Goal: Task Accomplishment & Management: Manage account settings

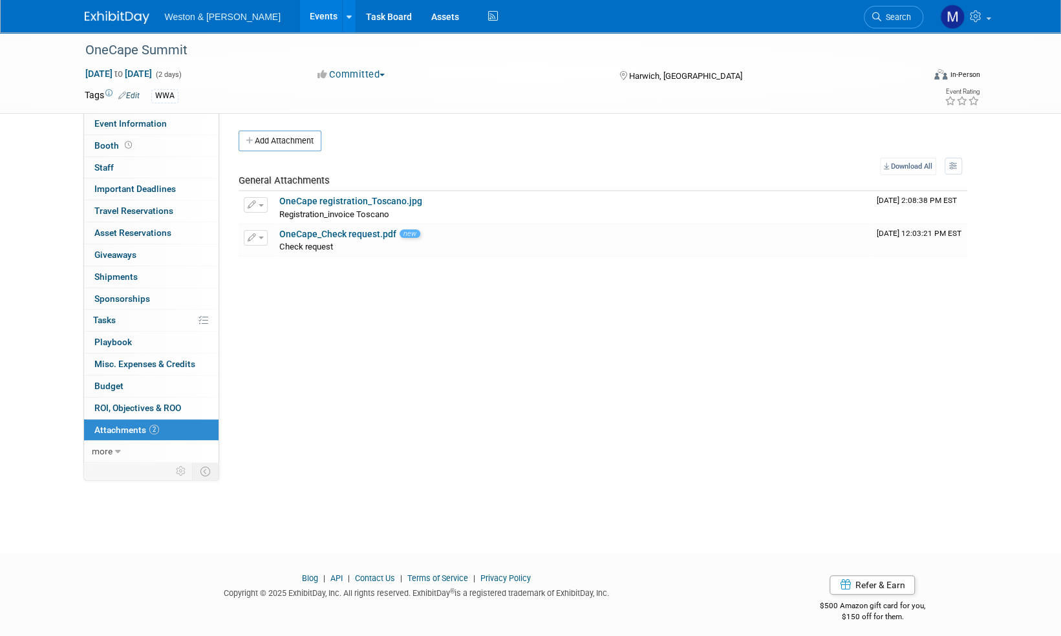
click at [102, 13] on img at bounding box center [117, 17] width 65 height 13
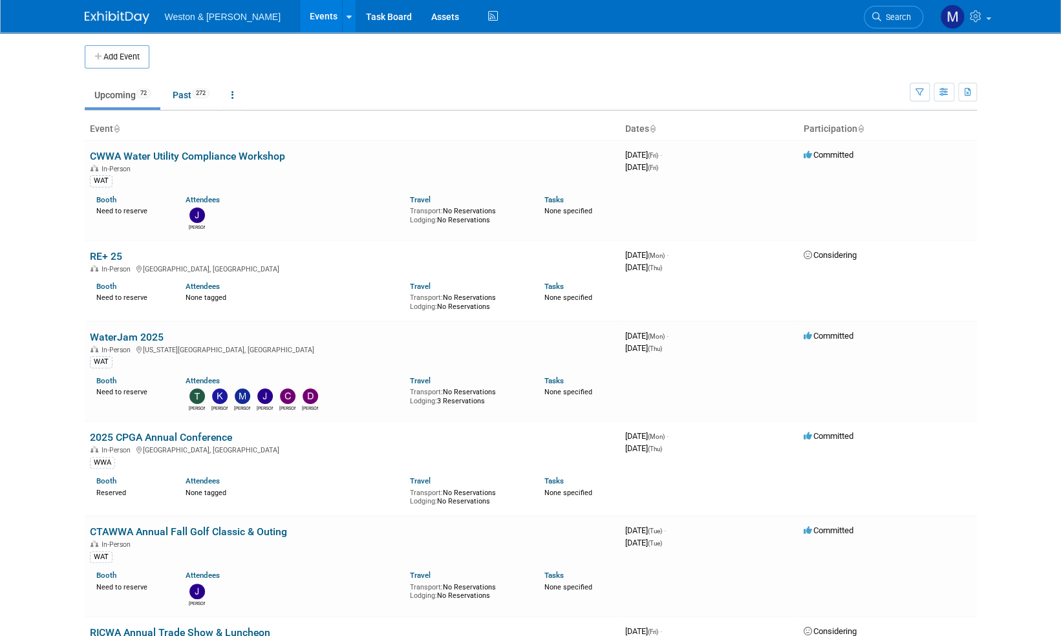
click at [888, 25] on link "Search" at bounding box center [893, 17] width 59 height 23
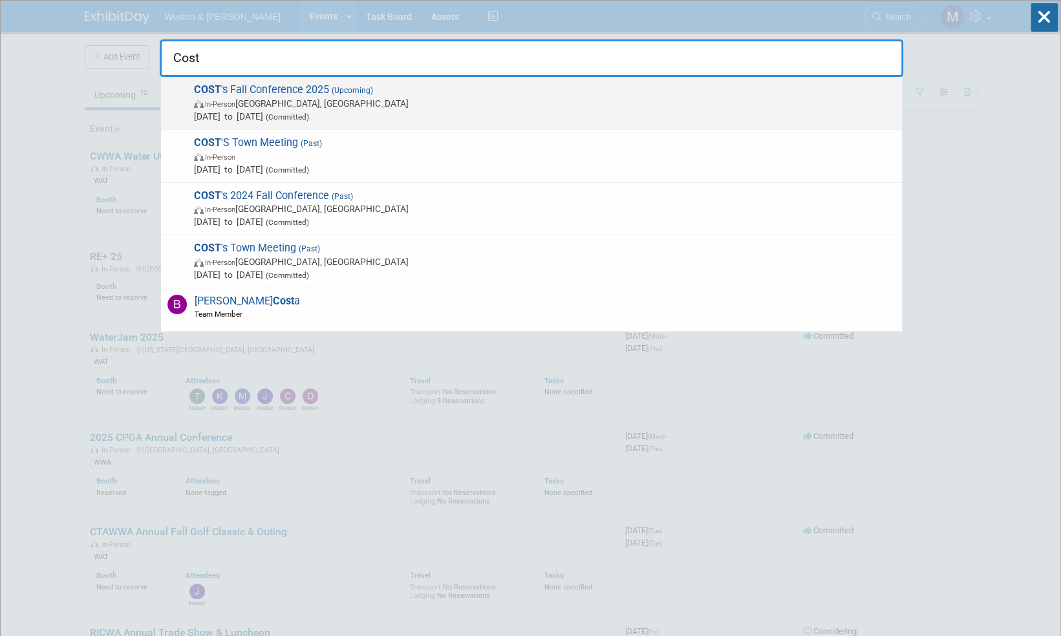
type input "Cost"
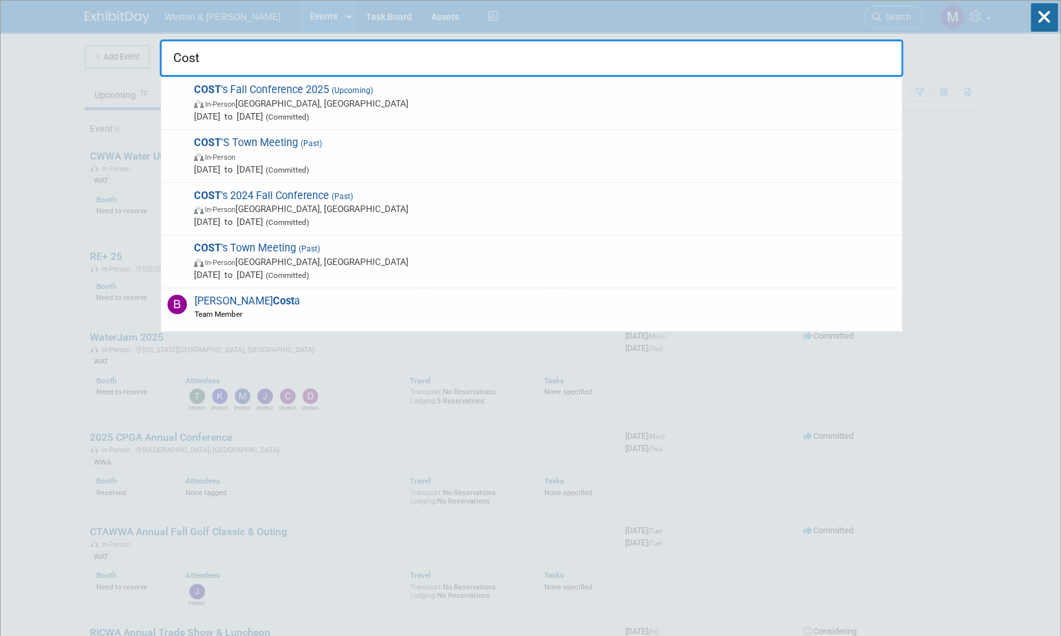
click at [282, 86] on span "COST 's Fall Conference 2025 (Upcoming) In-Person Southington, CT Oct 22, 2025 …" at bounding box center [543, 102] width 706 height 39
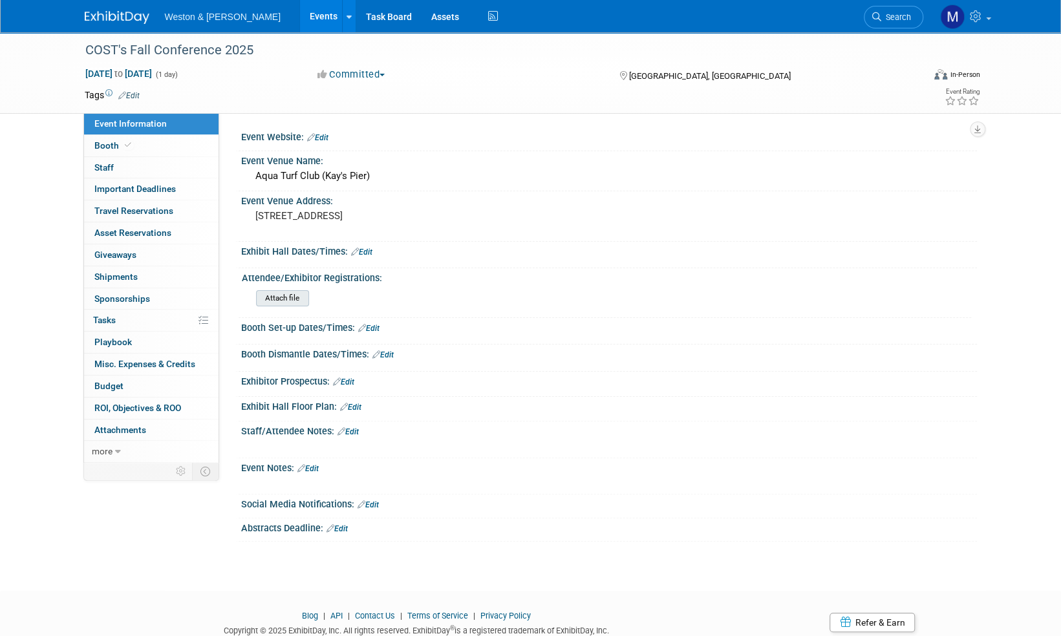
click at [295, 297] on input "file" at bounding box center [221, 298] width 176 height 15
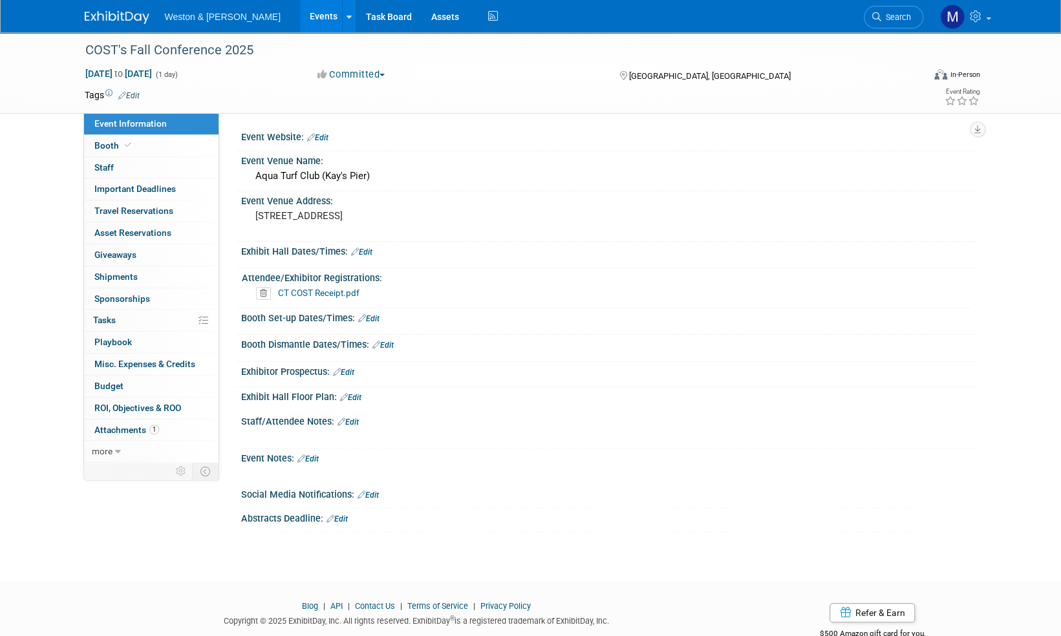
click at [352, 418] on link "Edit" at bounding box center [348, 422] width 21 height 9
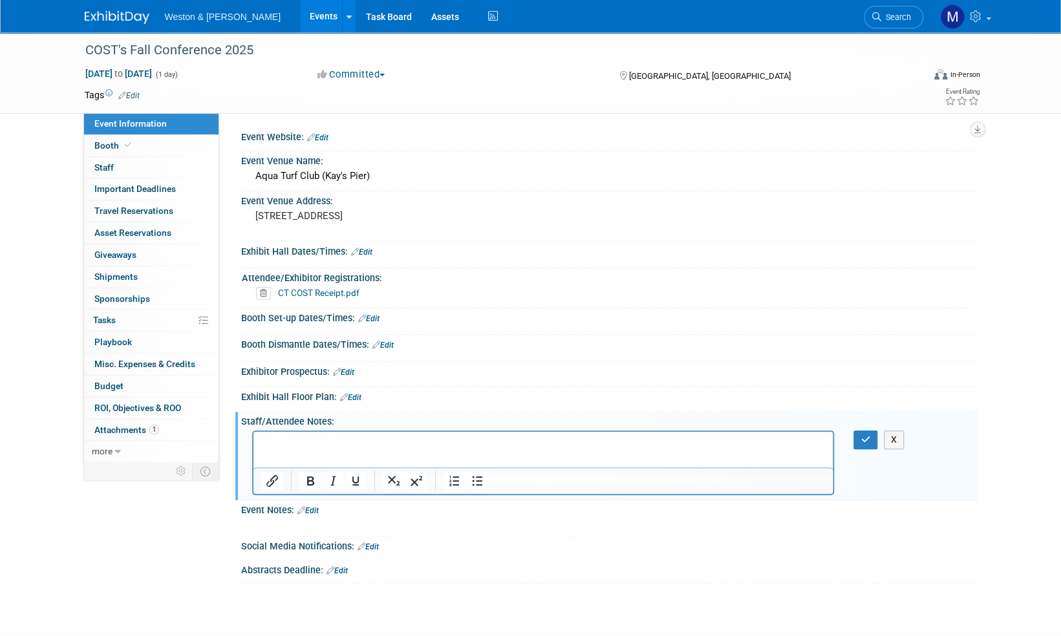
click at [333, 437] on p "Rich Text Area. Press ALT-0 for help." at bounding box center [543, 443] width 565 height 13
click at [462, 442] on p "Bob Carr, Jack Jolls, John Zbell and Erik Jarboe." at bounding box center [543, 443] width 565 height 13
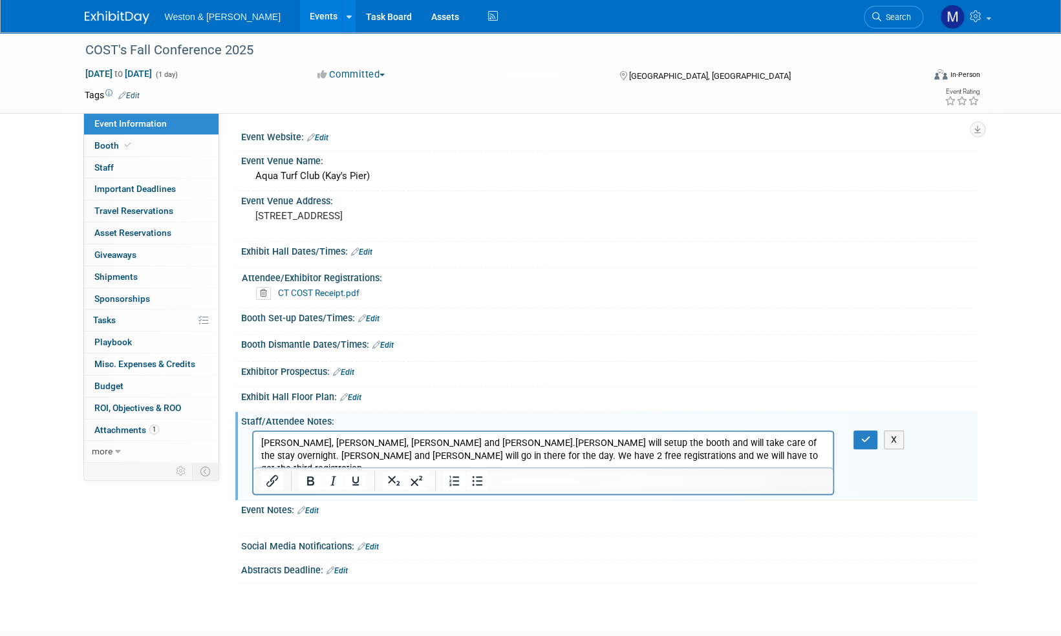
click at [459, 446] on p "Bob Carr, Jack Jolls, John Zbell and Erik Jarboe.John Zbell will setup the boot…" at bounding box center [543, 456] width 565 height 39
click at [869, 435] on icon "button" at bounding box center [866, 439] width 10 height 9
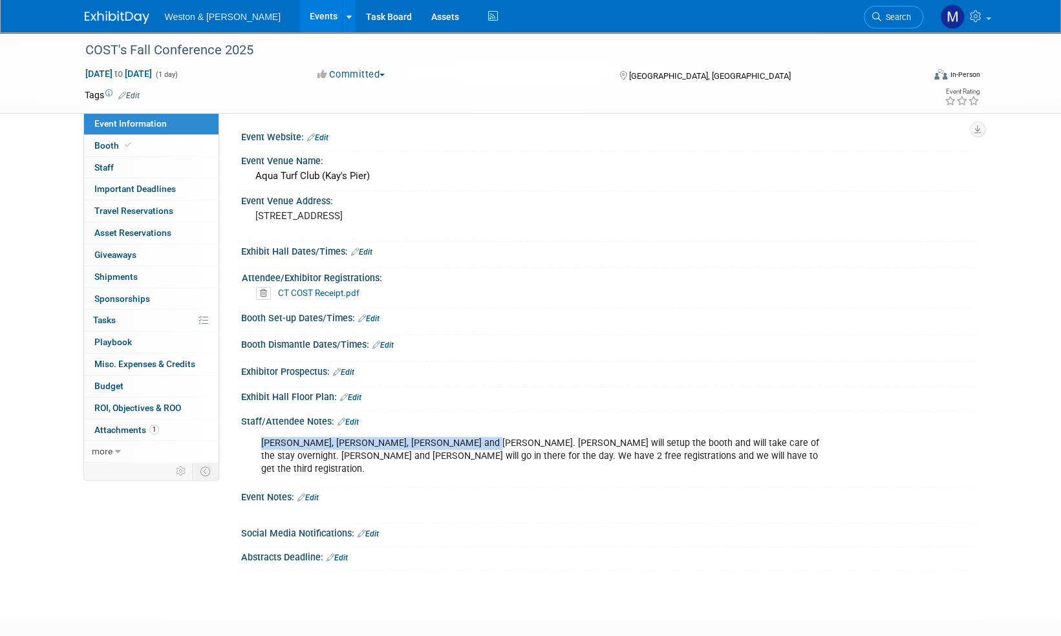
drag, startPoint x: 455, startPoint y: 441, endPoint x: 261, endPoint y: 442, distance: 194.0
click at [261, 442] on div "Bob Carr, Jack Jolls, John Zbell and Erik Jarboe. John Zbell will setup the boo…" at bounding box center [543, 457] width 583 height 52
drag, startPoint x: 261, startPoint y: 442, endPoint x: 355, endPoint y: 439, distance: 93.8
copy div "Bob Carr, Jack Jolls, John Zbell and Erik Jarboe"
click at [111, 148] on span "Booth" at bounding box center [113, 145] width 39 height 10
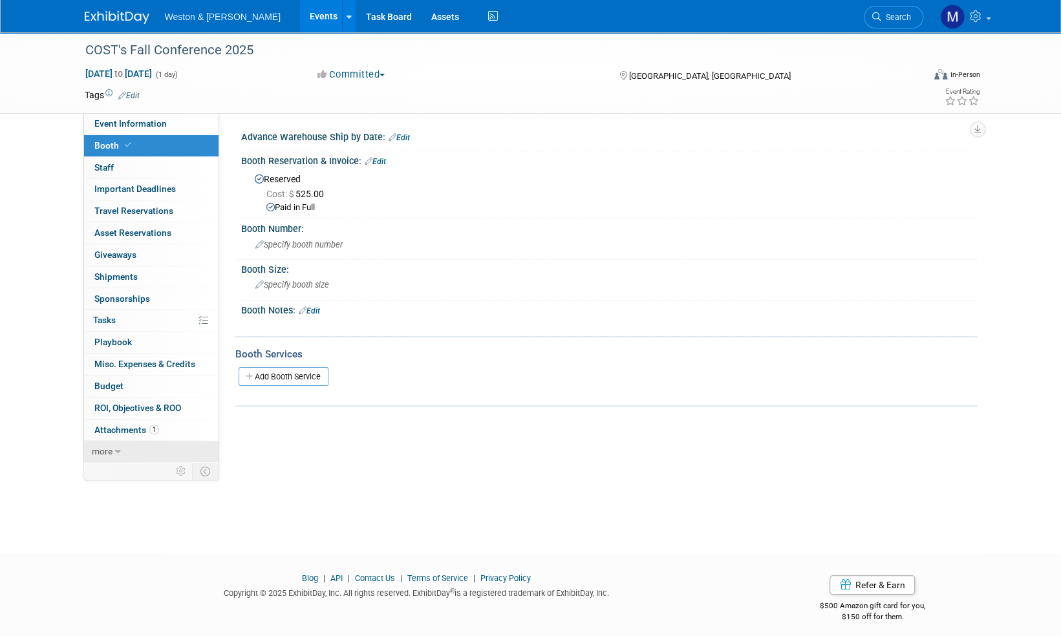
click at [105, 449] on span "more" at bounding box center [102, 451] width 21 height 10
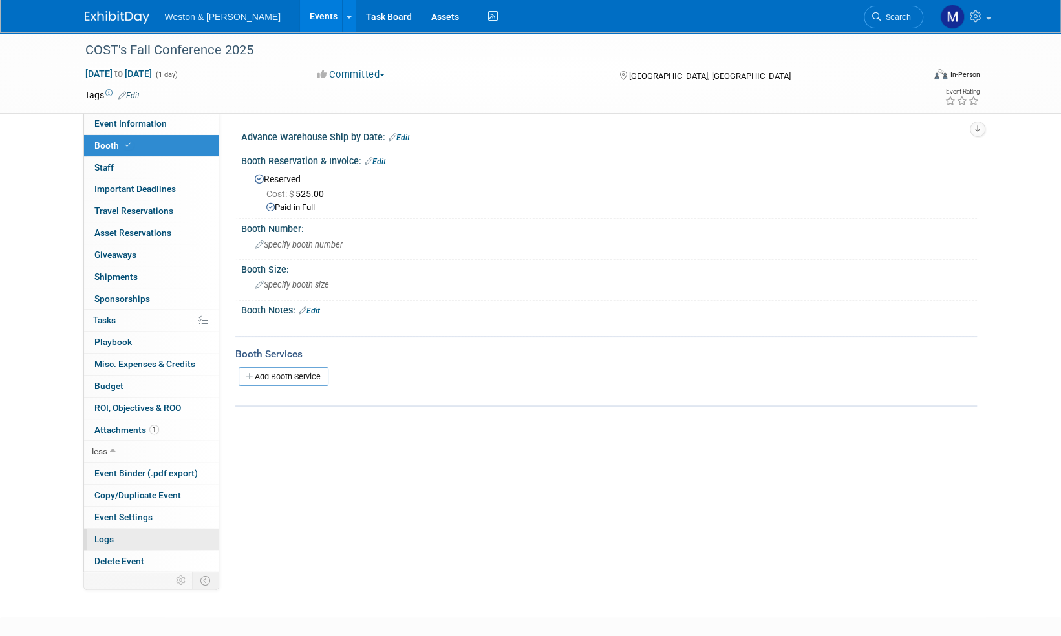
click at [111, 534] on span "Logs" at bounding box center [103, 539] width 19 height 10
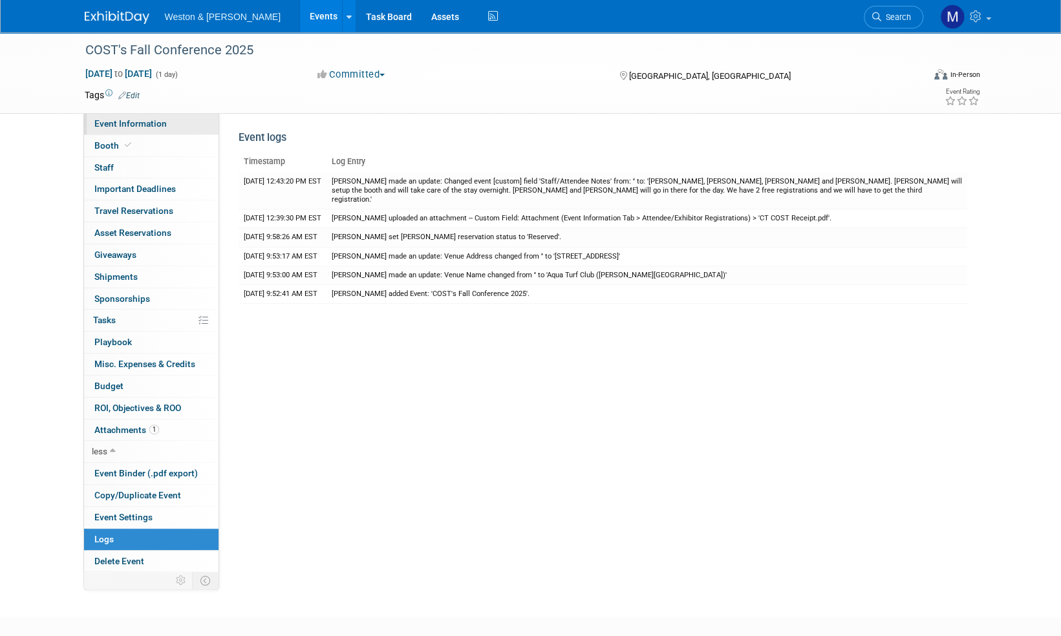
click at [120, 120] on span "Event Information" at bounding box center [130, 123] width 72 height 10
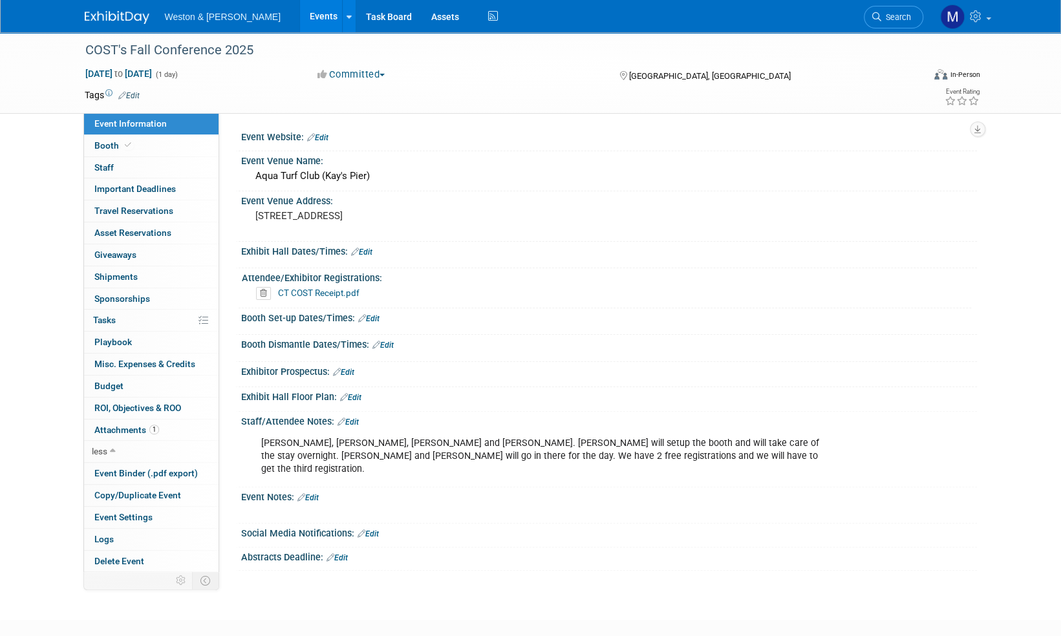
click at [103, 16] on img at bounding box center [117, 17] width 65 height 13
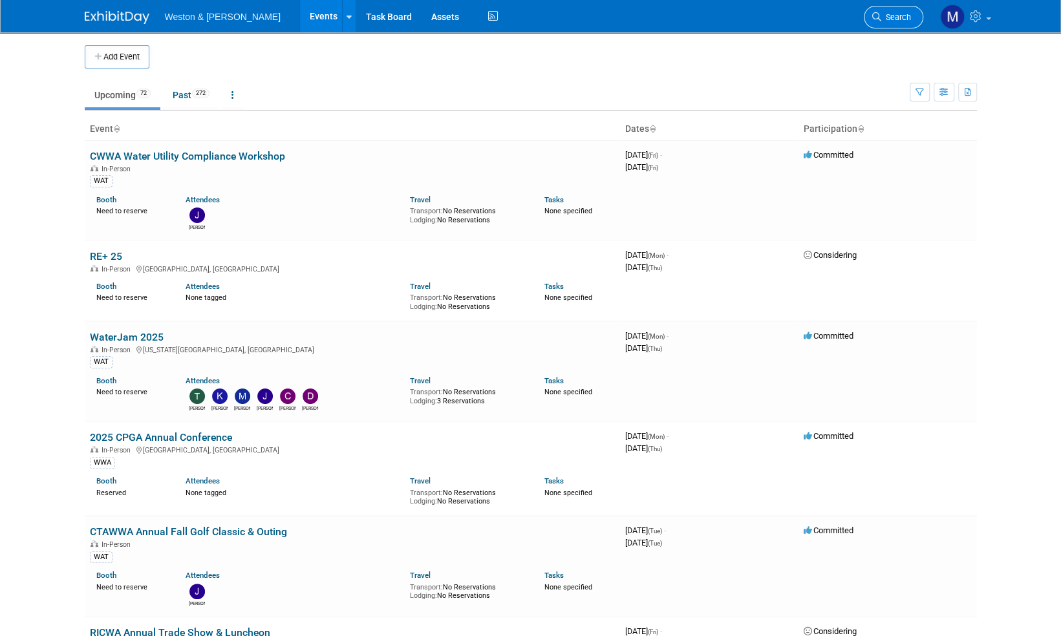
click at [900, 19] on span "Search" at bounding box center [896, 17] width 30 height 10
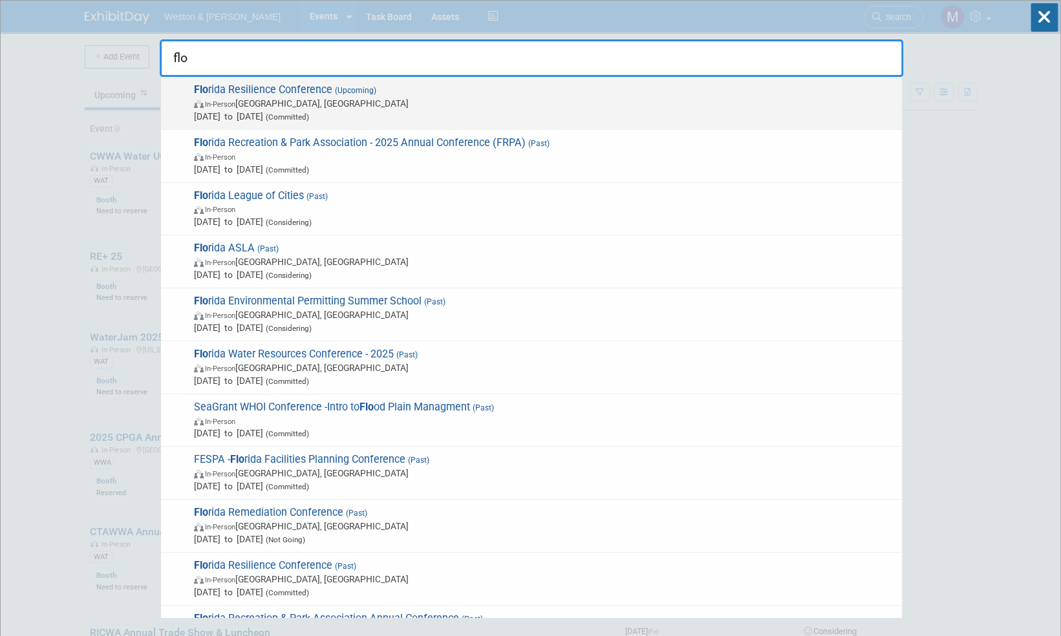
type input "flo"
click at [308, 87] on span "Flo rida Resilience Conference (Upcoming) In-Person Charlotte Harbor, FL Sep 17…" at bounding box center [543, 102] width 706 height 39
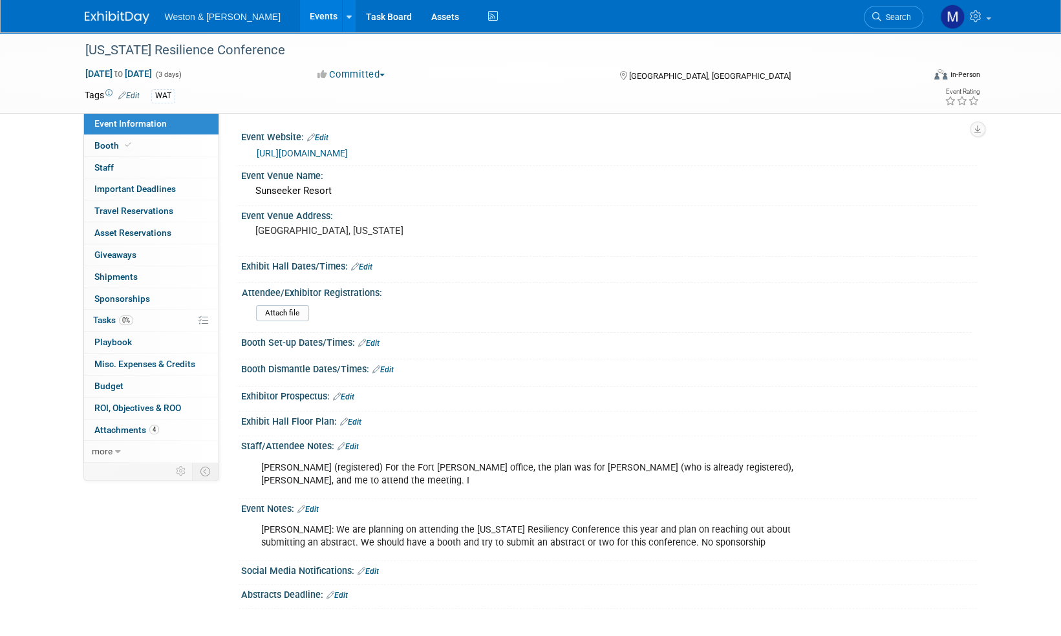
click at [354, 445] on link "Edit" at bounding box center [348, 446] width 21 height 9
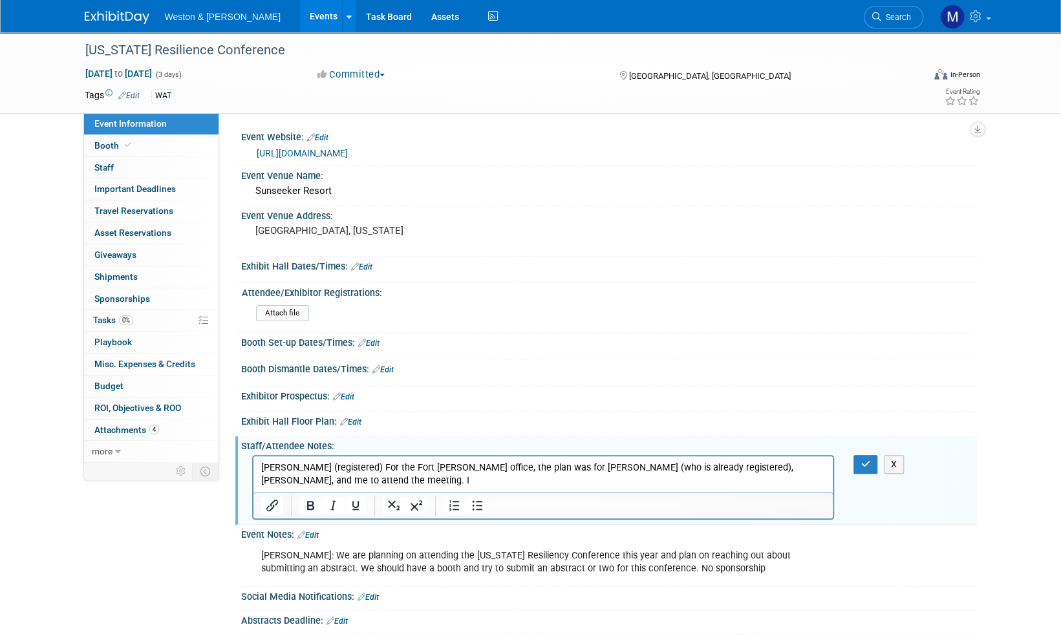
click at [308, 480] on p "[PERSON_NAME] (registered) For the Fort [PERSON_NAME] office, the plan was for …" at bounding box center [543, 474] width 565 height 26
click at [863, 466] on icon "button" at bounding box center [866, 464] width 10 height 9
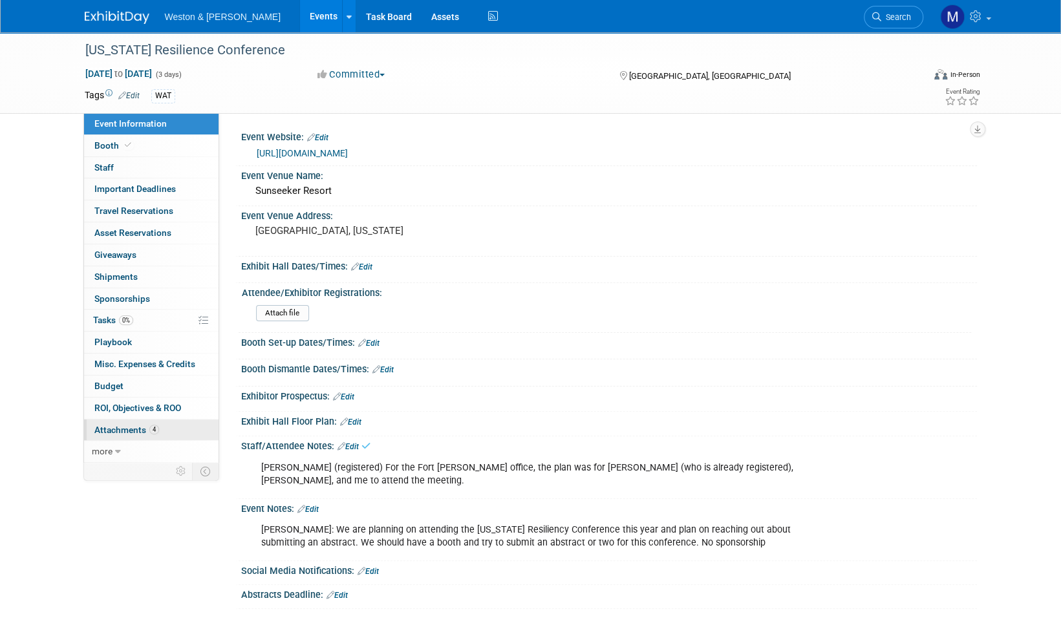
click at [122, 431] on span "Attachments 4" at bounding box center [126, 430] width 65 height 10
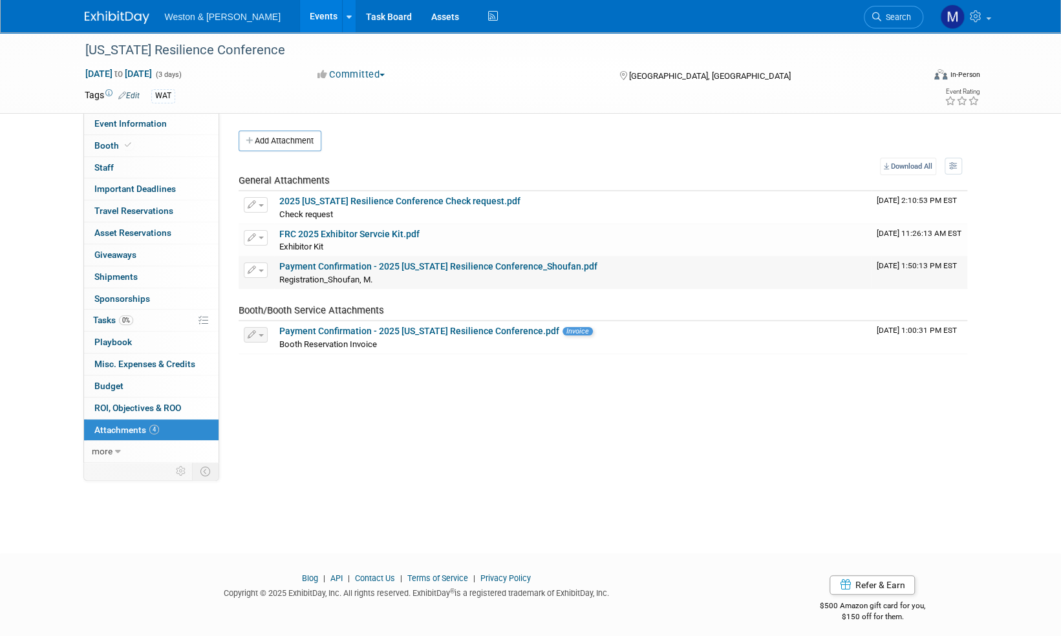
click at [456, 269] on link "Payment Confirmation - 2025 Florida Resilience Conference_Shoufan.pdf" at bounding box center [438, 266] width 318 height 10
click at [433, 199] on link "2025 Florida Resilience Conference Check request.pdf" at bounding box center [399, 201] width 241 height 10
click at [138, 122] on span "Event Information" at bounding box center [130, 123] width 72 height 10
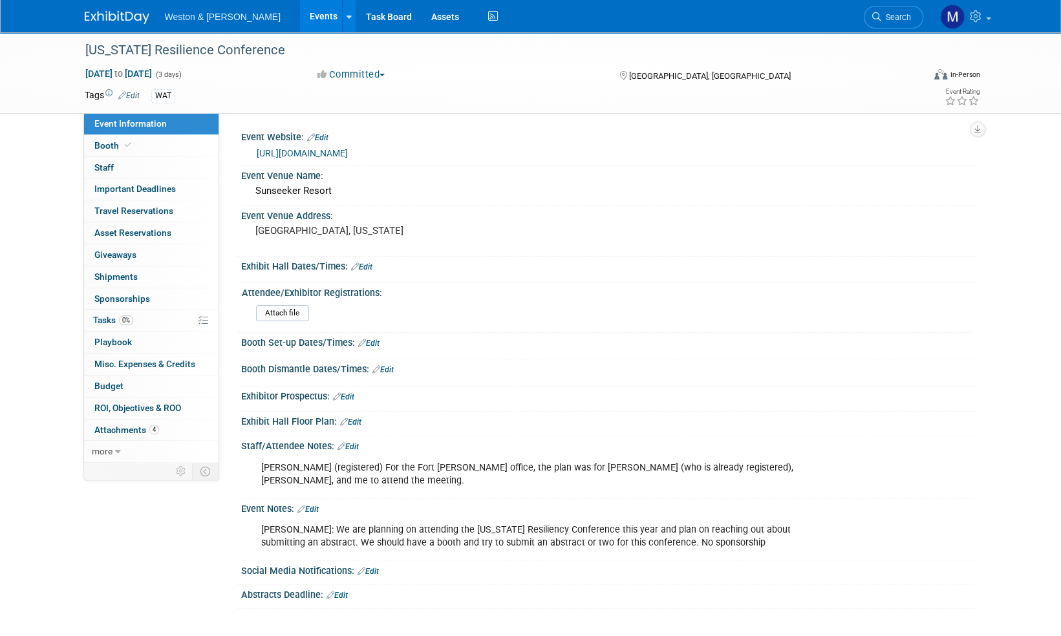
click at [348, 155] on link "https://floridaresilienceconference.org/" at bounding box center [302, 153] width 91 height 10
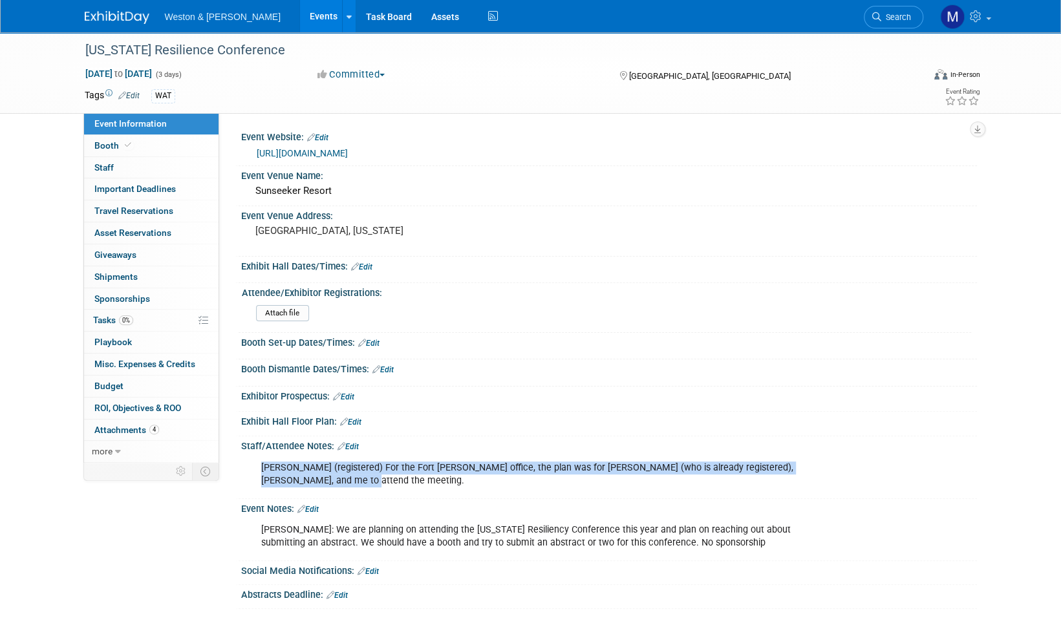
drag, startPoint x: 299, startPoint y: 482, endPoint x: 263, endPoint y: 465, distance: 39.3
click at [263, 465] on div "Alexis Adams (registered) For the Fort Myers office, the plan was for Alexis (w…" at bounding box center [543, 474] width 583 height 39
drag, startPoint x: 263, startPoint y: 465, endPoint x: 272, endPoint y: 471, distance: 10.8
copy div "Alexis Adams (registered) For the Fort Myers office, the plan was for Alexis (w…"
click at [177, 127] on link "Event Information" at bounding box center [151, 123] width 135 height 21
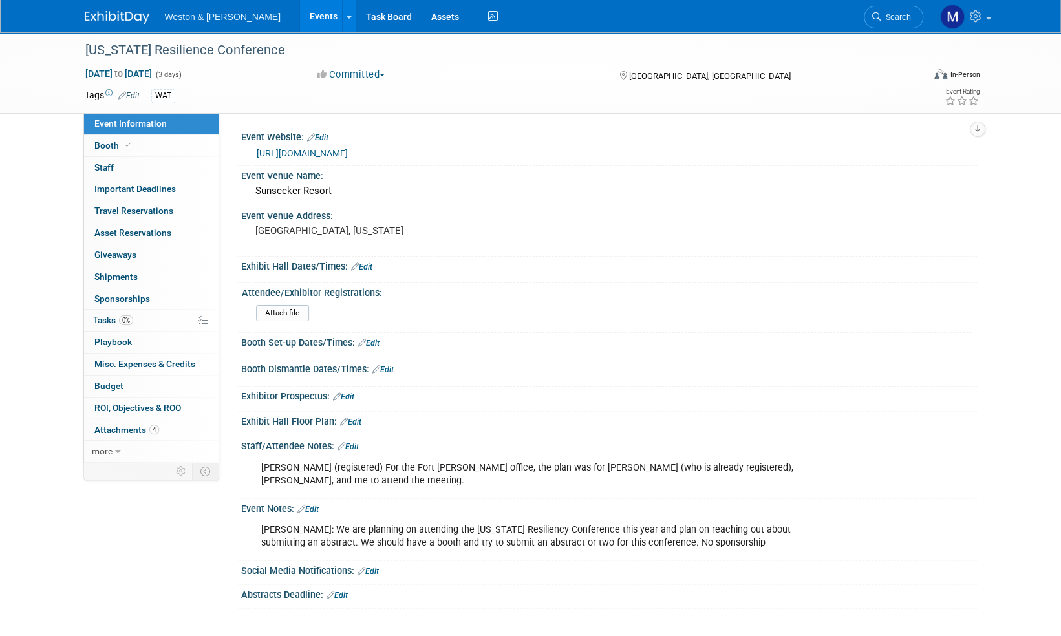
click at [1004, 508] on div "Florida Resilience Conference Sep 17, 2025 to Sep 19, 2025 (3 days) Sep 17, 202…" at bounding box center [530, 333] width 1061 height 603
click at [422, 19] on link "Assets" at bounding box center [445, 16] width 47 height 32
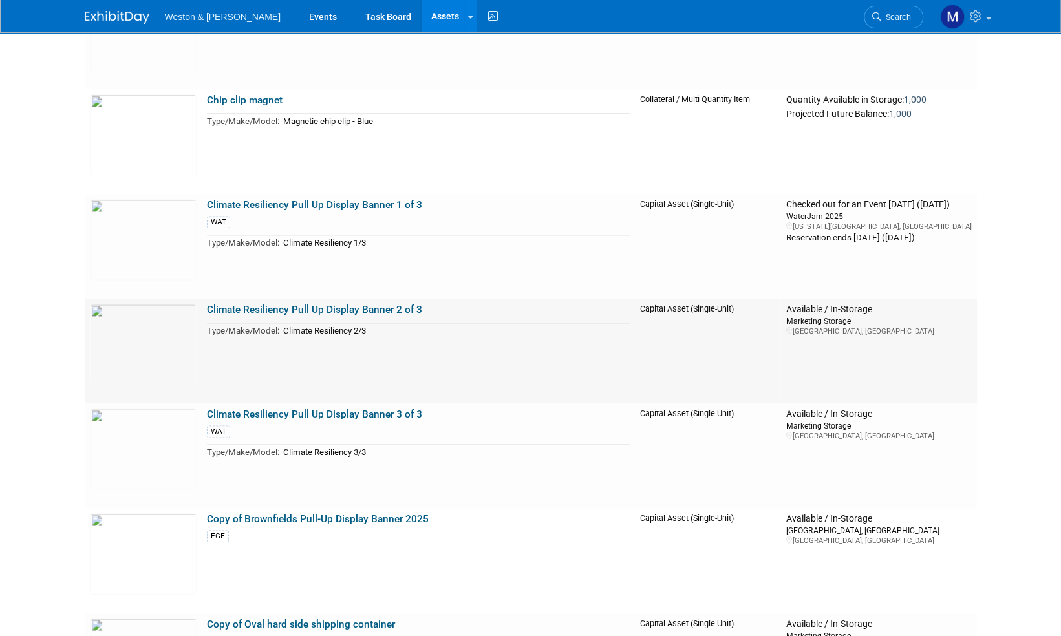
scroll to position [1035, 0]
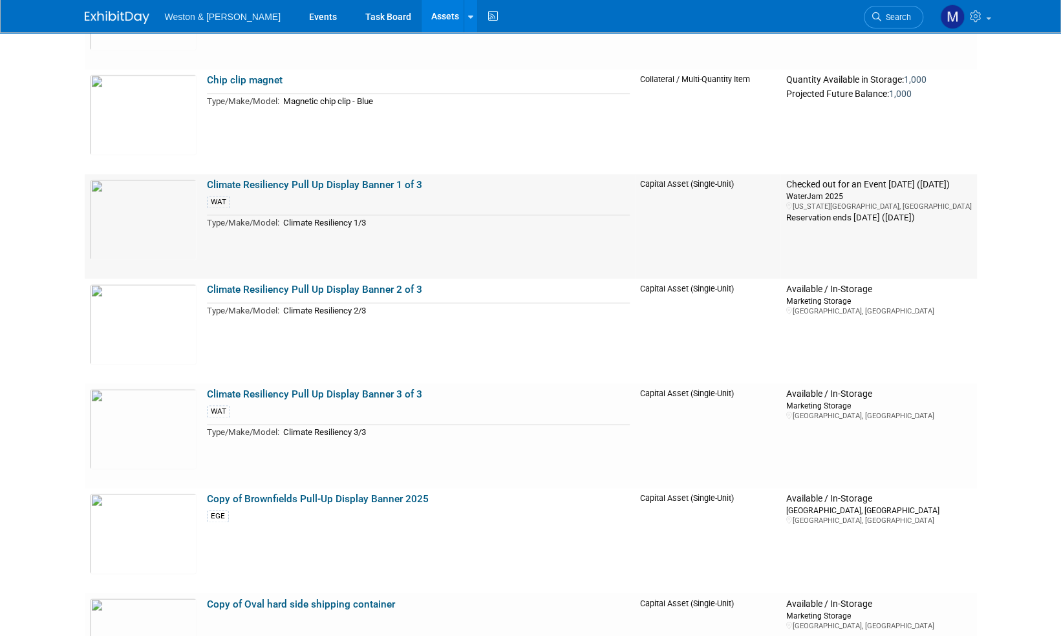
click at [257, 184] on link "Climate Resiliency Pull Up Display Banner 1 of 3" at bounding box center [314, 185] width 215 height 12
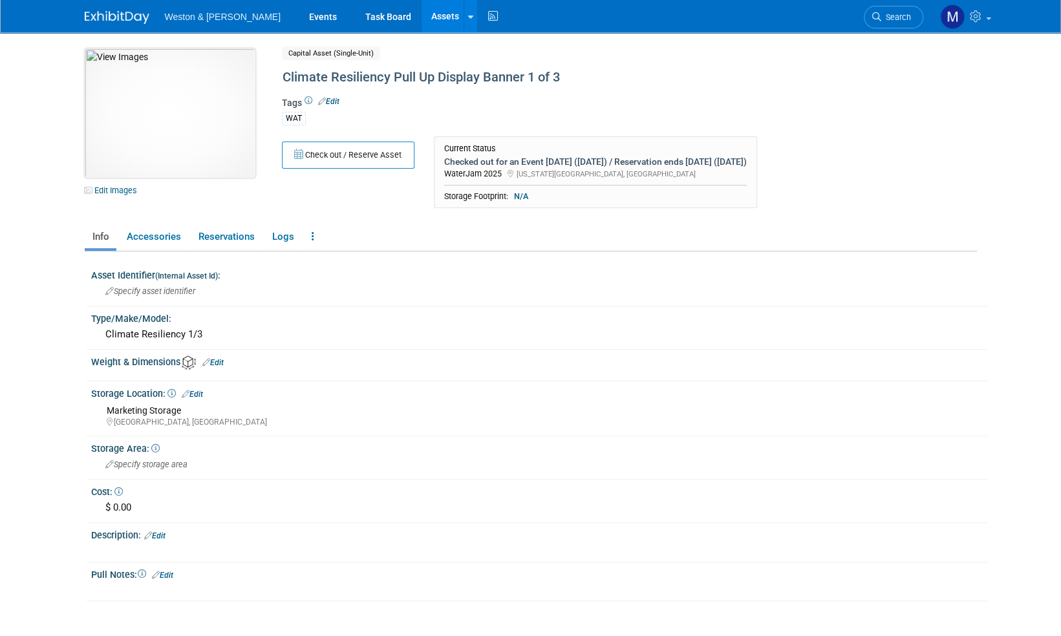
click at [176, 98] on img at bounding box center [170, 113] width 171 height 129
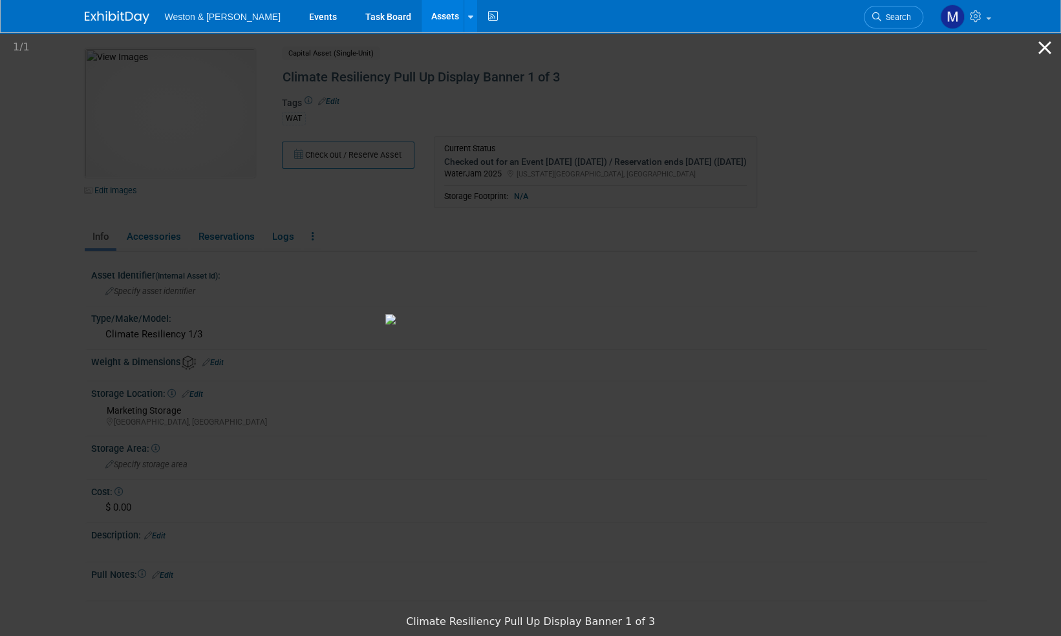
click at [1044, 50] on button "Close gallery" at bounding box center [1045, 47] width 32 height 30
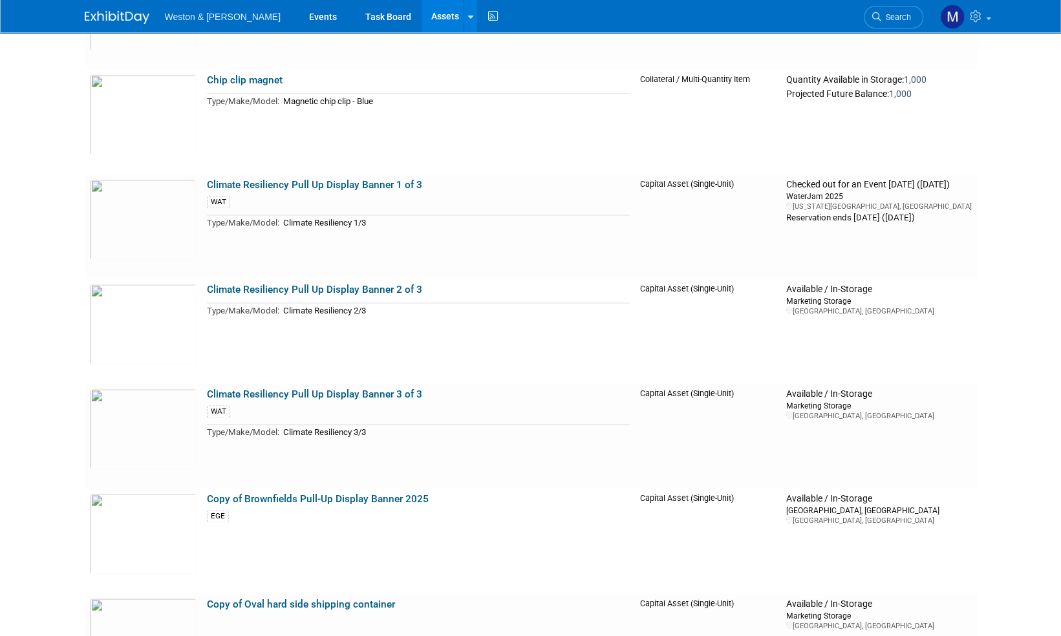
click at [294, 290] on link "Climate Resiliency Pull Up Display Banner 2 of 3" at bounding box center [314, 290] width 215 height 12
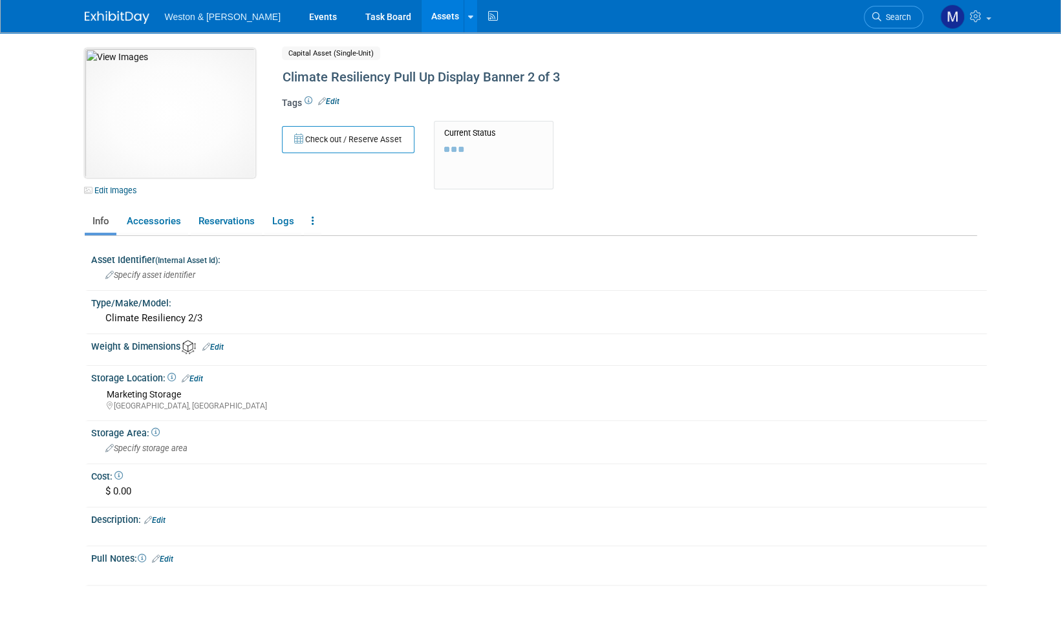
click at [164, 92] on img at bounding box center [170, 113] width 171 height 129
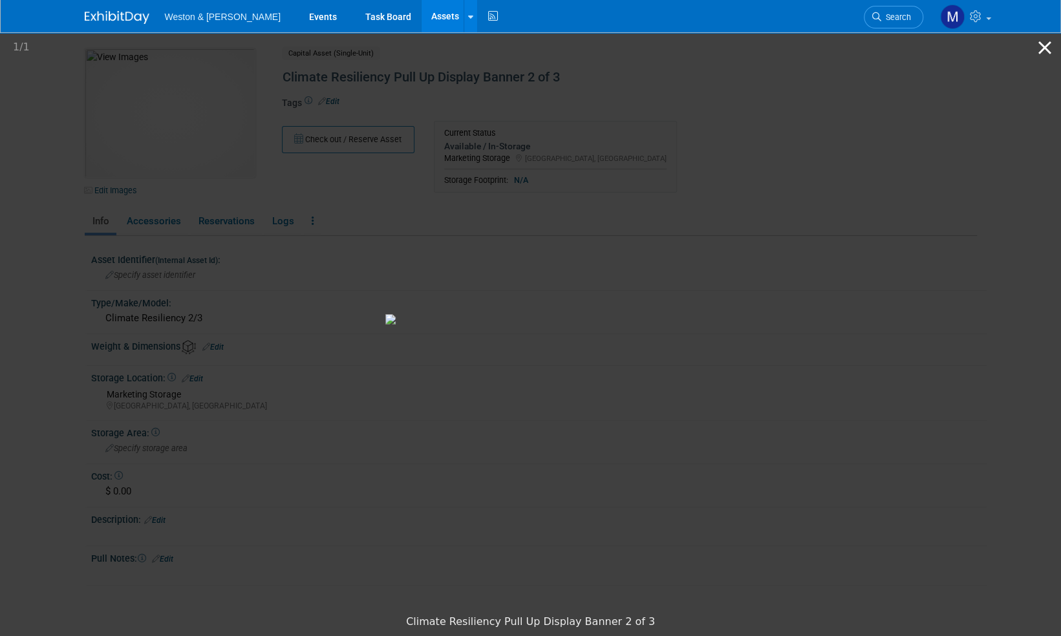
click at [1046, 49] on button "Close gallery" at bounding box center [1045, 47] width 32 height 30
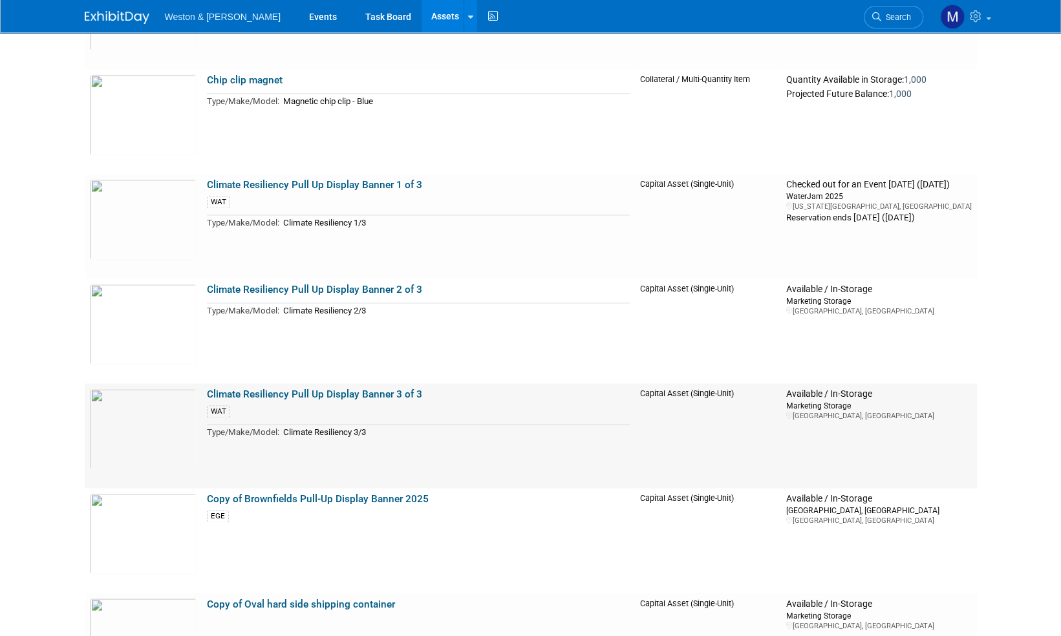
click at [368, 396] on link "Climate Resiliency Pull Up Display Banner 3 of 3" at bounding box center [314, 395] width 215 height 12
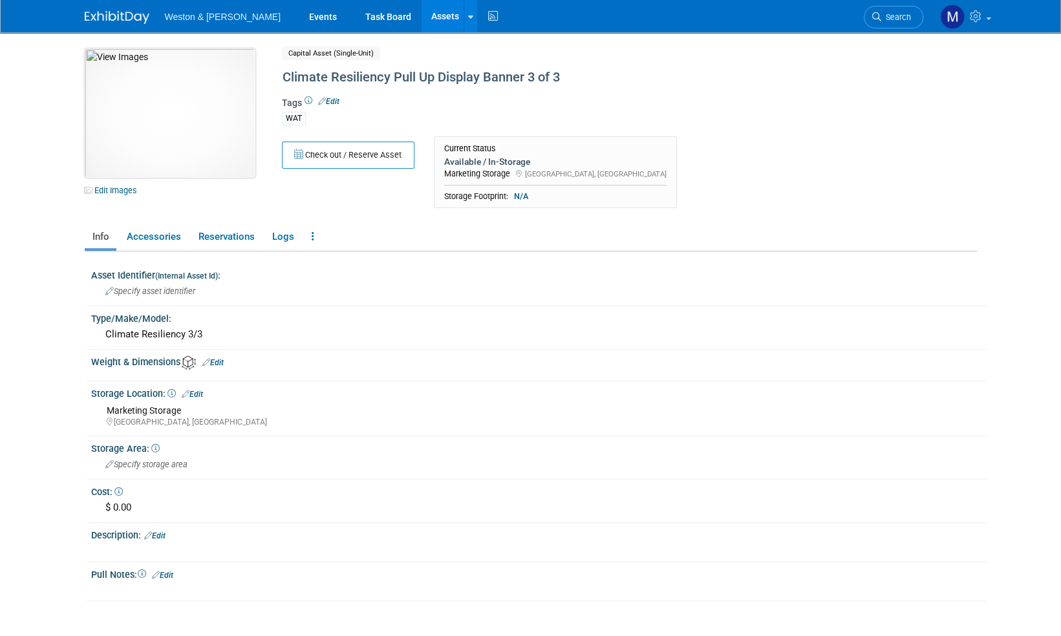
click at [150, 116] on img at bounding box center [170, 113] width 171 height 129
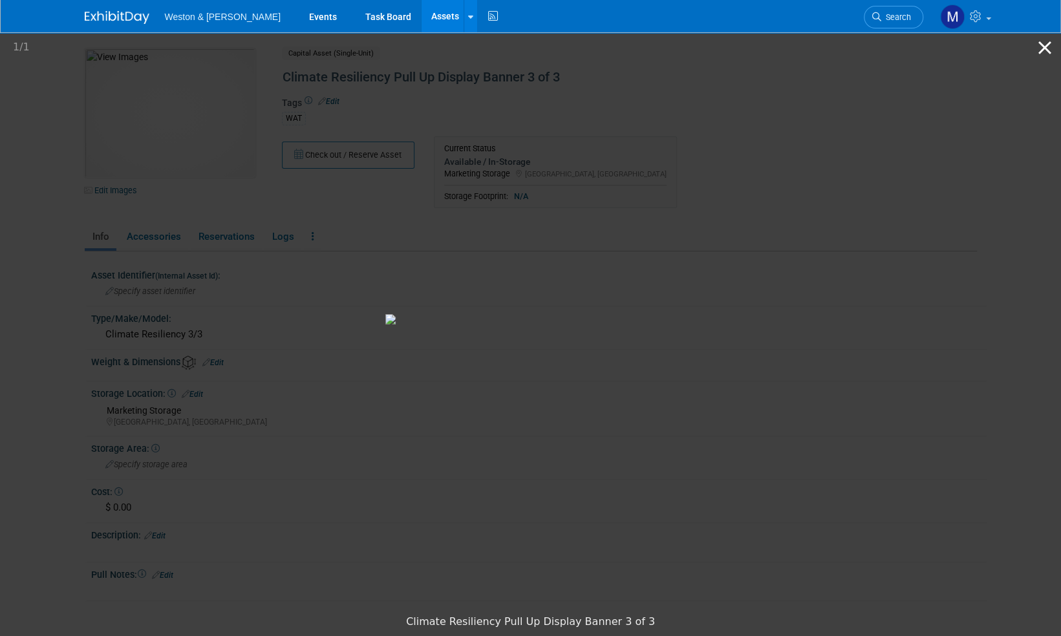
click at [1048, 49] on button "Close gallery" at bounding box center [1045, 47] width 32 height 30
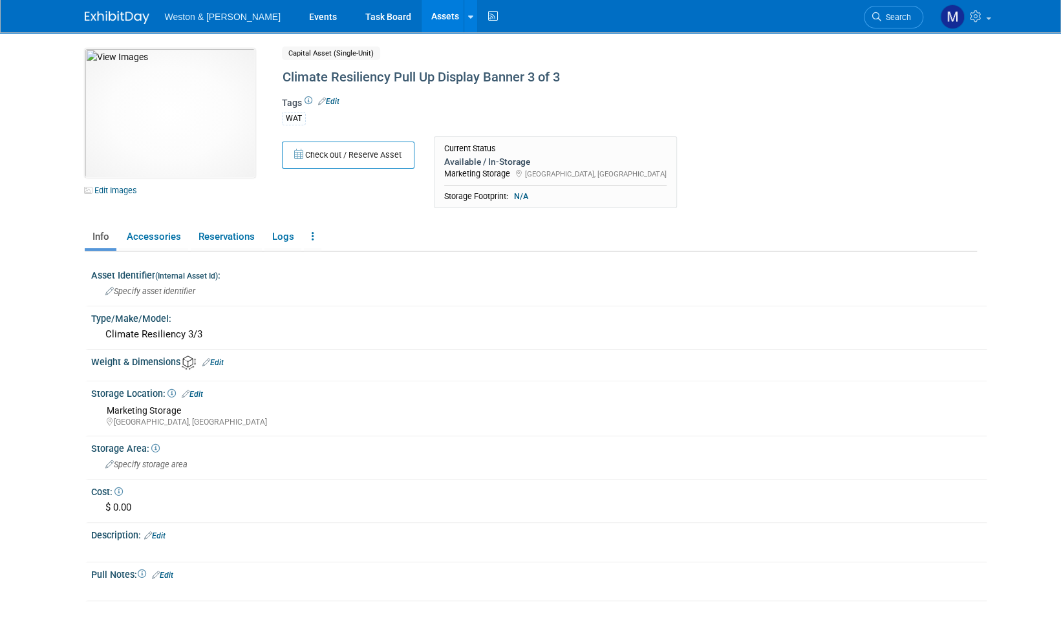
click at [121, 19] on img at bounding box center [117, 17] width 65 height 13
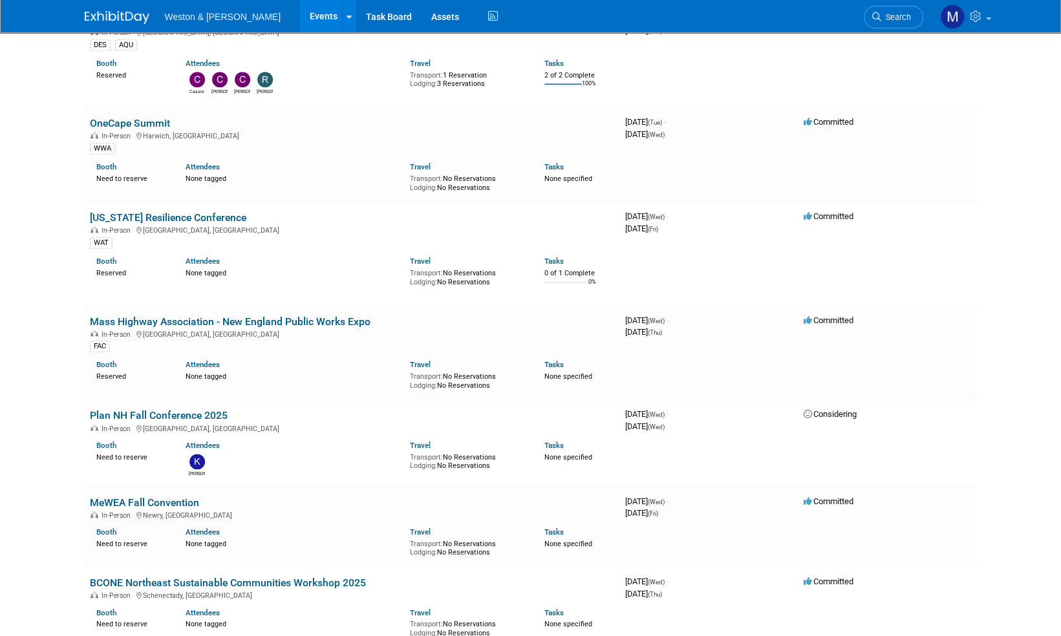
scroll to position [776, 0]
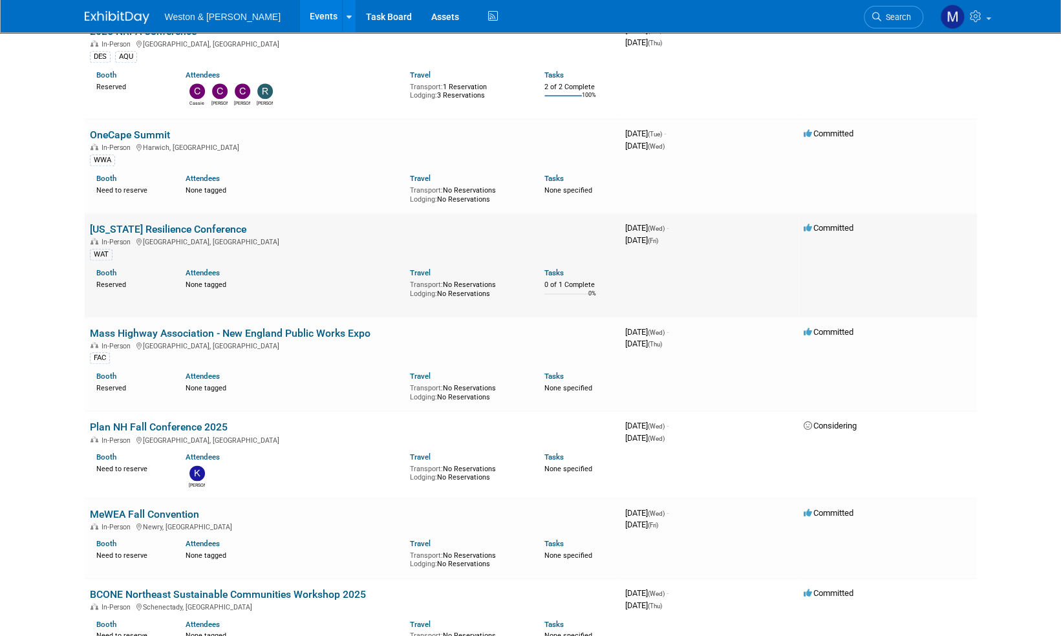
click at [197, 226] on link "[US_STATE] Resilience Conference" at bounding box center [168, 229] width 156 height 12
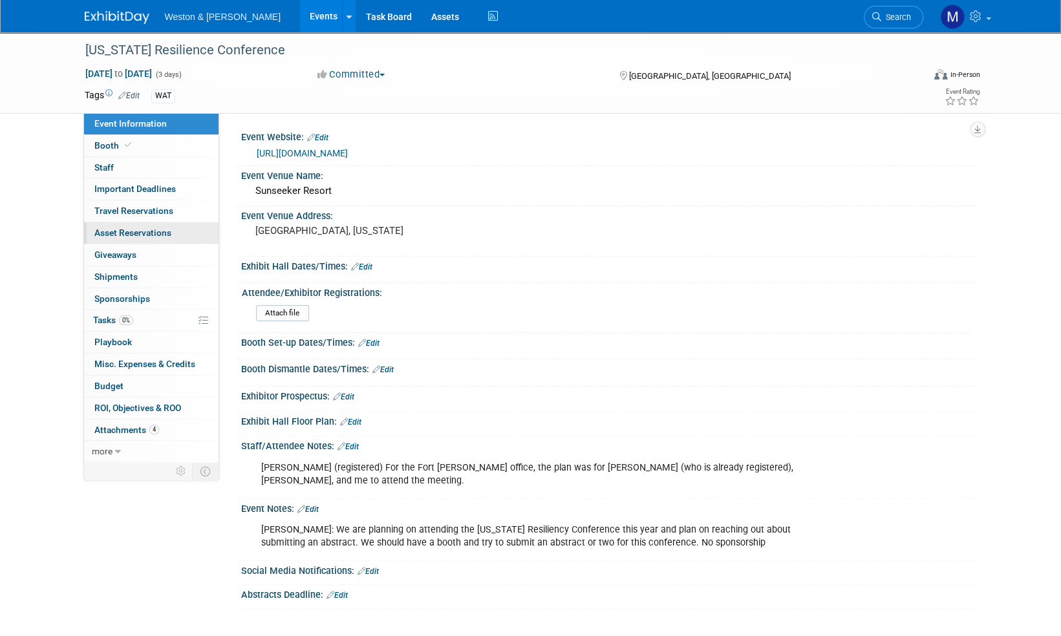
click at [146, 233] on span "Asset Reservations 0" at bounding box center [132, 233] width 77 height 10
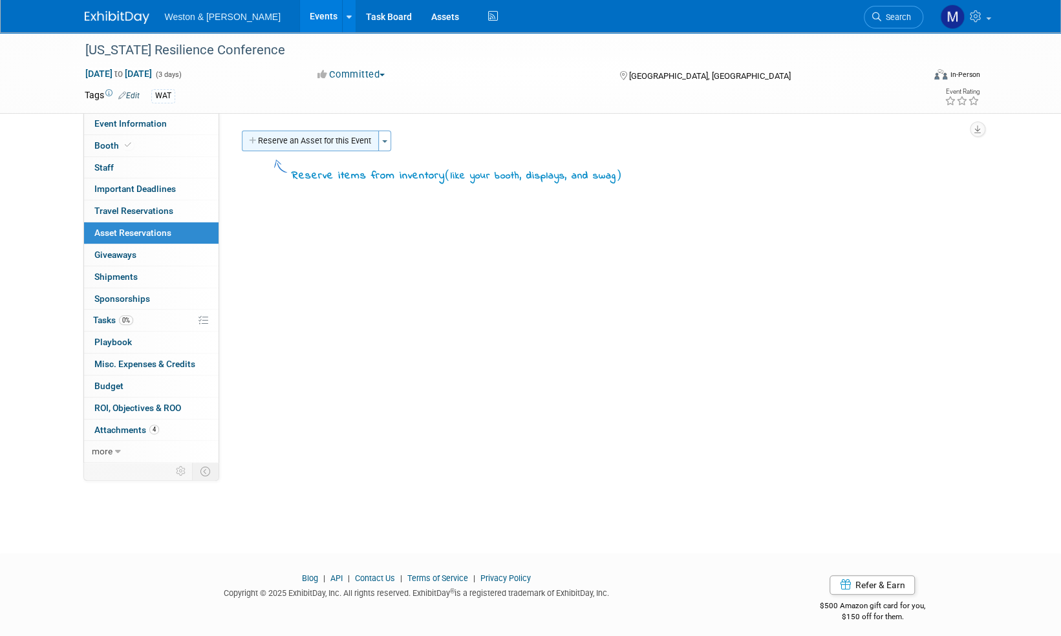
click at [342, 142] on button "Reserve an Asset for this Event" at bounding box center [310, 141] width 137 height 21
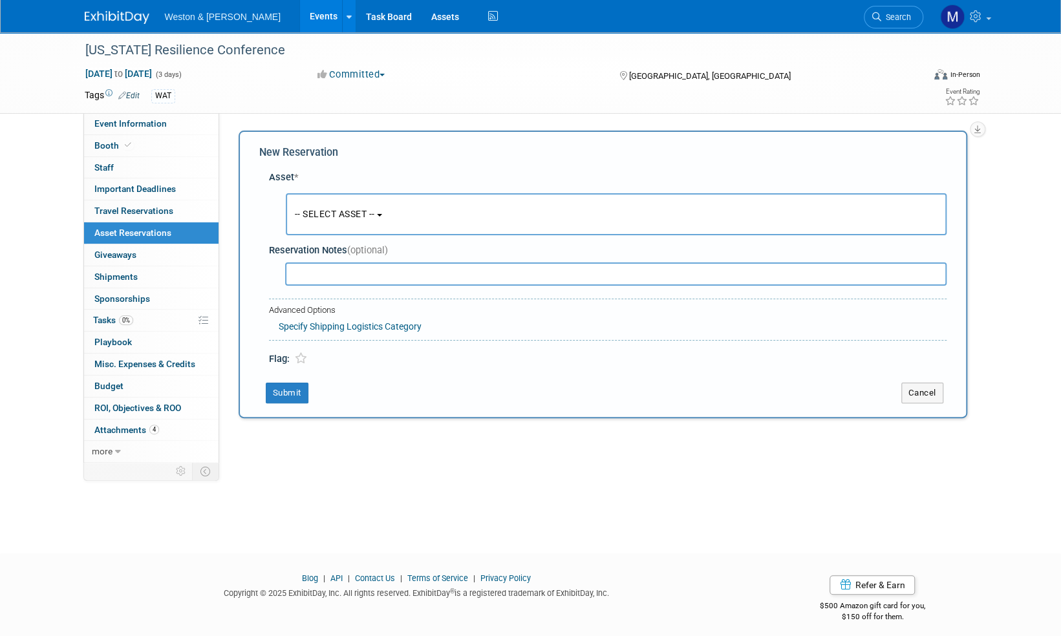
scroll to position [8, 0]
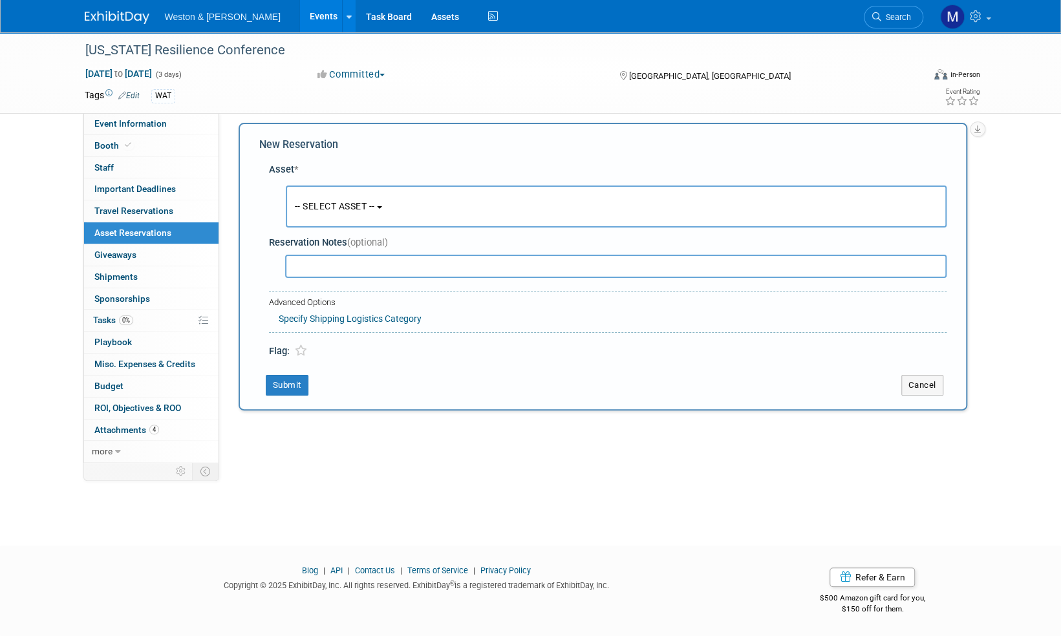
click at [387, 204] on button "-- SELECT ASSET --" at bounding box center [616, 207] width 661 height 42
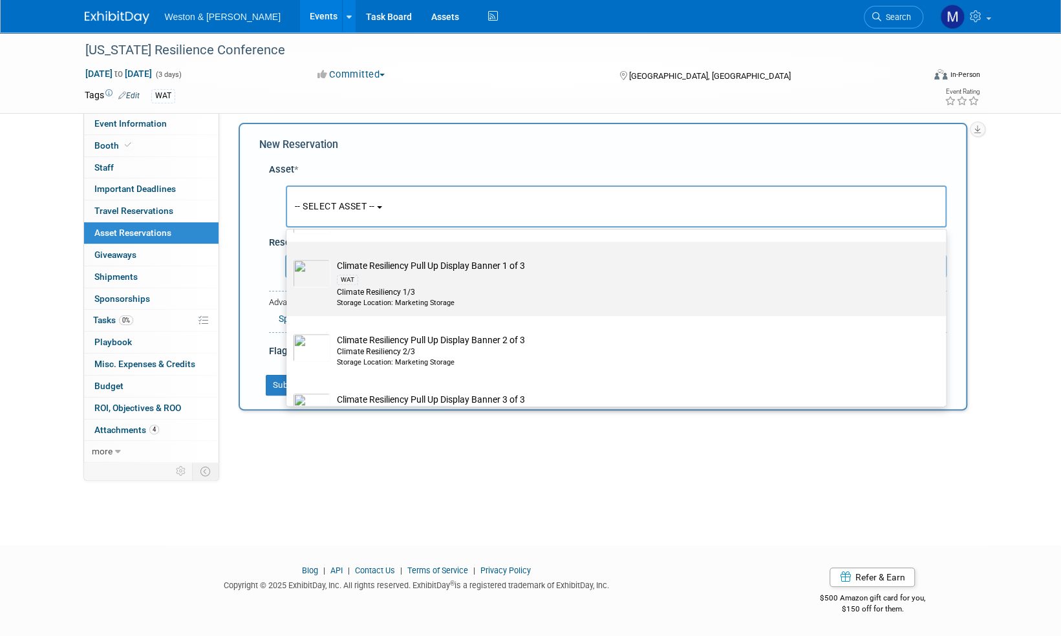
scroll to position [711, 0]
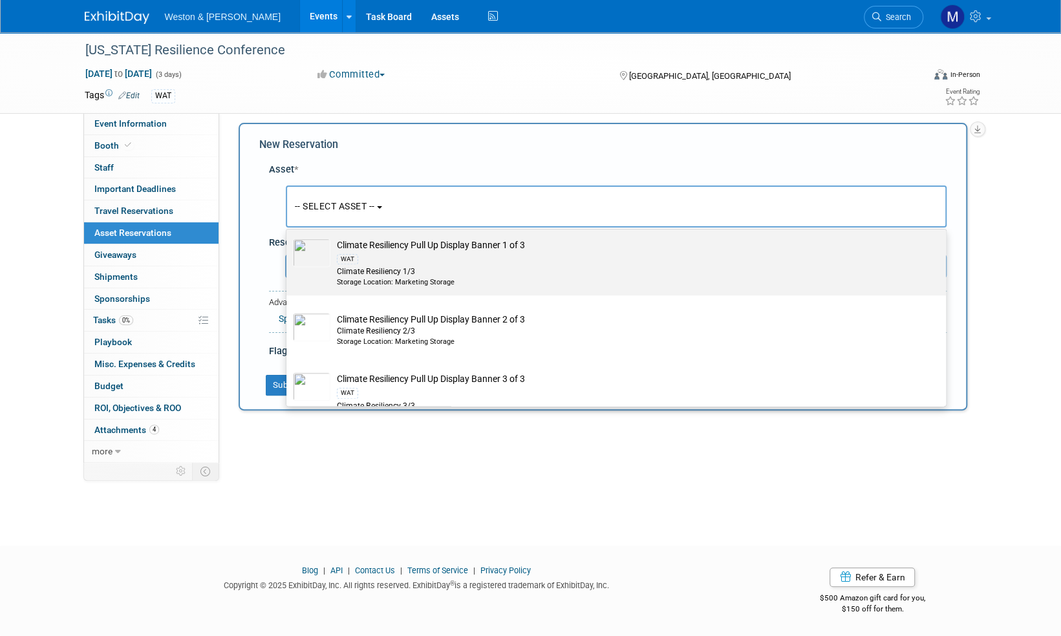
click at [396, 246] on td "Climate Resiliency Pull Up Display Banner 1 of 3 WAT Climate Resiliency 1/3 Sto…" at bounding box center [625, 263] width 590 height 49
click at [288, 237] on input "Climate Resiliency Pull Up Display Banner 1 of 3 WAT Climate Resiliency 1/3 Sto…" at bounding box center [284, 232] width 8 height 8
select select "10716242"
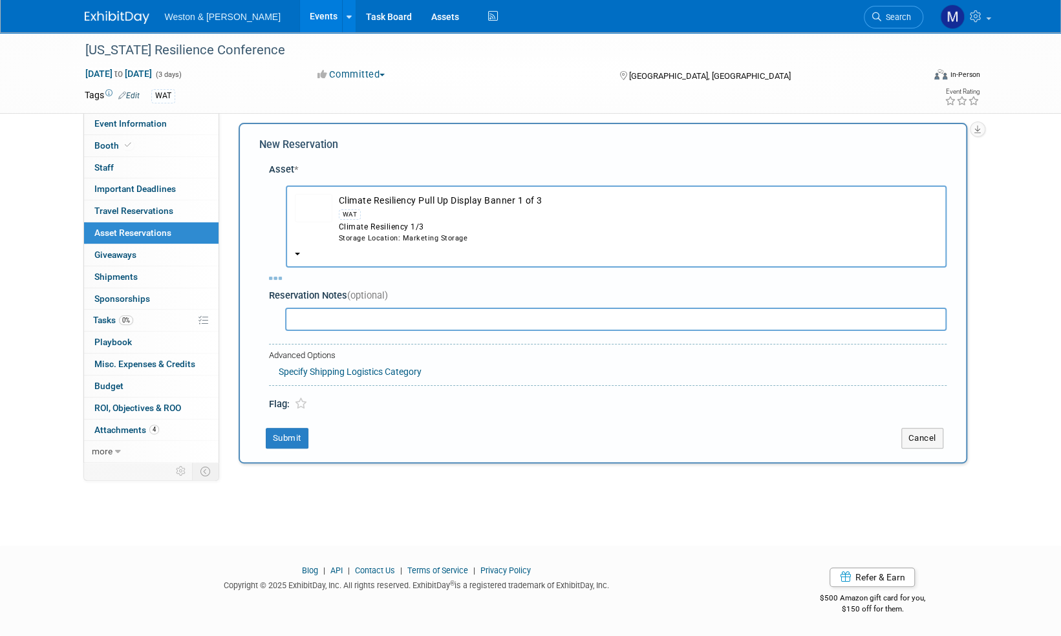
select select "8"
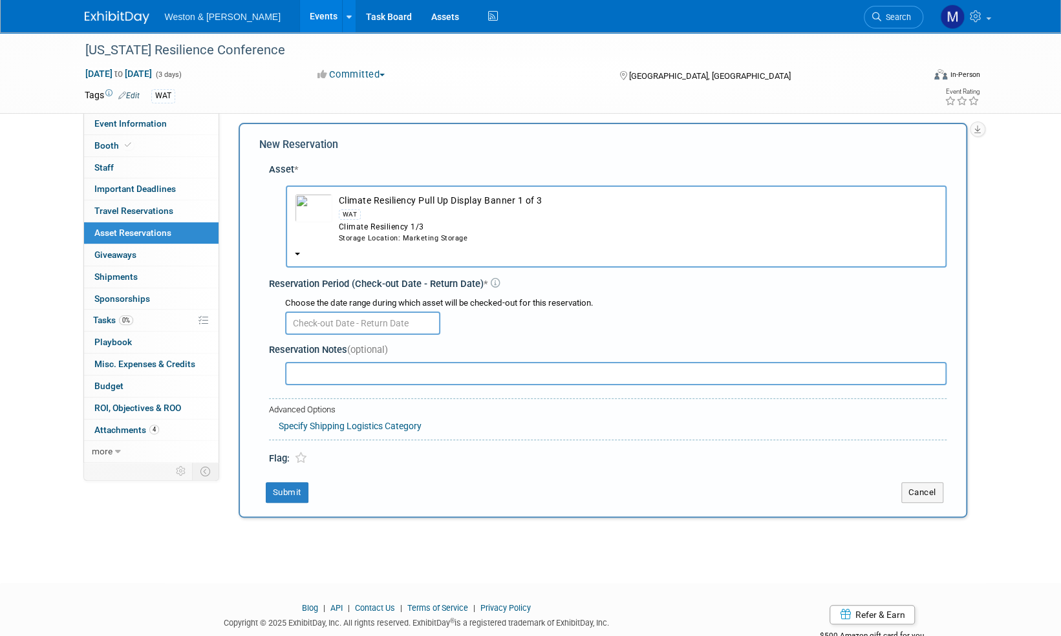
click at [351, 321] on input "text" at bounding box center [362, 323] width 155 height 23
click at [105, 12] on img at bounding box center [117, 17] width 65 height 13
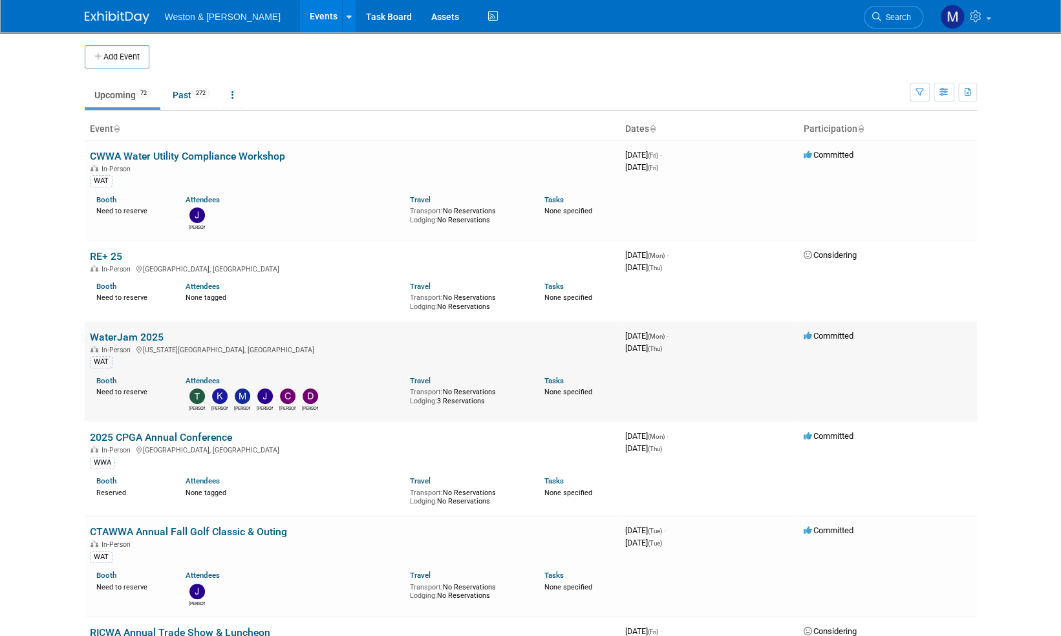
click at [133, 334] on link "WaterJam 2025" at bounding box center [127, 337] width 74 height 12
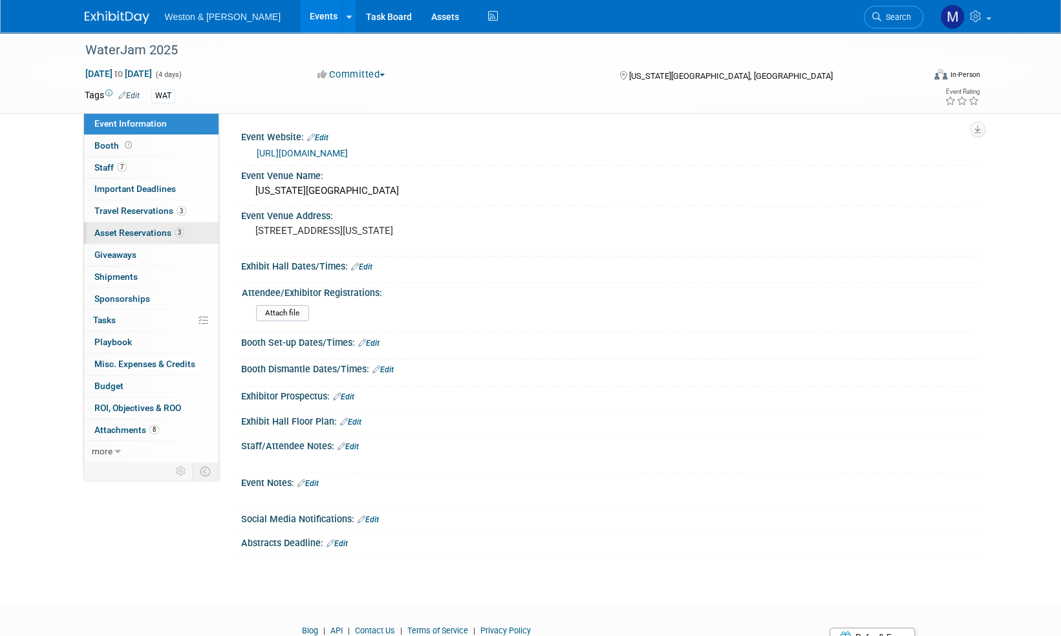
click at [137, 232] on span "Asset Reservations 3" at bounding box center [139, 233] width 90 height 10
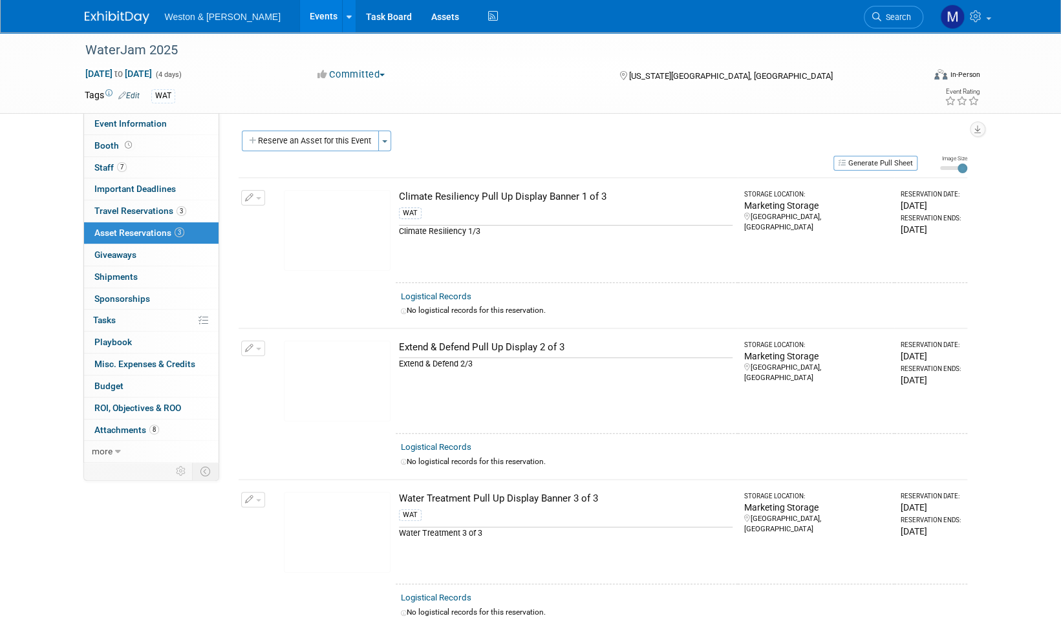
click at [257, 199] on span "button" at bounding box center [258, 198] width 5 height 3
click at [313, 261] on span "Cancel Reservation" at bounding box center [307, 259] width 83 height 10
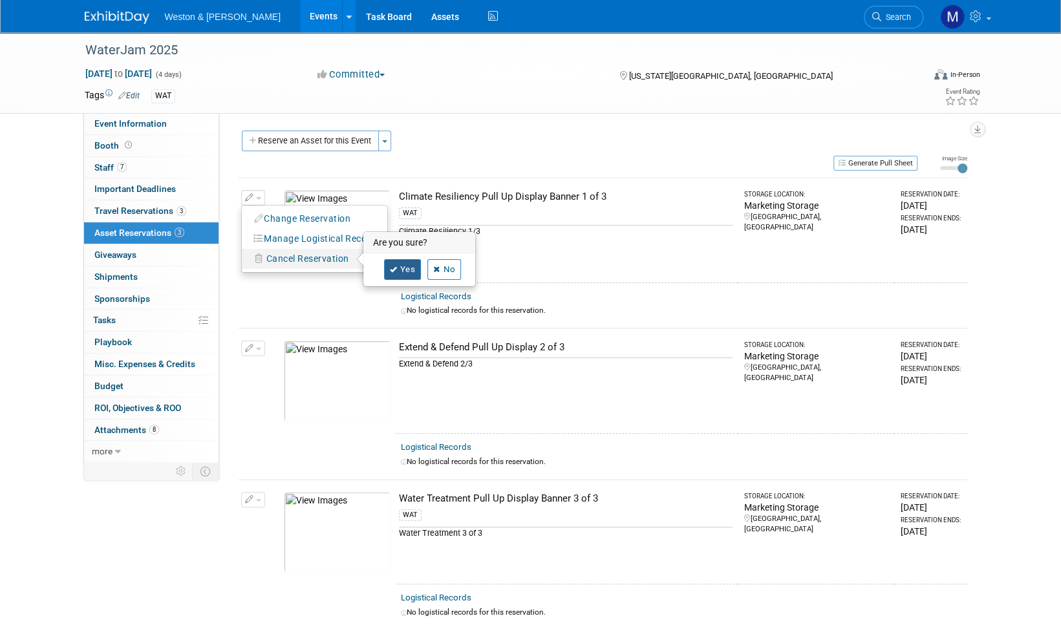
click at [407, 268] on link "Yes" at bounding box center [403, 269] width 38 height 21
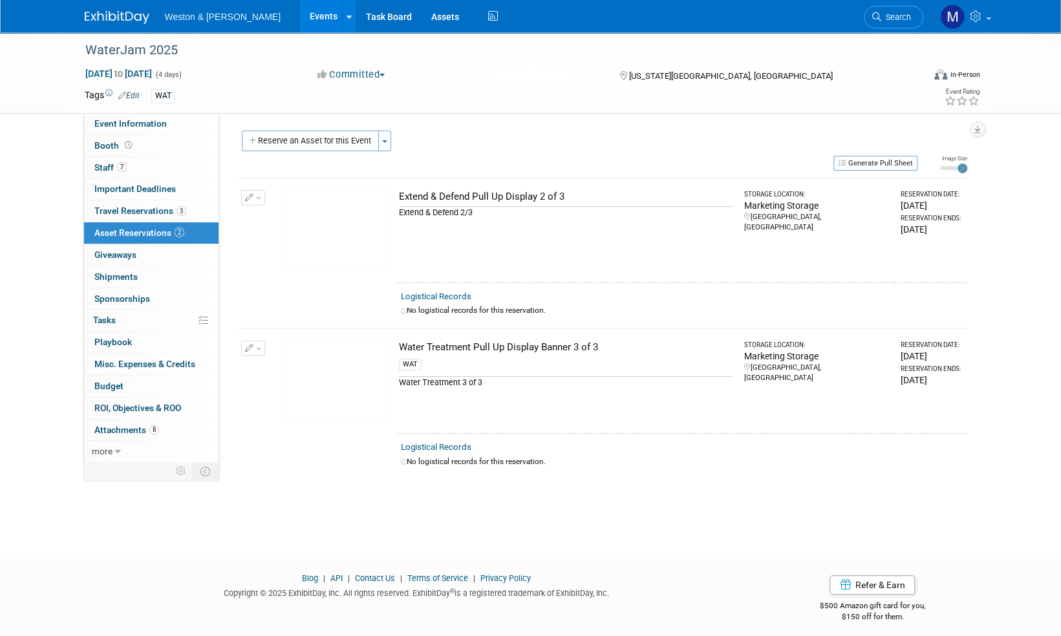
click at [256, 195] on button "button" at bounding box center [253, 198] width 24 height 16
click at [287, 258] on span "Cancel Reservation" at bounding box center [307, 259] width 83 height 10
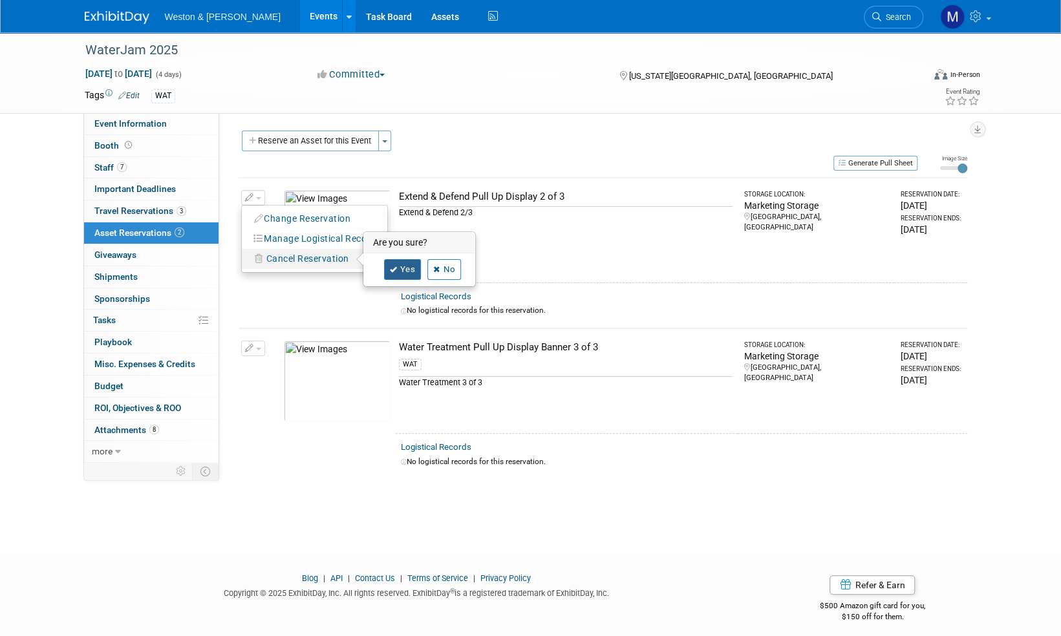
click at [409, 266] on link "Yes" at bounding box center [403, 269] width 38 height 21
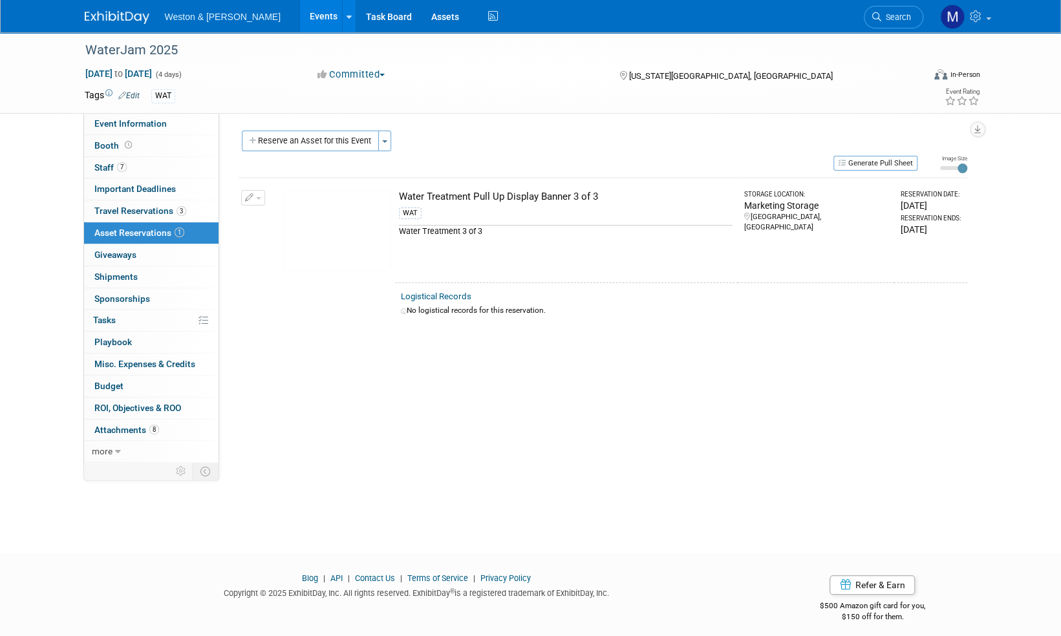
click at [257, 197] on span "button" at bounding box center [258, 198] width 5 height 3
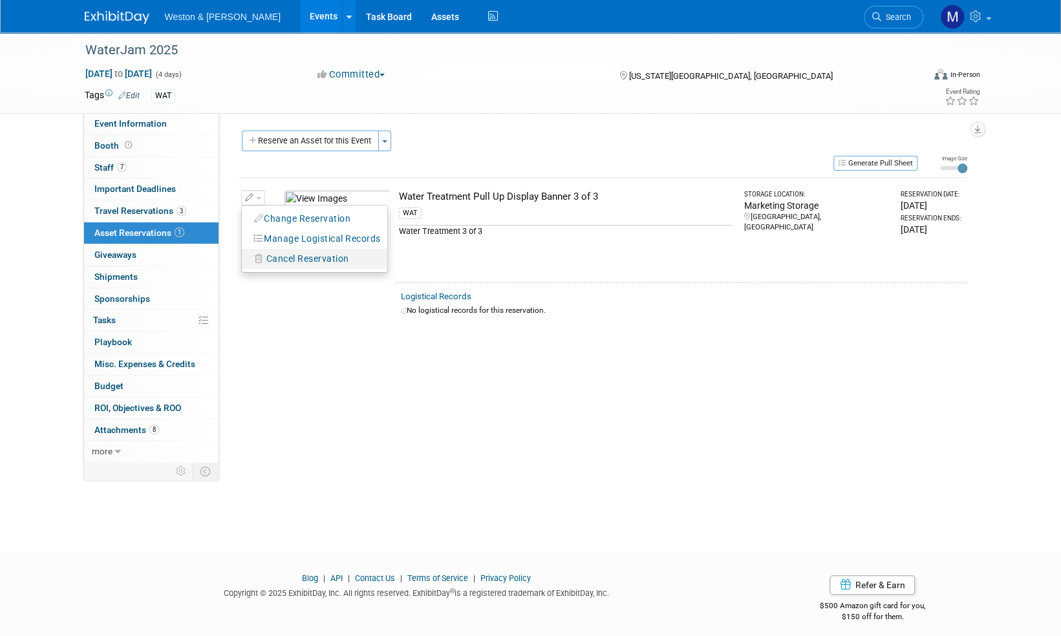
click at [288, 260] on span "Cancel Reservation" at bounding box center [307, 259] width 83 height 10
click at [411, 271] on link "Yes" at bounding box center [403, 269] width 38 height 21
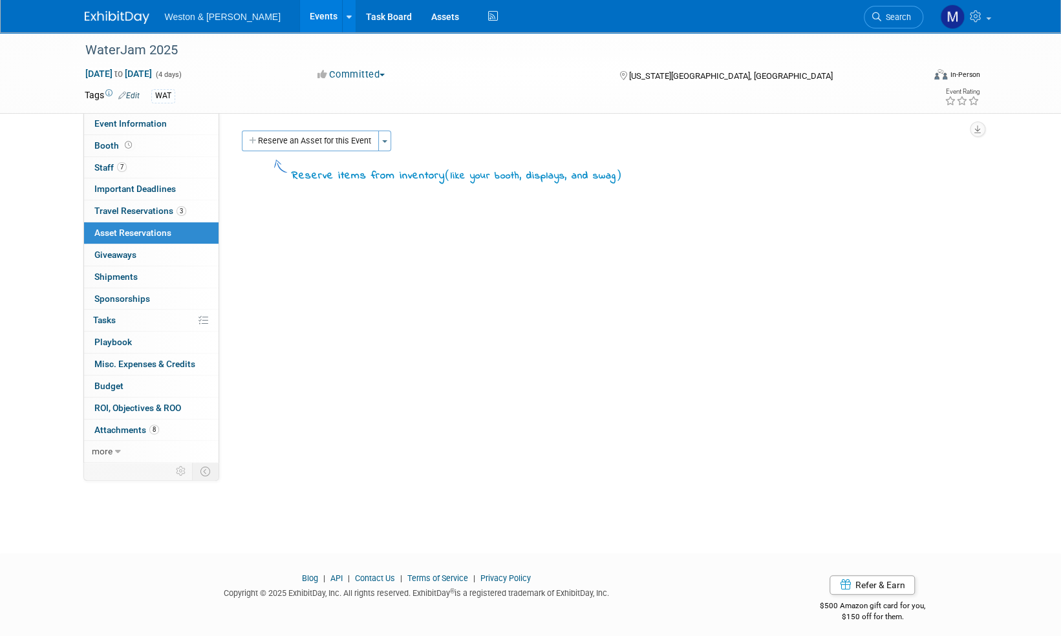
click at [94, 17] on img at bounding box center [117, 17] width 65 height 13
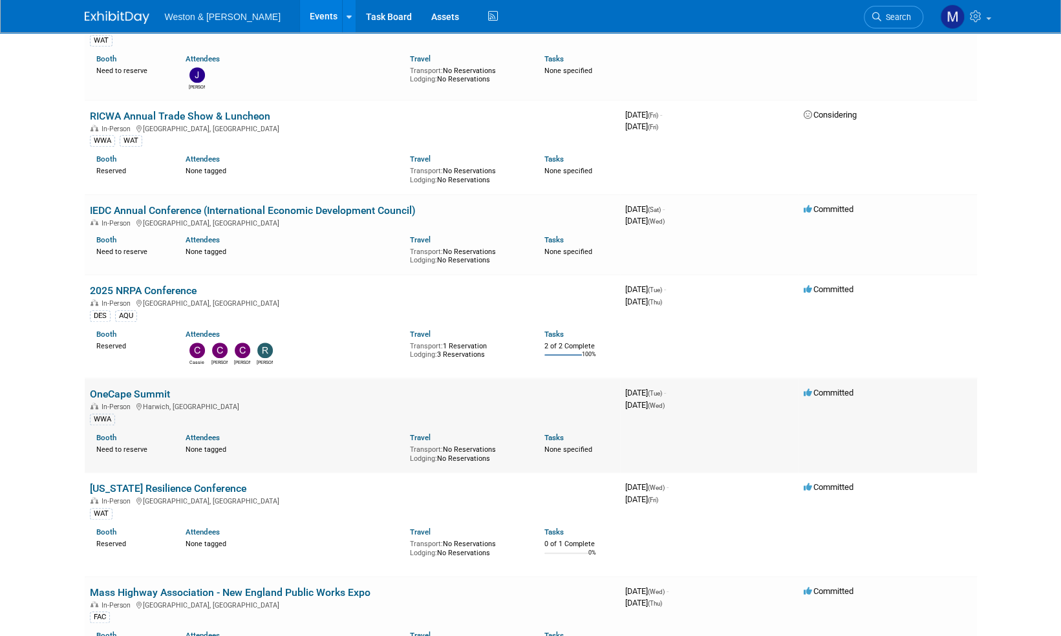
scroll to position [517, 0]
click at [202, 485] on link "[US_STATE] Resilience Conference" at bounding box center [168, 488] width 156 height 12
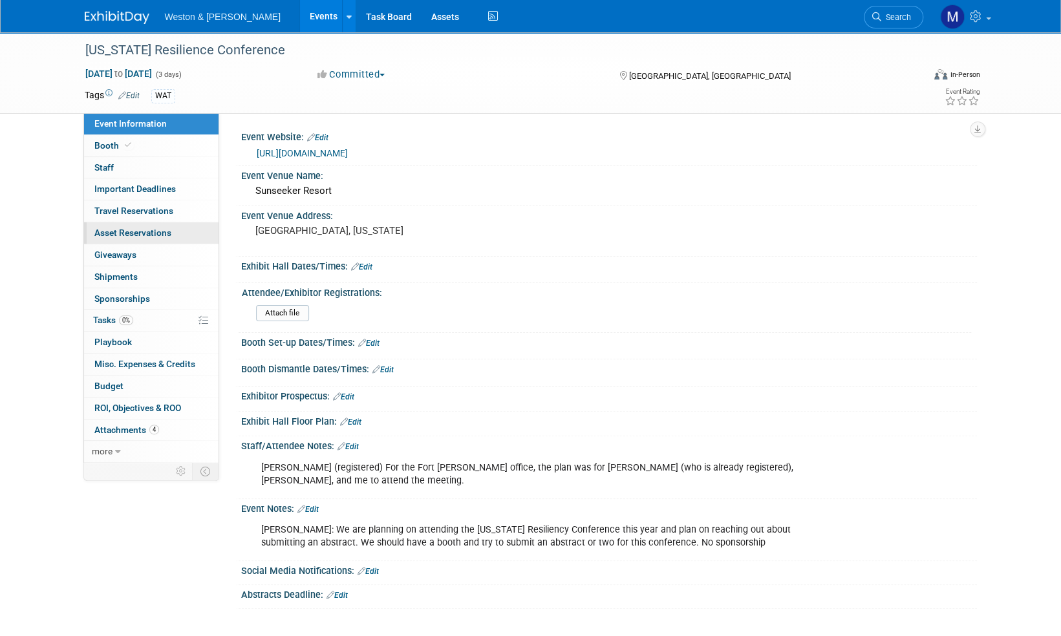
click at [149, 234] on span "Asset Reservations 0" at bounding box center [132, 233] width 77 height 10
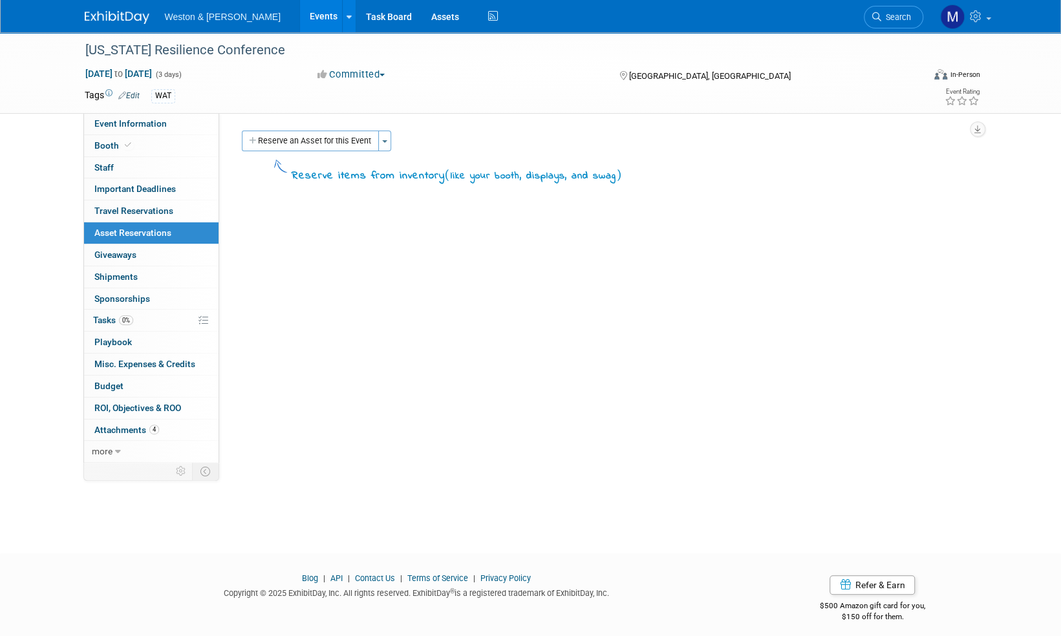
click at [347, 151] on div "Reserve an Asset for this Event Toggle Dropdown New asset reservation Copy asse…" at bounding box center [603, 143] width 729 height 24
click at [347, 146] on button "Reserve an Asset for this Event" at bounding box center [310, 141] width 137 height 21
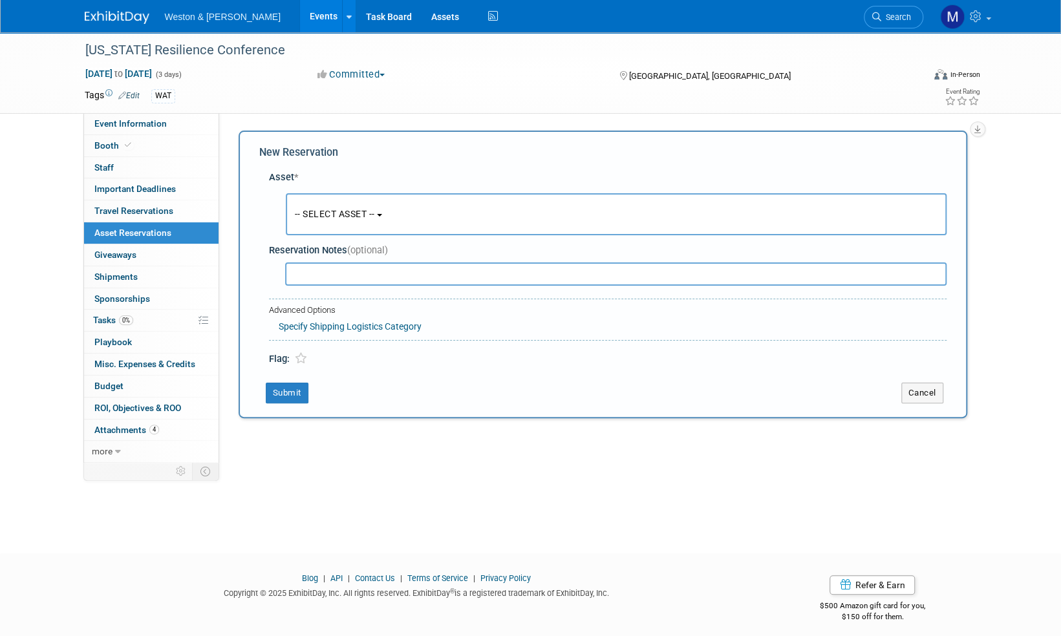
scroll to position [8, 0]
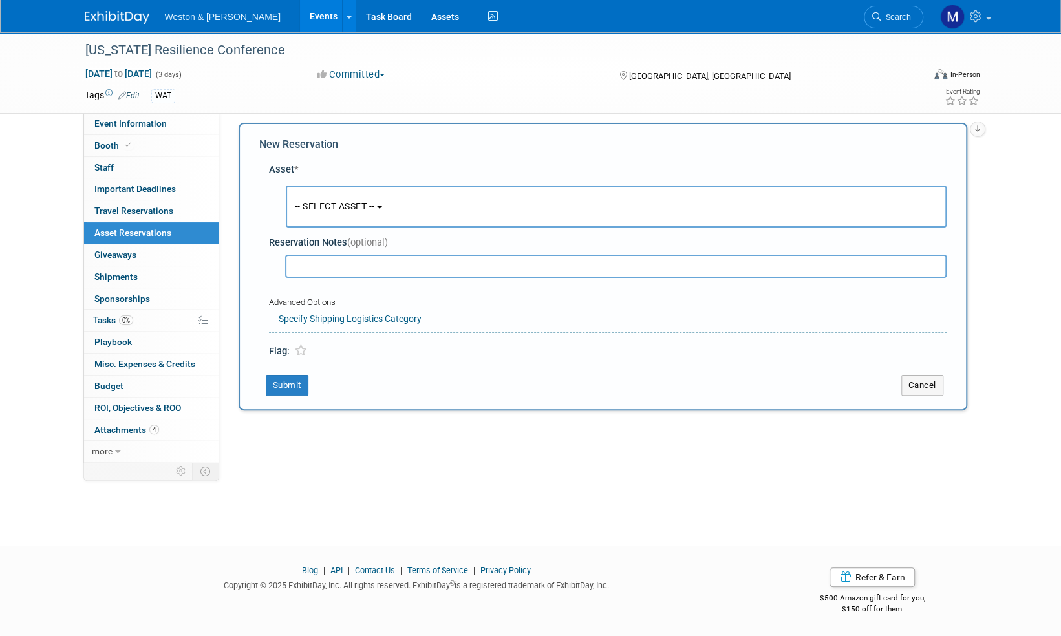
click at [365, 213] on button "-- SELECT ASSET --" at bounding box center [616, 207] width 661 height 42
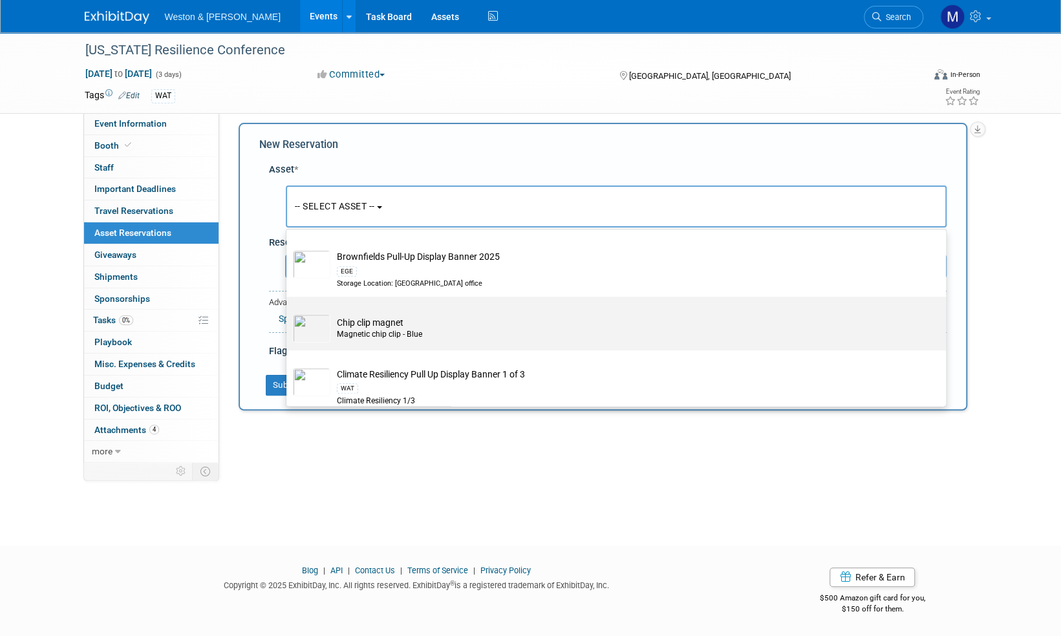
scroll to position [647, 0]
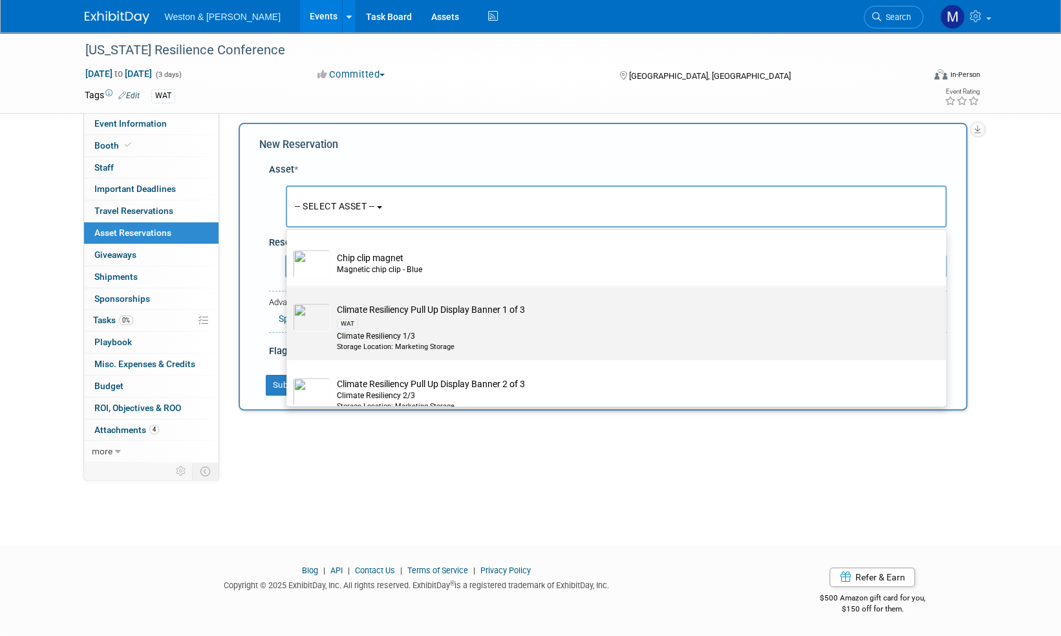
click at [404, 307] on td "Climate Resiliency Pull Up Display Banner 1 of 3 WAT Climate Resiliency 1/3 Sto…" at bounding box center [625, 327] width 590 height 49
click at [288, 301] on input "Climate Resiliency Pull Up Display Banner 1 of 3 WAT Climate Resiliency 1/3 Sto…" at bounding box center [284, 297] width 8 height 8
select select "10716242"
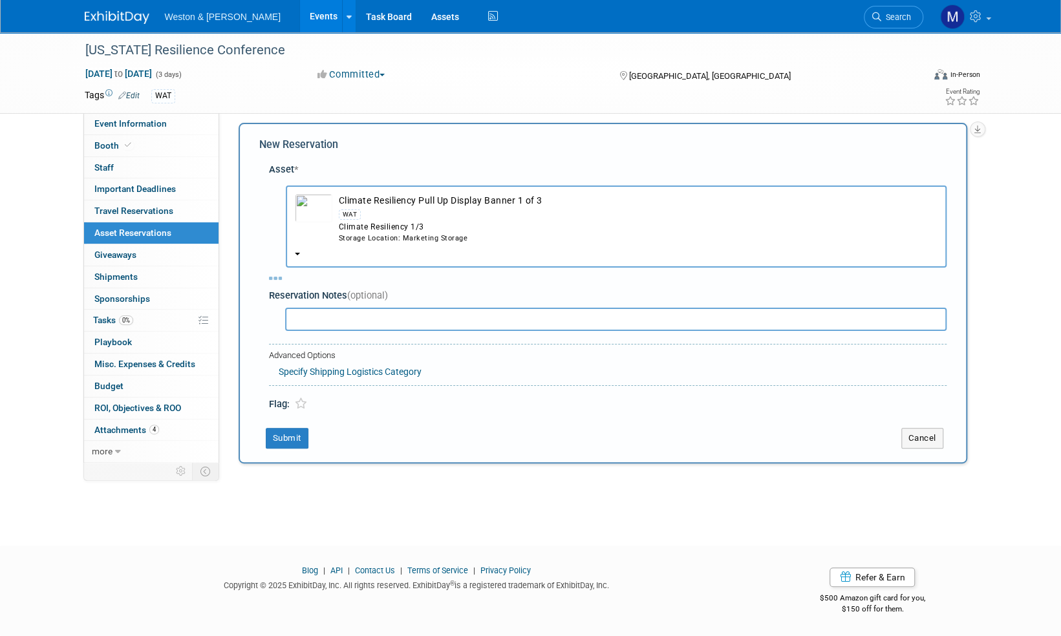
select select "8"
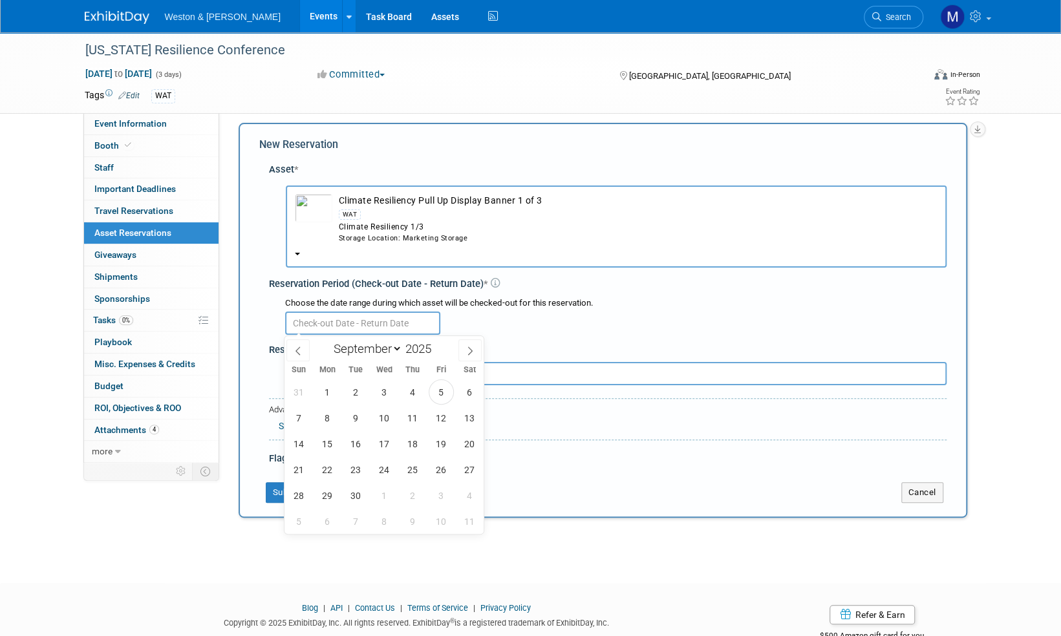
click at [367, 323] on input "text" at bounding box center [362, 323] width 155 height 23
click at [413, 419] on span "11" at bounding box center [412, 417] width 25 height 25
click at [473, 446] on span "20" at bounding box center [469, 443] width 25 height 25
type input "Sep 11, 2025 to Sep 20, 2025"
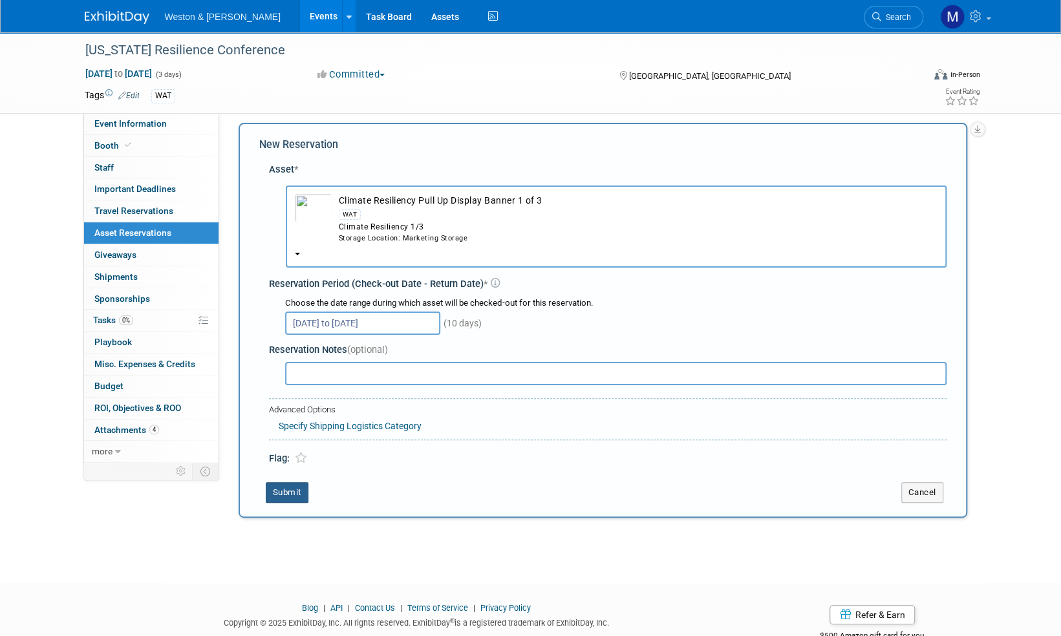
click at [293, 492] on button "Submit" at bounding box center [287, 492] width 43 height 21
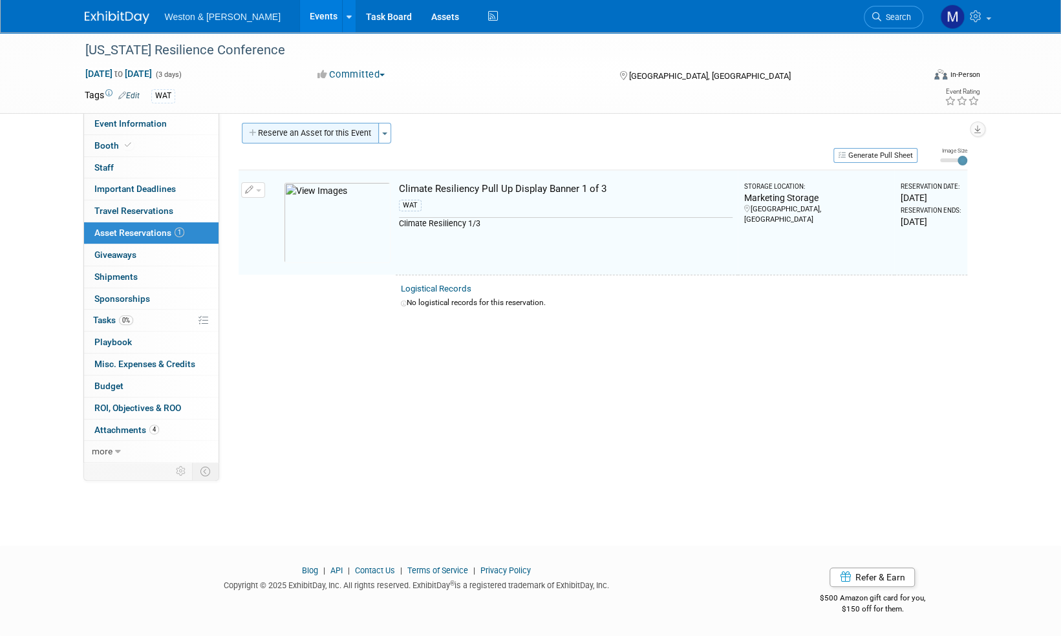
click at [292, 138] on button "Reserve an Asset for this Event" at bounding box center [310, 133] width 137 height 21
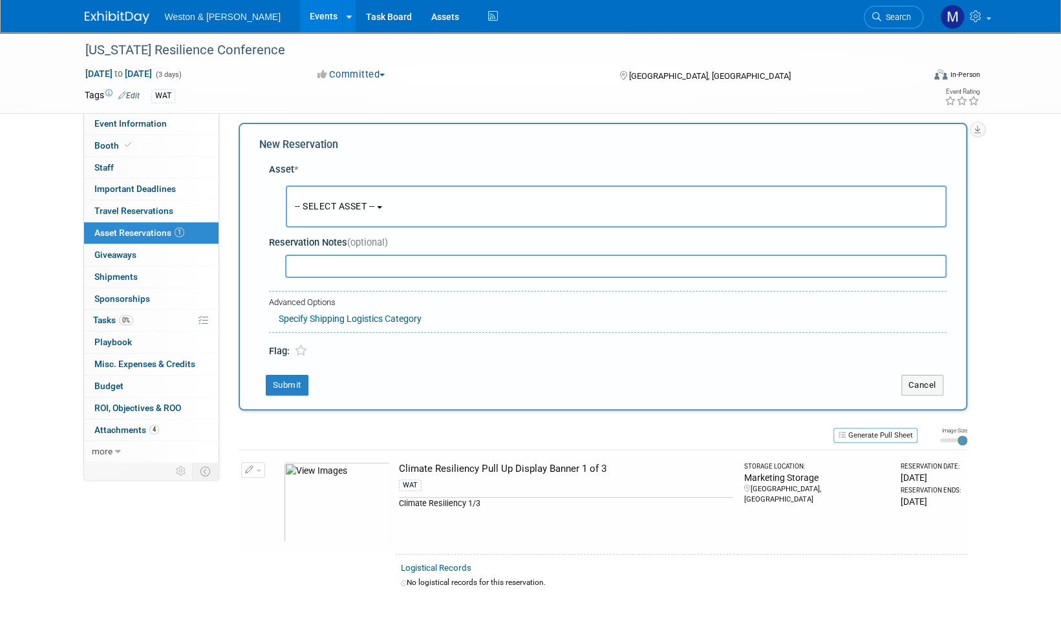
scroll to position [12, 0]
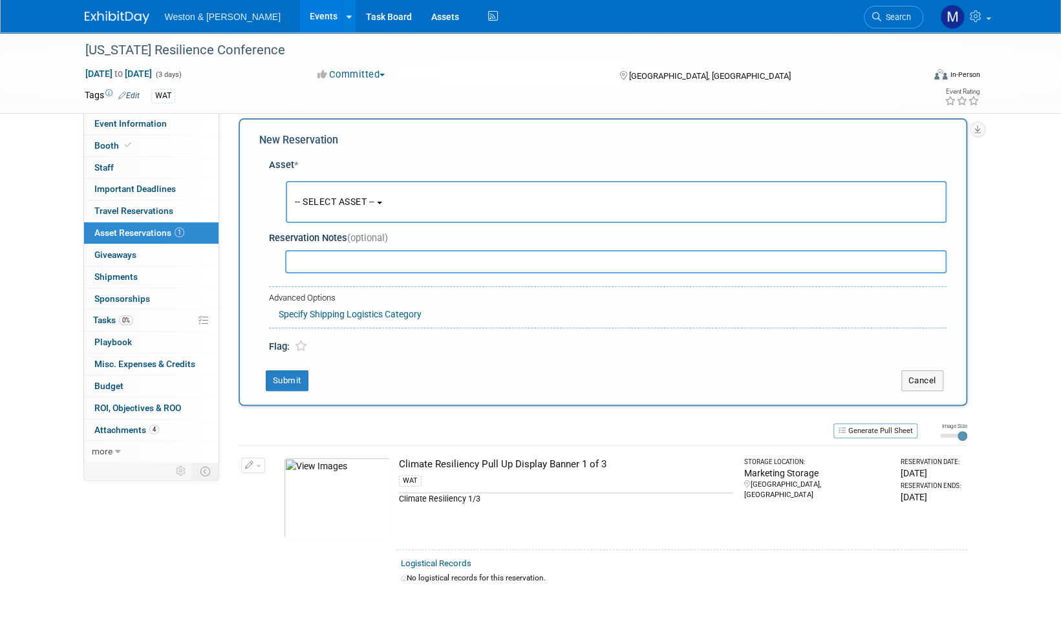
click at [366, 201] on span "-- SELECT ASSET --" at bounding box center [335, 202] width 80 height 10
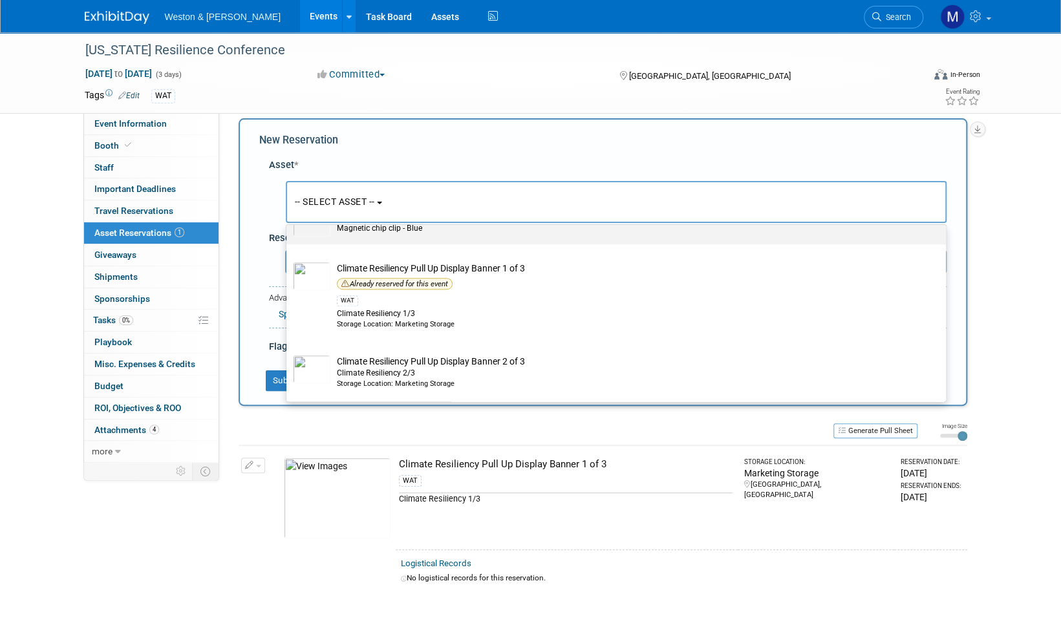
scroll to position [711, 0]
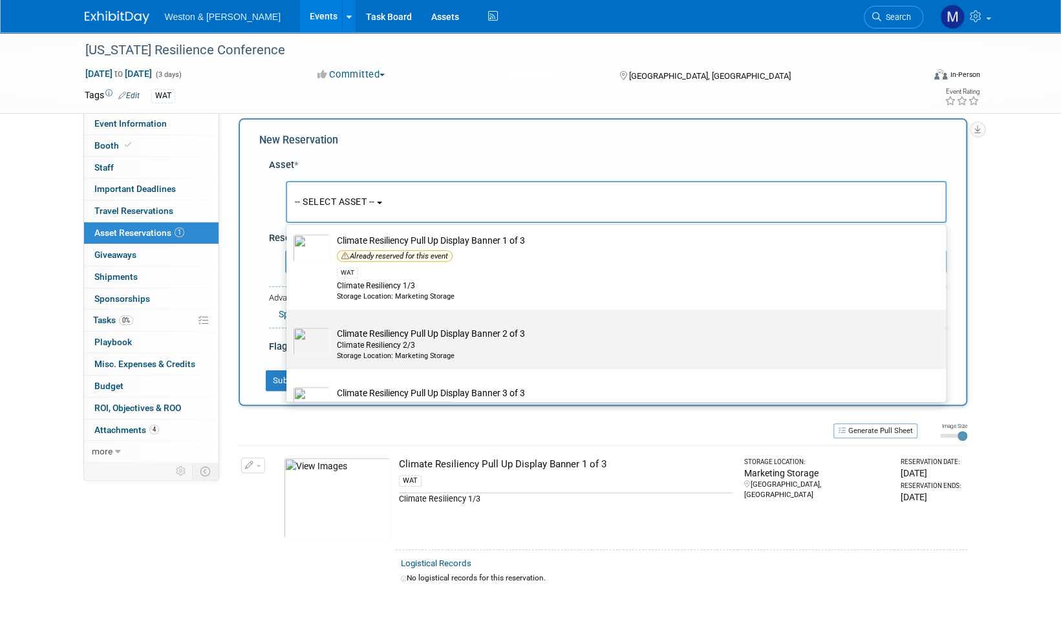
click at [385, 331] on td "Climate Resiliency Pull Up Display Banner 2 of 3 Climate Resiliency 2/3 Storage…" at bounding box center [625, 344] width 590 height 34
click at [288, 325] on input "Climate Resiliency Pull Up Display Banner 2 of 3 Climate Resiliency 2/3 Storage…" at bounding box center [284, 321] width 8 height 8
select select "10716243"
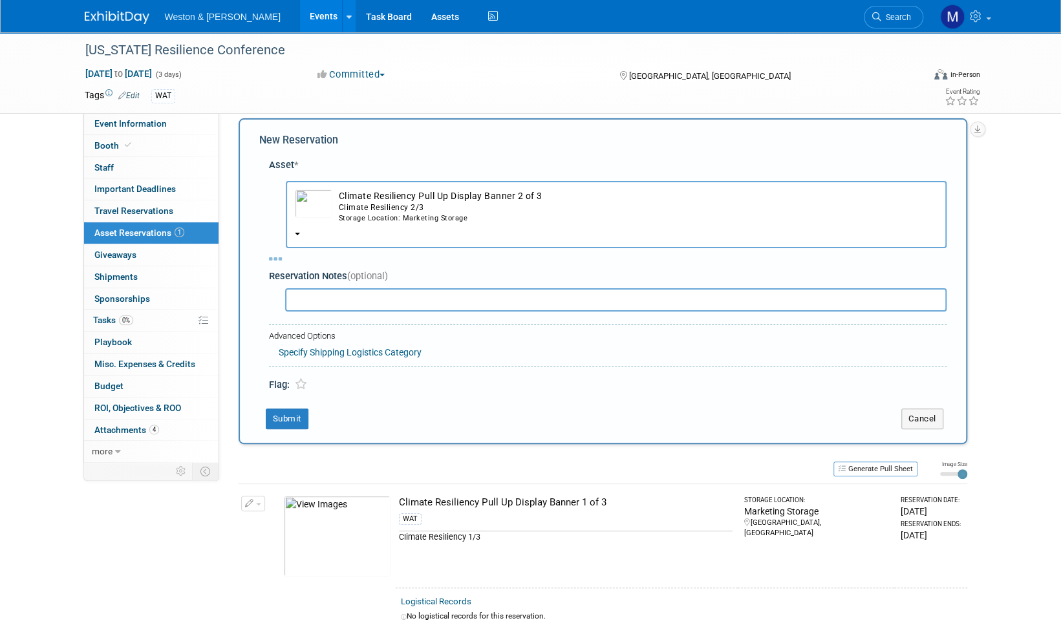
select select "8"
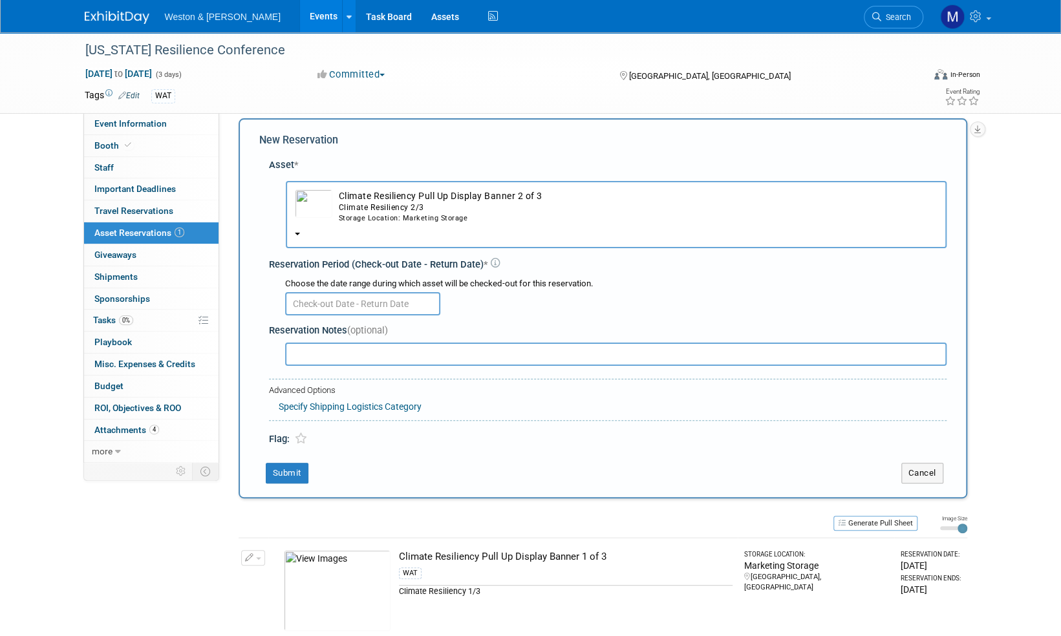
click at [340, 303] on input "text" at bounding box center [362, 303] width 155 height 23
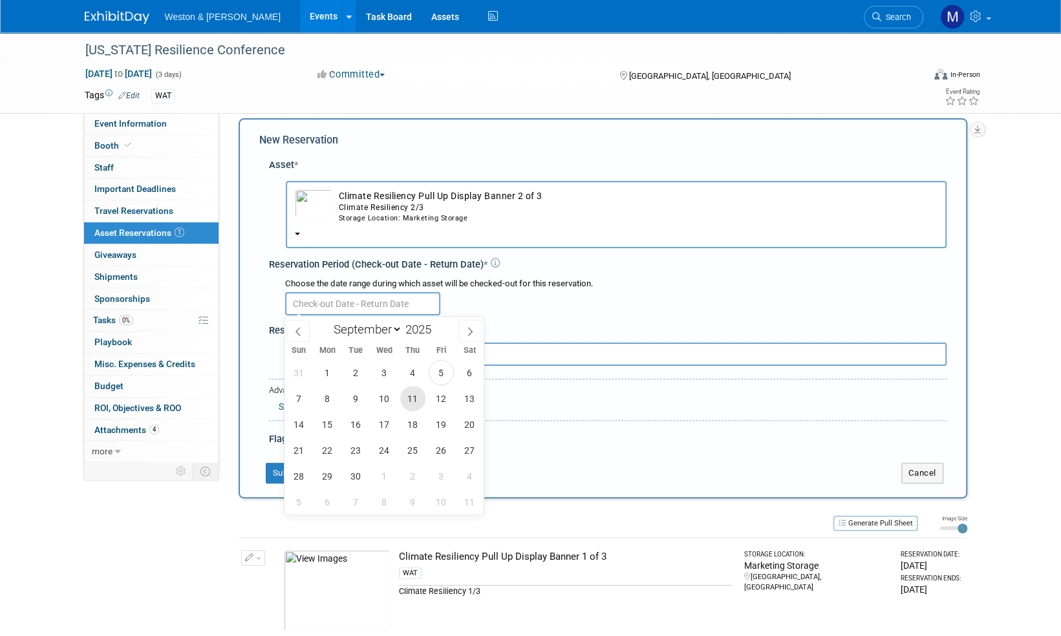
click at [416, 398] on span "11" at bounding box center [412, 398] width 25 height 25
click at [472, 426] on span "20" at bounding box center [469, 424] width 25 height 25
type input "Sep 11, 2025 to Sep 20, 2025"
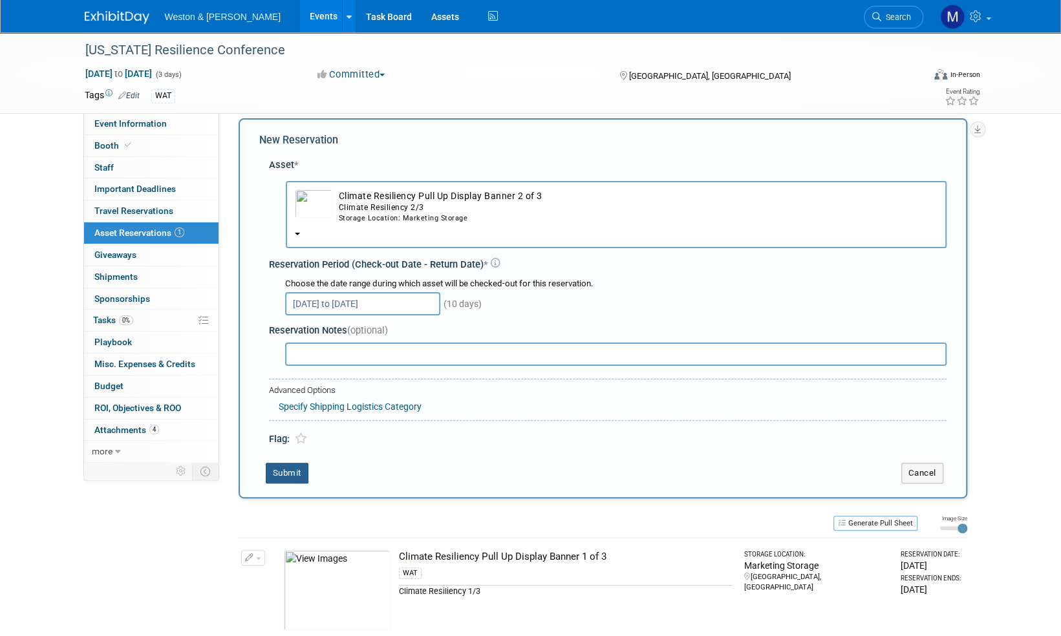
click at [293, 476] on button "Submit" at bounding box center [287, 473] width 43 height 21
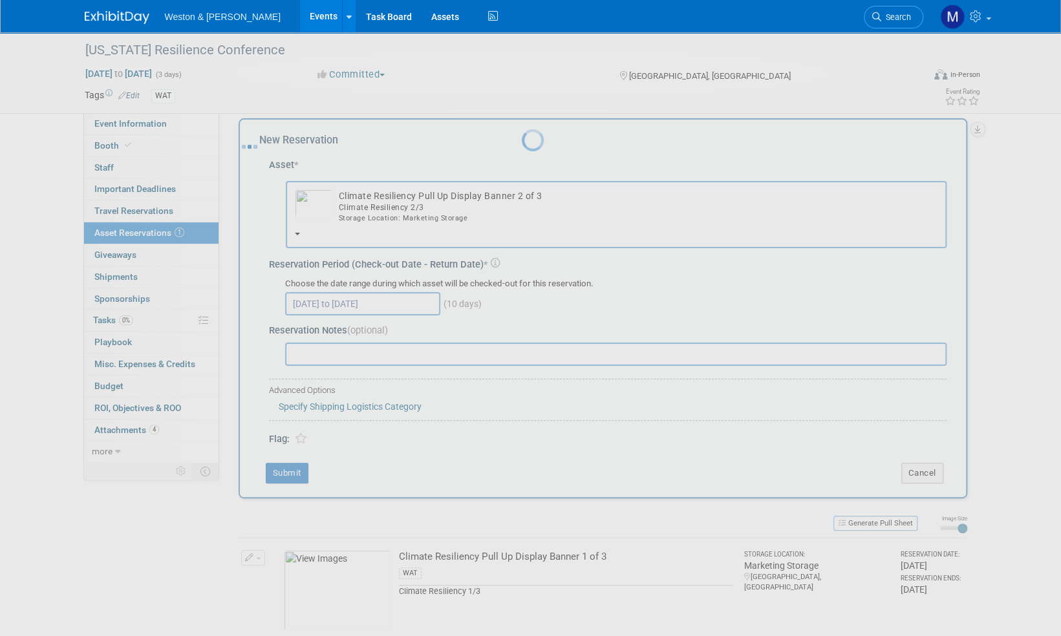
scroll to position [8, 0]
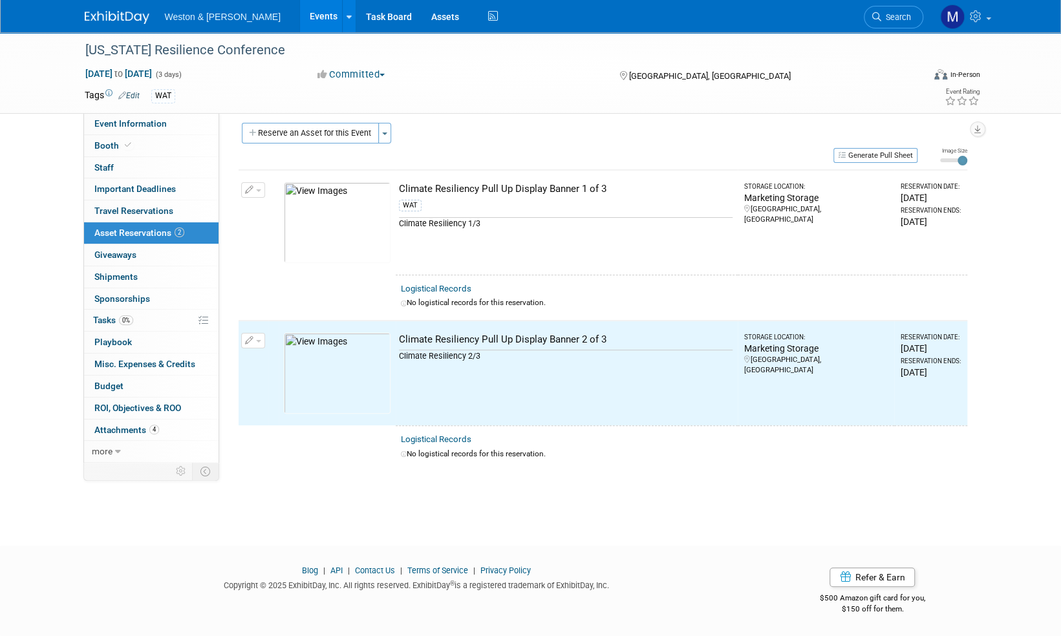
click at [311, 132] on button "Reserve an Asset for this Event" at bounding box center [310, 133] width 137 height 21
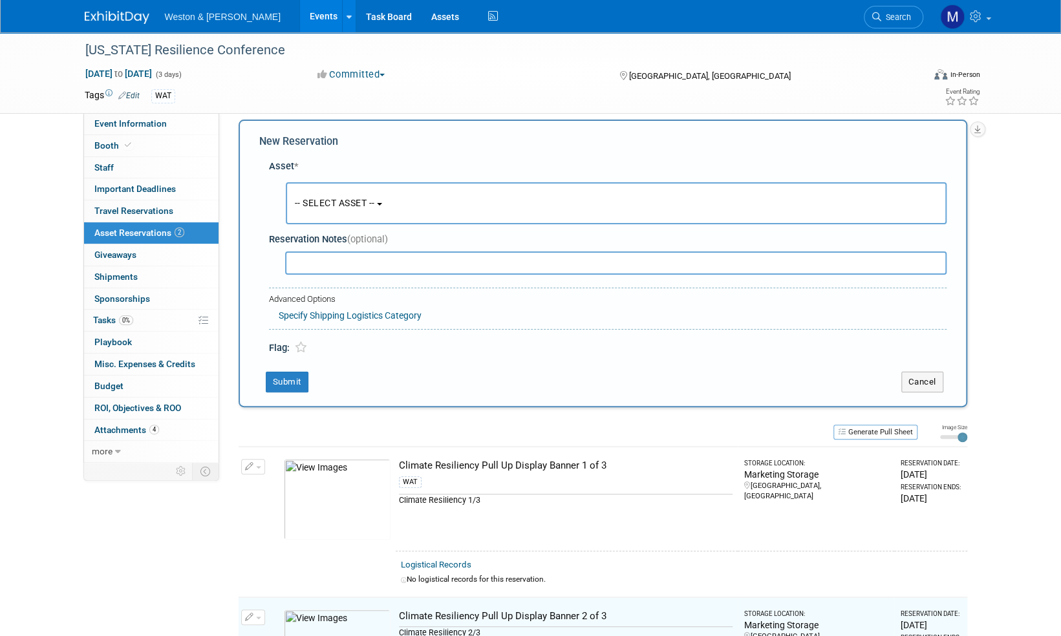
scroll to position [12, 0]
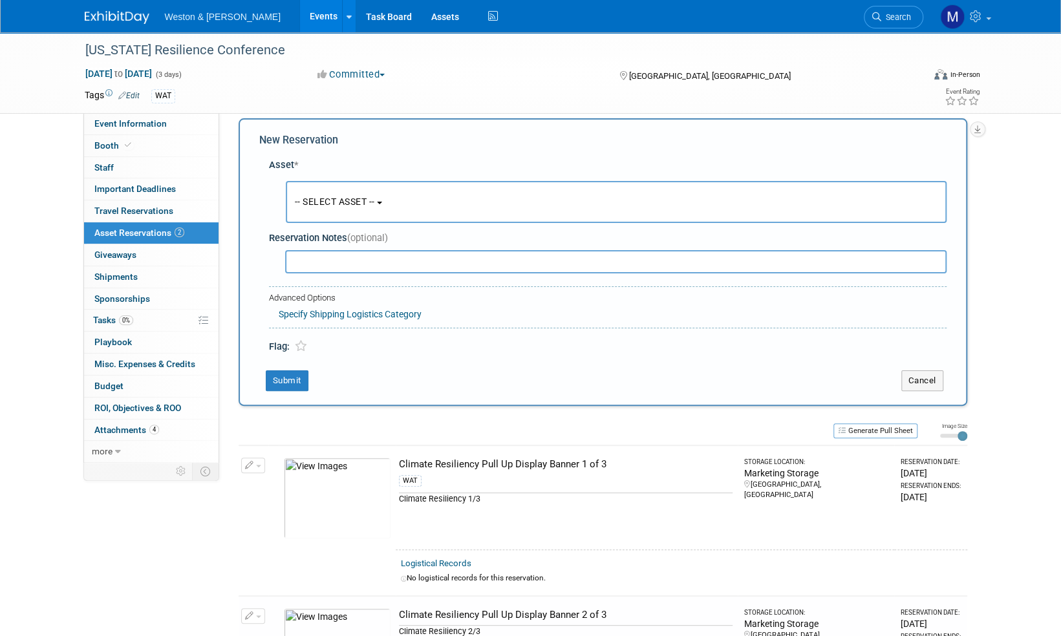
click at [344, 204] on span "-- SELECT ASSET --" at bounding box center [335, 202] width 80 height 10
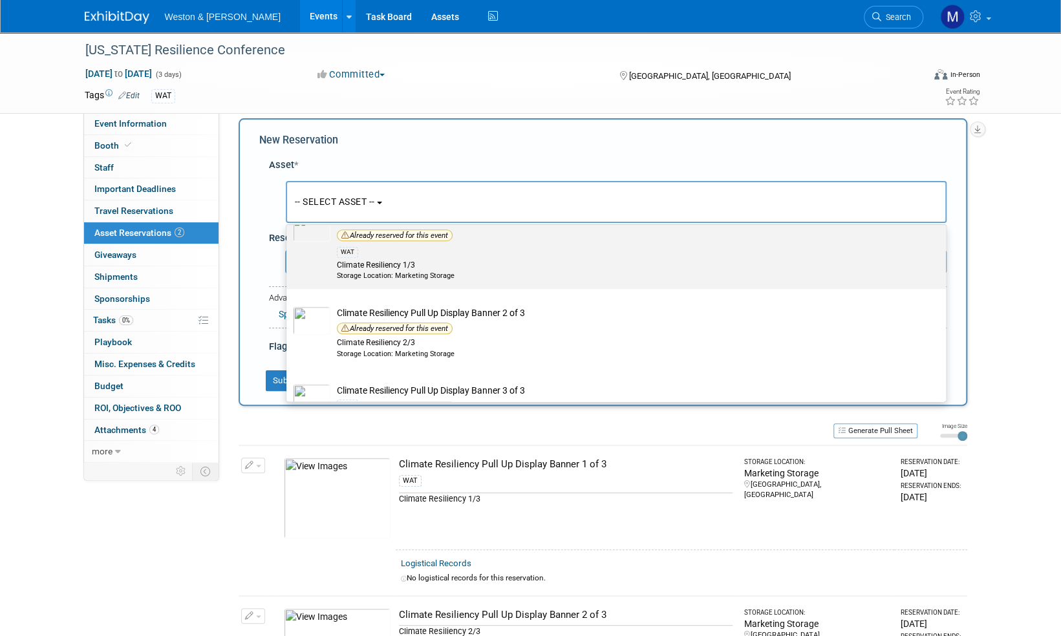
scroll to position [776, 0]
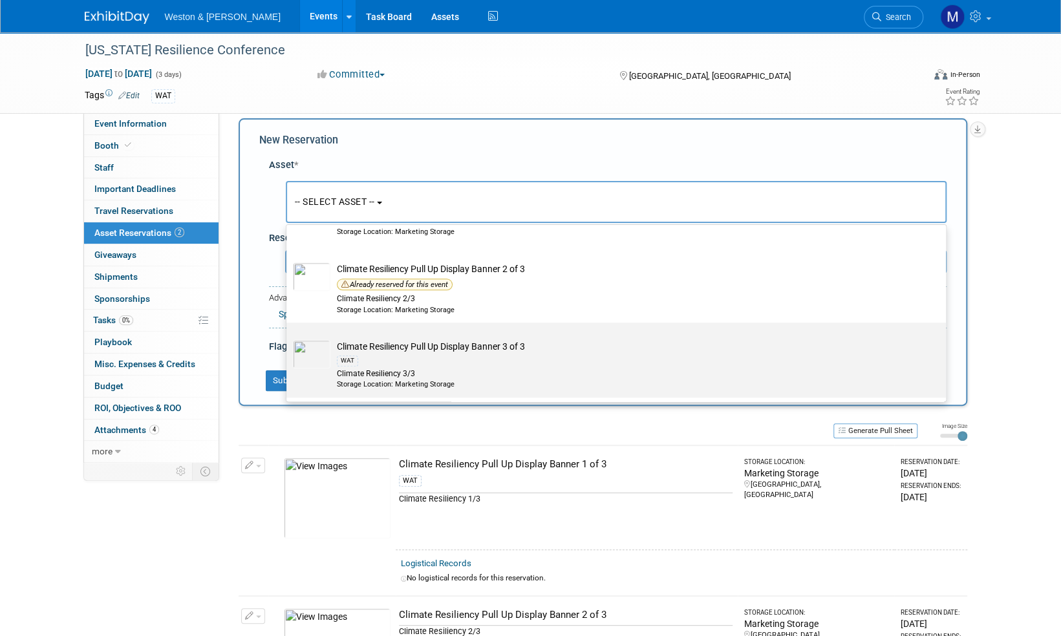
click at [435, 348] on td "Climate Resiliency Pull Up Display Banner 3 of 3 WAT Climate Resiliency 3/3 Sto…" at bounding box center [625, 364] width 590 height 49
click at [288, 338] on input "Climate Resiliency Pull Up Display Banner 3 of 3 WAT Climate Resiliency 3/3 Sto…" at bounding box center [284, 334] width 8 height 8
select select "10716244"
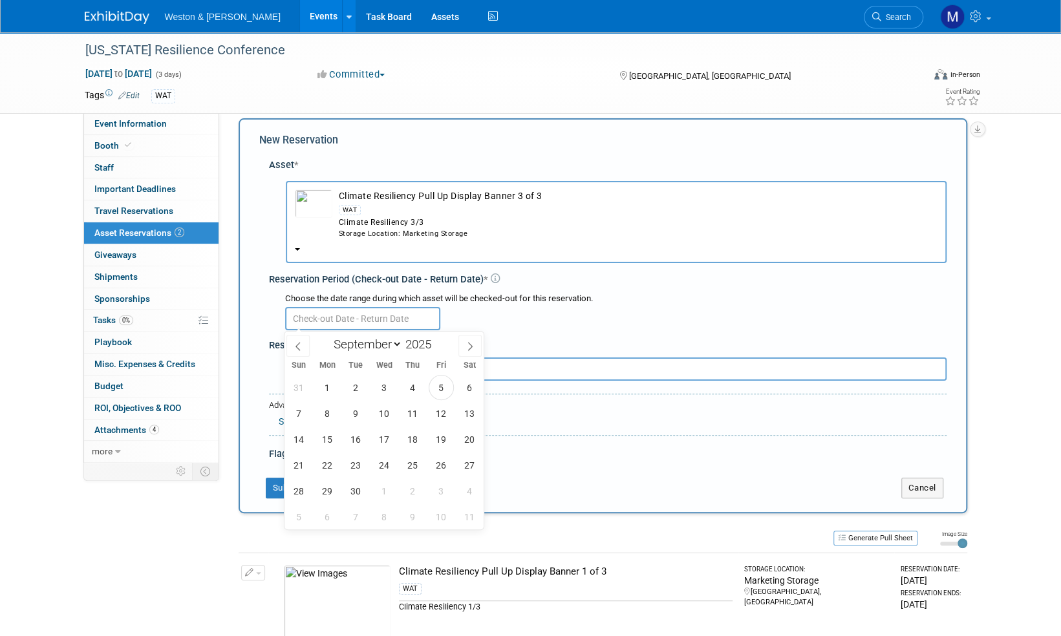
click at [329, 316] on input "text" at bounding box center [362, 318] width 155 height 23
click at [411, 409] on span "11" at bounding box center [412, 413] width 25 height 25
click at [473, 440] on span "20" at bounding box center [469, 439] width 25 height 25
type input "Sep 11, 2025 to Sep 20, 2025"
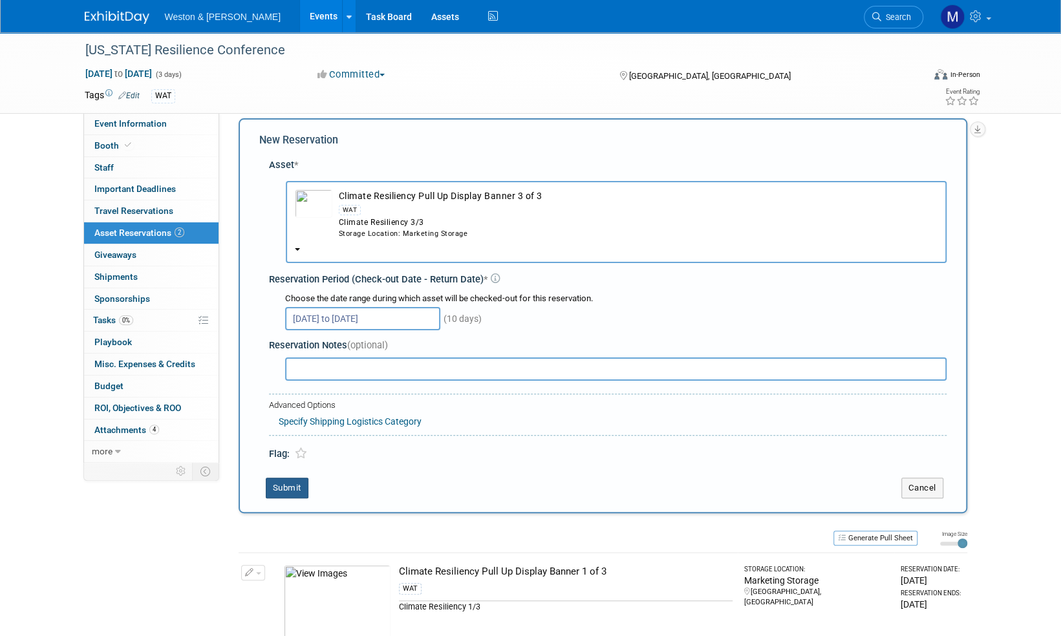
click at [290, 491] on button "Submit" at bounding box center [287, 488] width 43 height 21
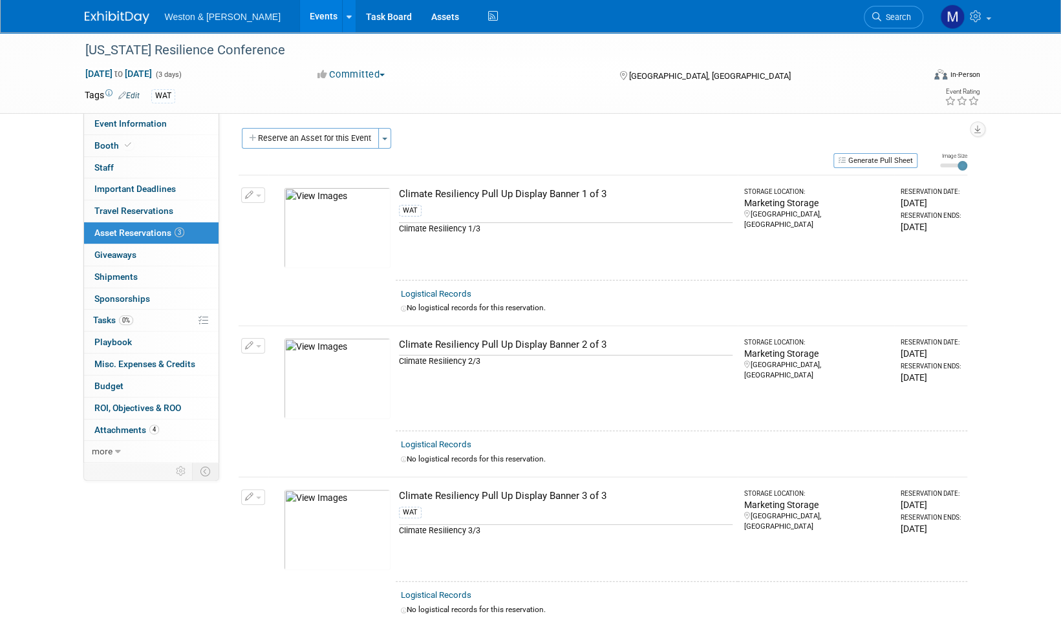
scroll to position [0, 0]
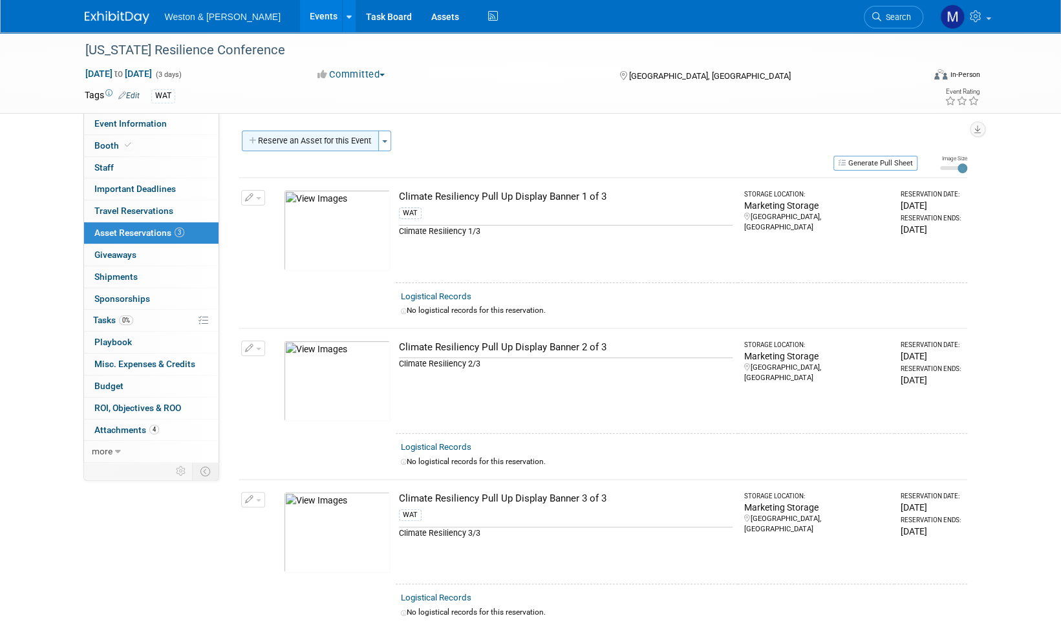
click at [303, 138] on button "Reserve an Asset for this Event" at bounding box center [310, 141] width 137 height 21
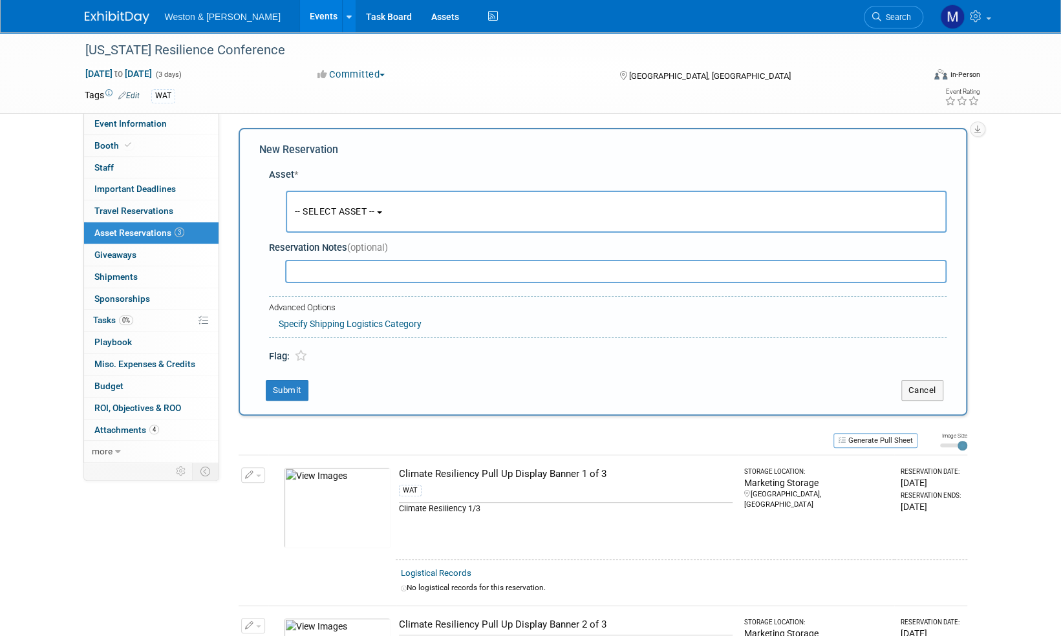
scroll to position [12, 0]
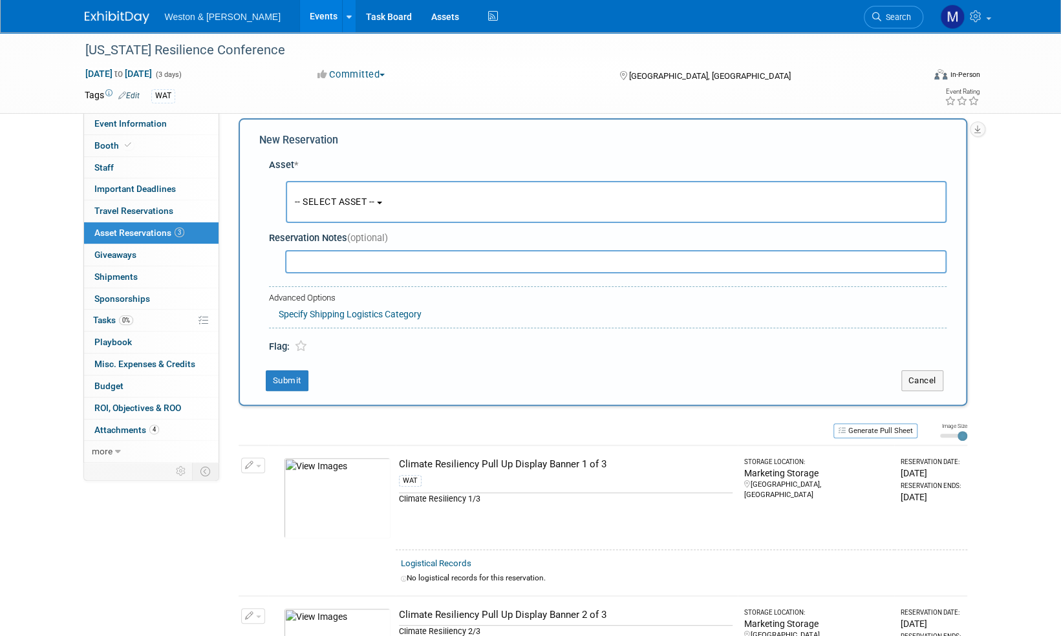
click at [339, 207] on span "-- SELECT ASSET --" at bounding box center [335, 202] width 80 height 10
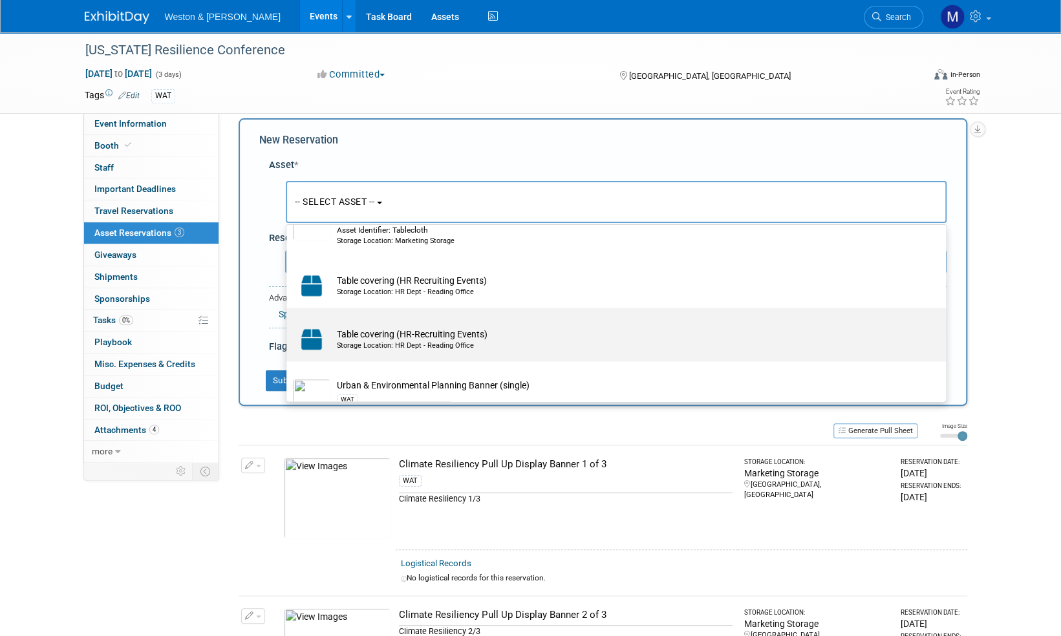
scroll to position [3797, 0]
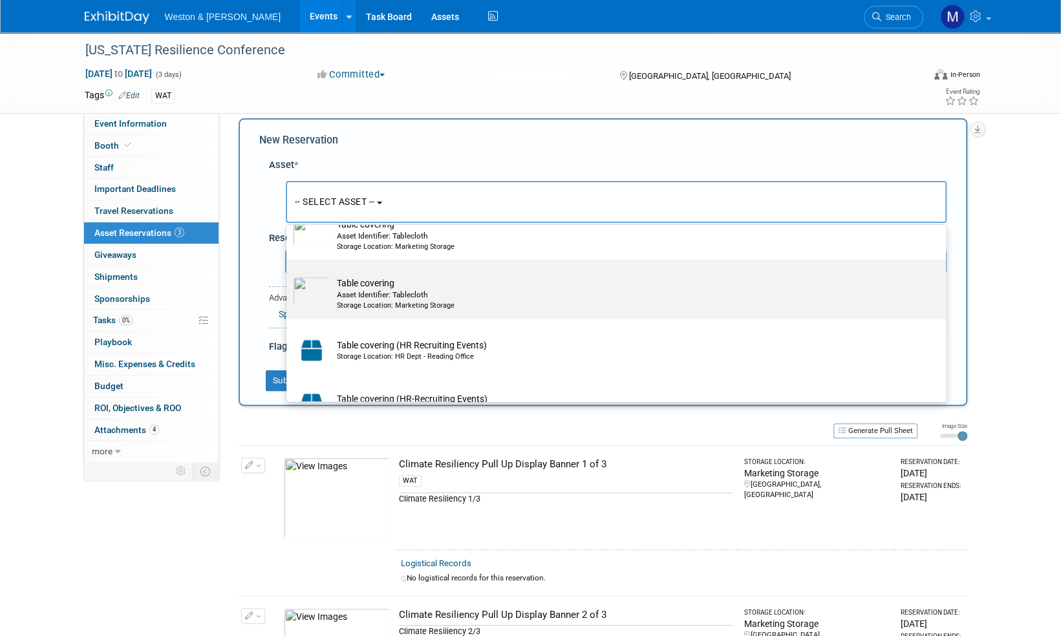
click at [360, 278] on td "Table covering Asset Identifier: Tablecloth Storage Location: Marketing Storage" at bounding box center [625, 294] width 590 height 34
click at [288, 275] on input "Table covering Asset Identifier: Tablecloth Storage Location: Marketing Storage" at bounding box center [284, 270] width 8 height 8
select select "10717240"
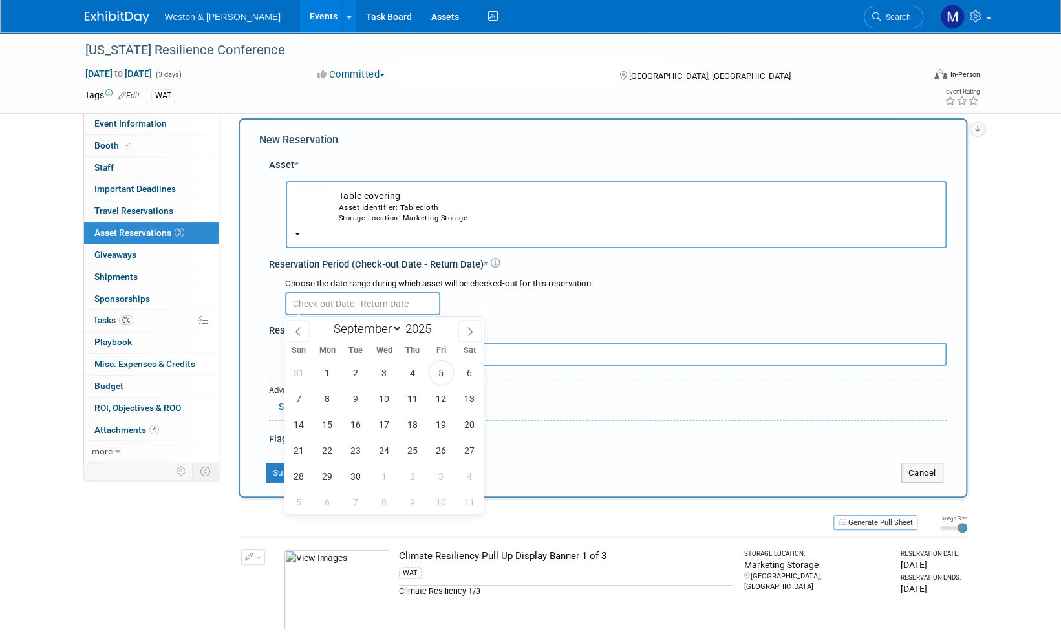
click at [345, 301] on input "text" at bounding box center [362, 303] width 155 height 23
click at [411, 398] on span "11" at bounding box center [412, 398] width 25 height 25
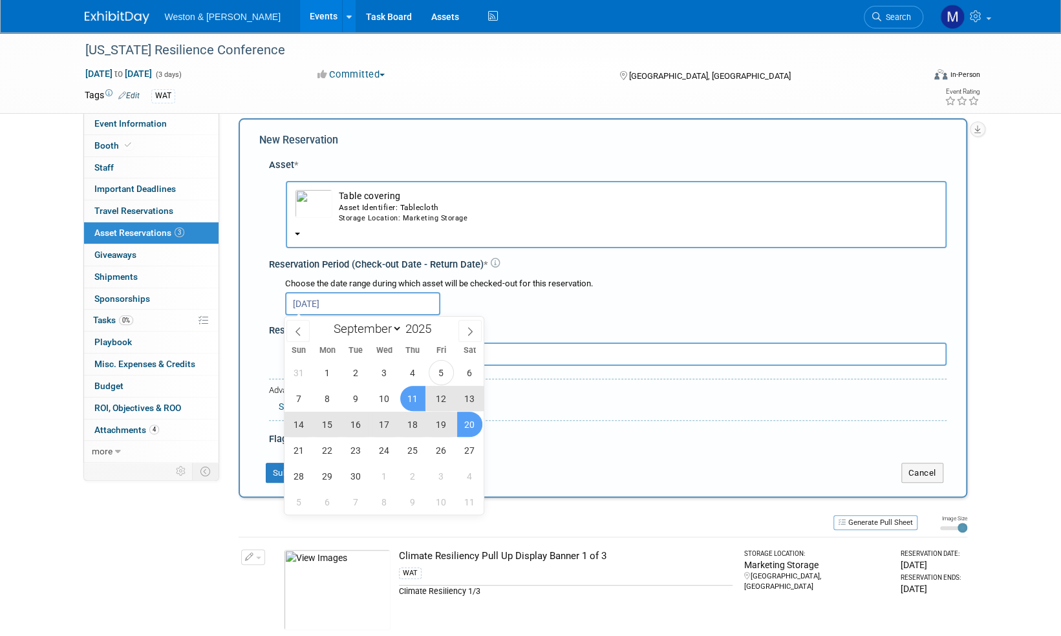
click at [473, 426] on span "20" at bounding box center [469, 424] width 25 height 25
type input "Sep 11, 2025 to Sep 20, 2025"
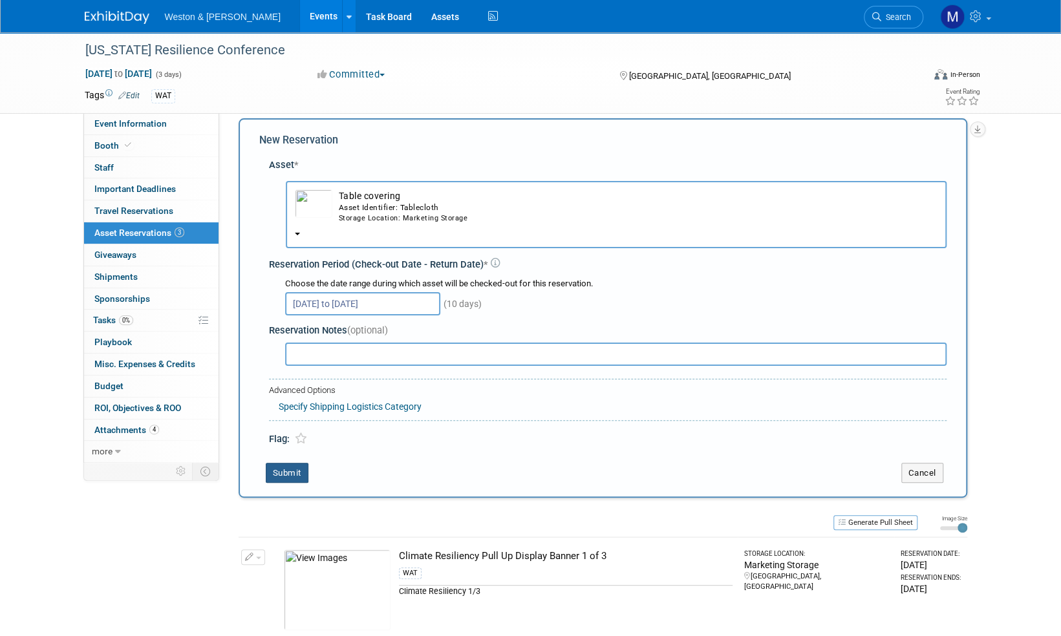
click at [289, 474] on button "Submit" at bounding box center [287, 473] width 43 height 21
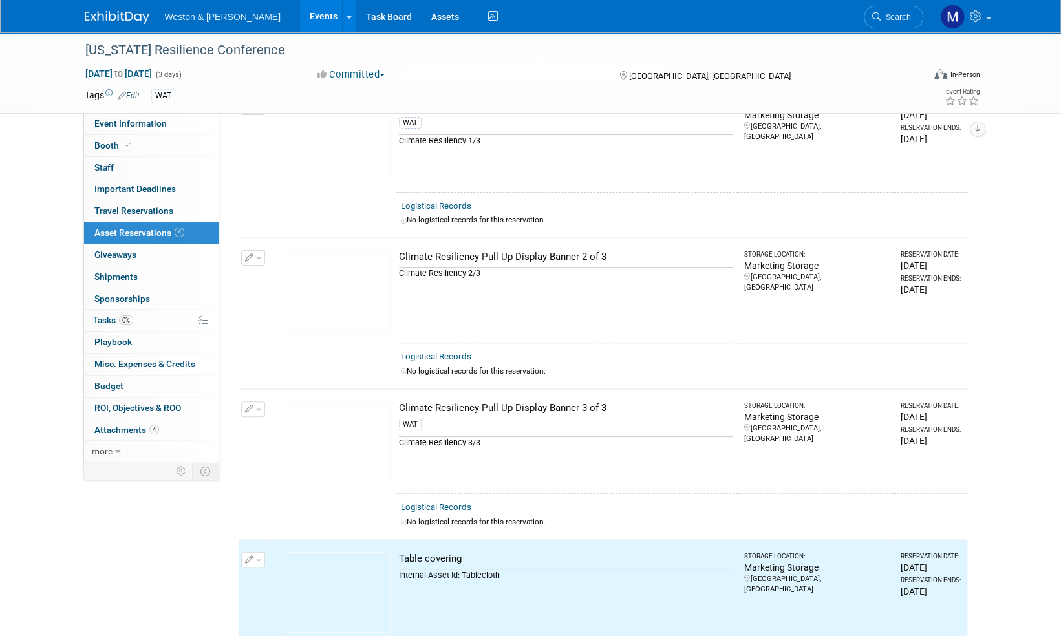
scroll to position [0, 0]
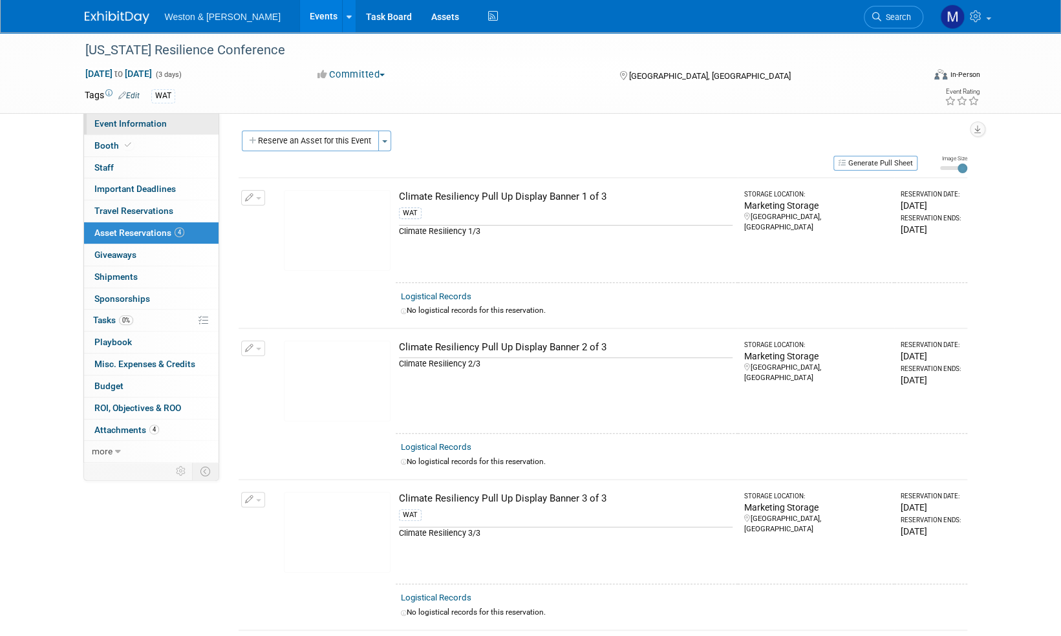
click at [139, 127] on span "Event Information" at bounding box center [130, 123] width 72 height 10
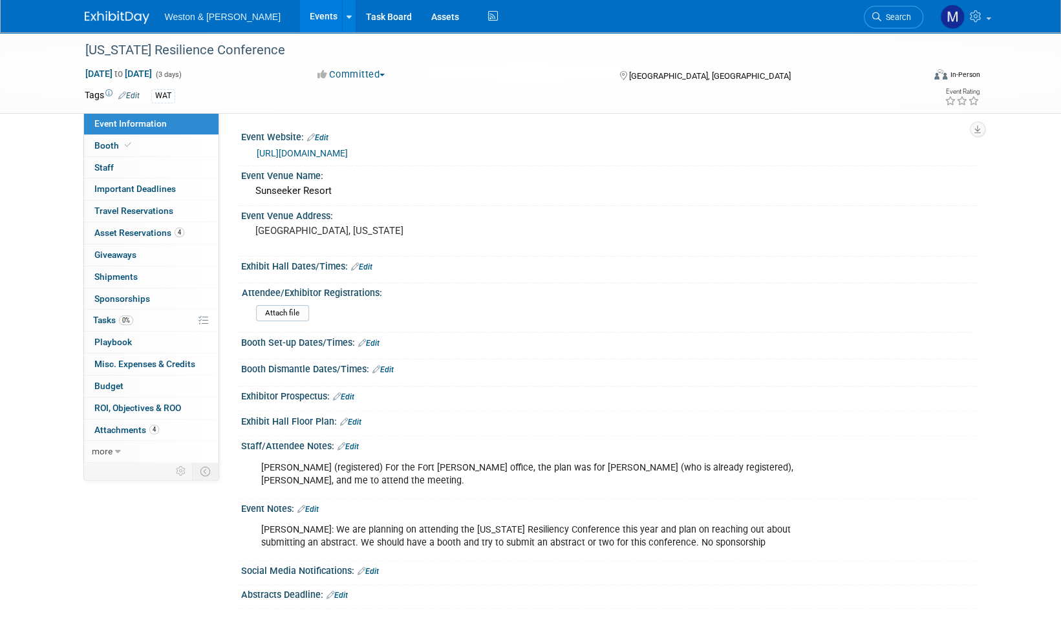
click at [114, 16] on img at bounding box center [117, 17] width 65 height 13
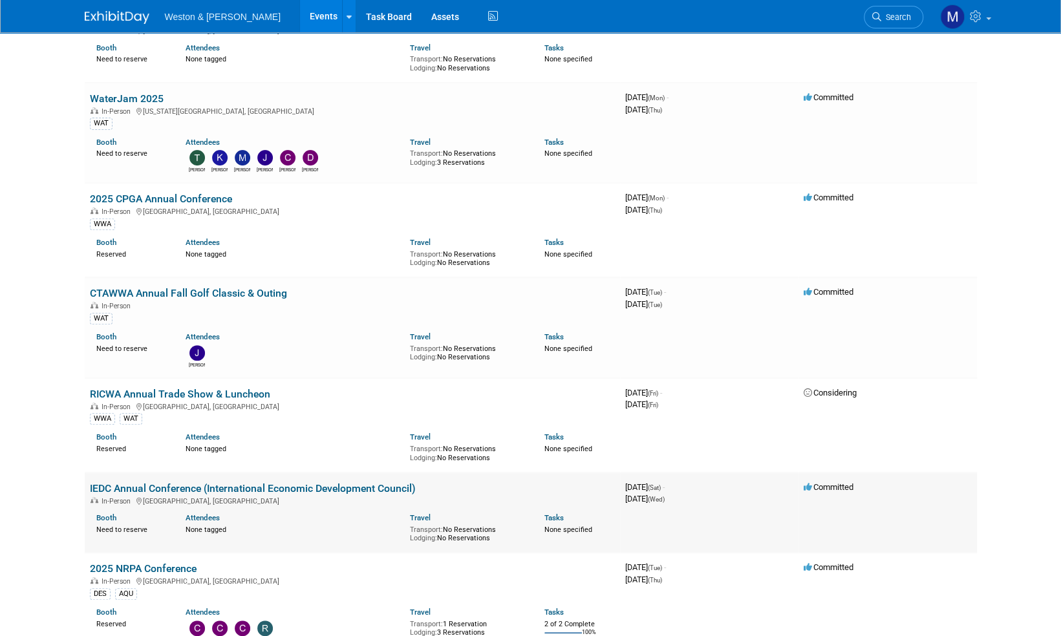
scroll to position [259, 0]
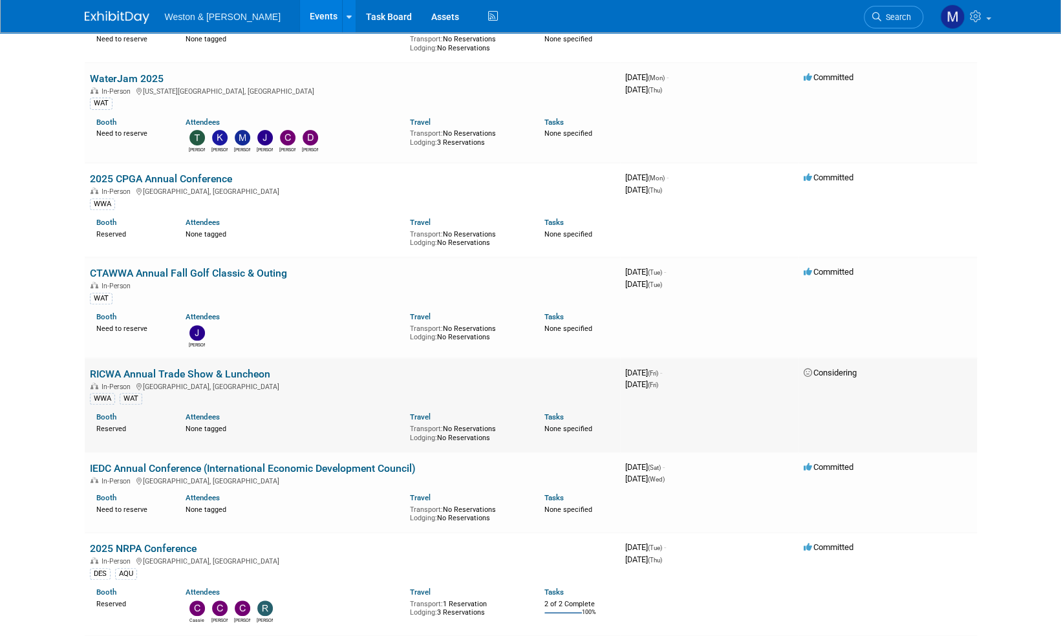
click at [180, 374] on link "RICWA Annual Trade Show & Luncheon" at bounding box center [180, 374] width 180 height 12
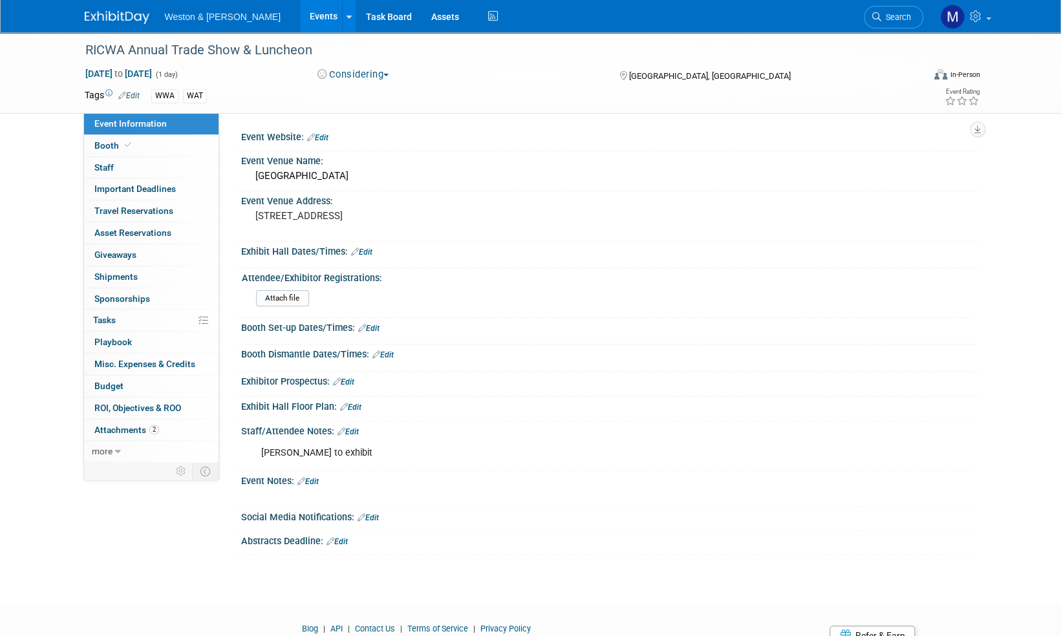
click at [388, 70] on button "Considering" at bounding box center [353, 75] width 81 height 14
click at [379, 96] on link "Committed" at bounding box center [365, 96] width 102 height 18
click at [118, 17] on img at bounding box center [117, 17] width 65 height 13
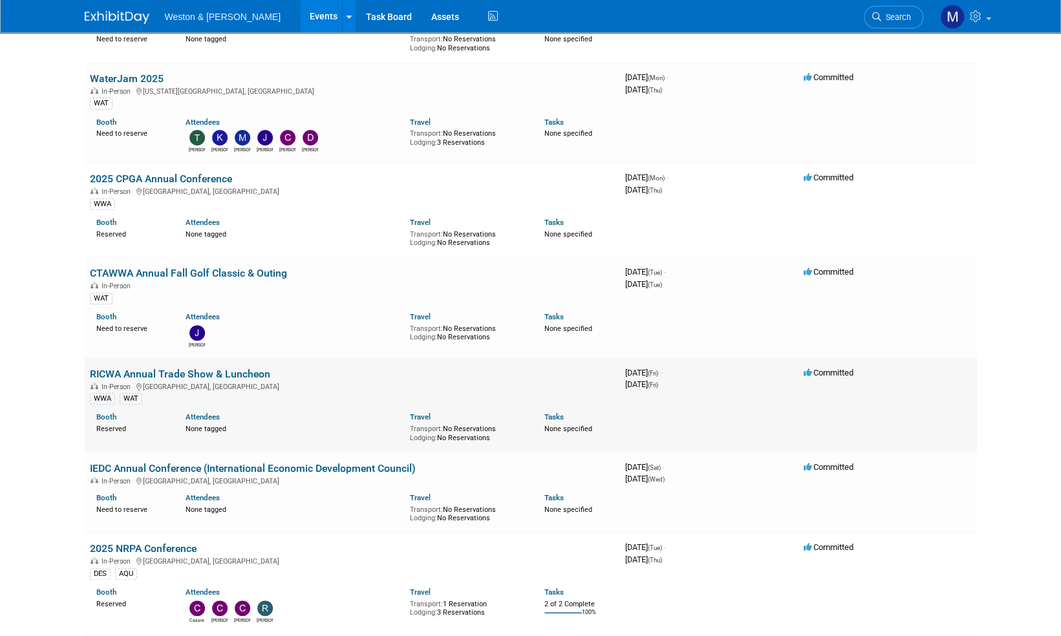
scroll to position [323, 0]
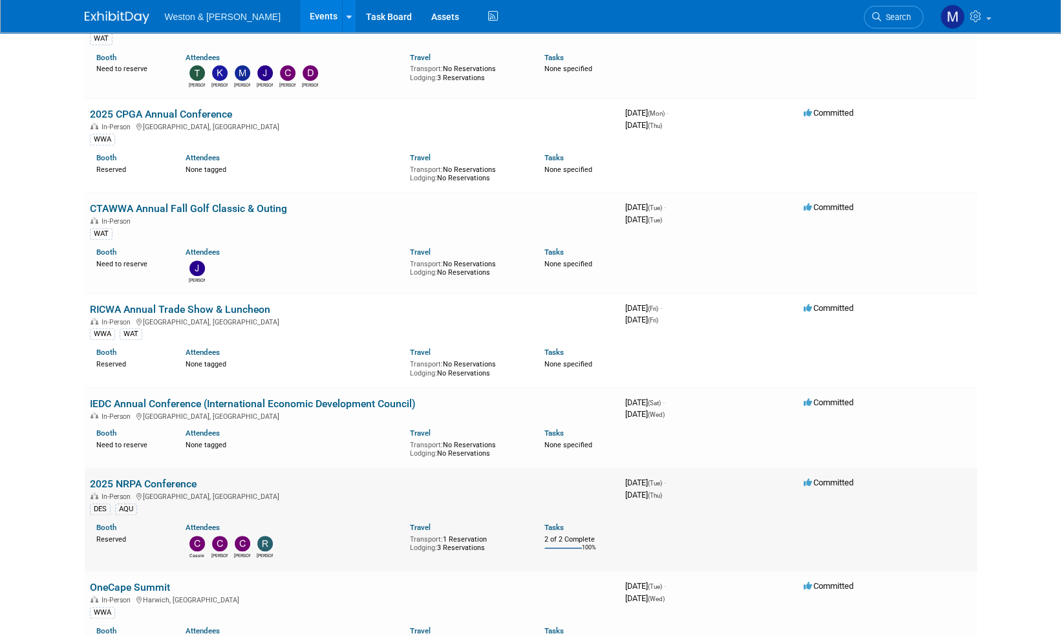
click at [243, 543] on img at bounding box center [243, 544] width 16 height 16
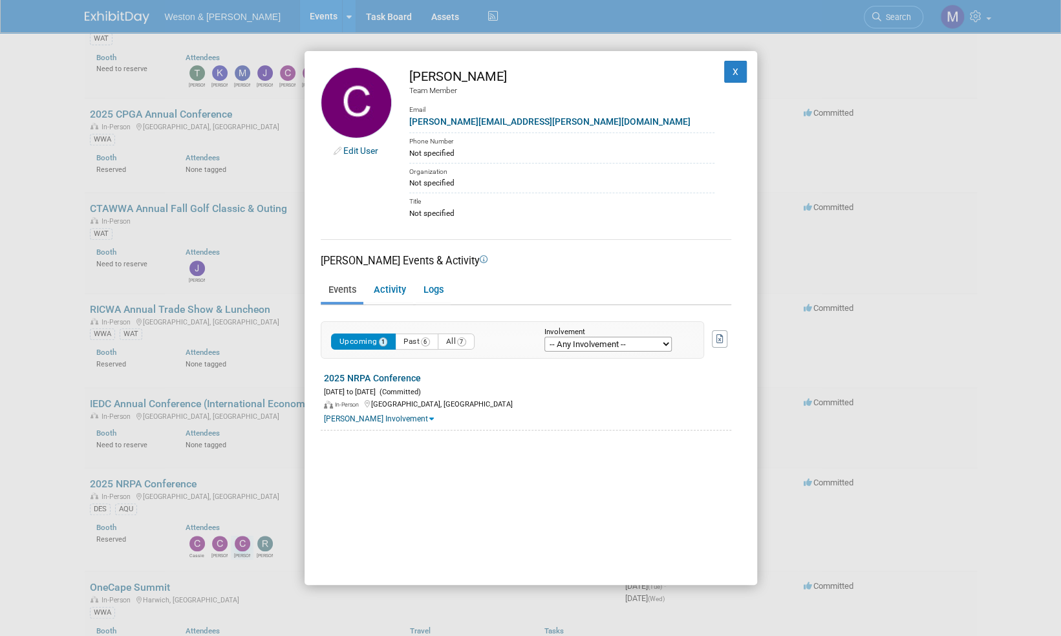
click at [354, 150] on link "Edit User" at bounding box center [360, 151] width 35 height 10
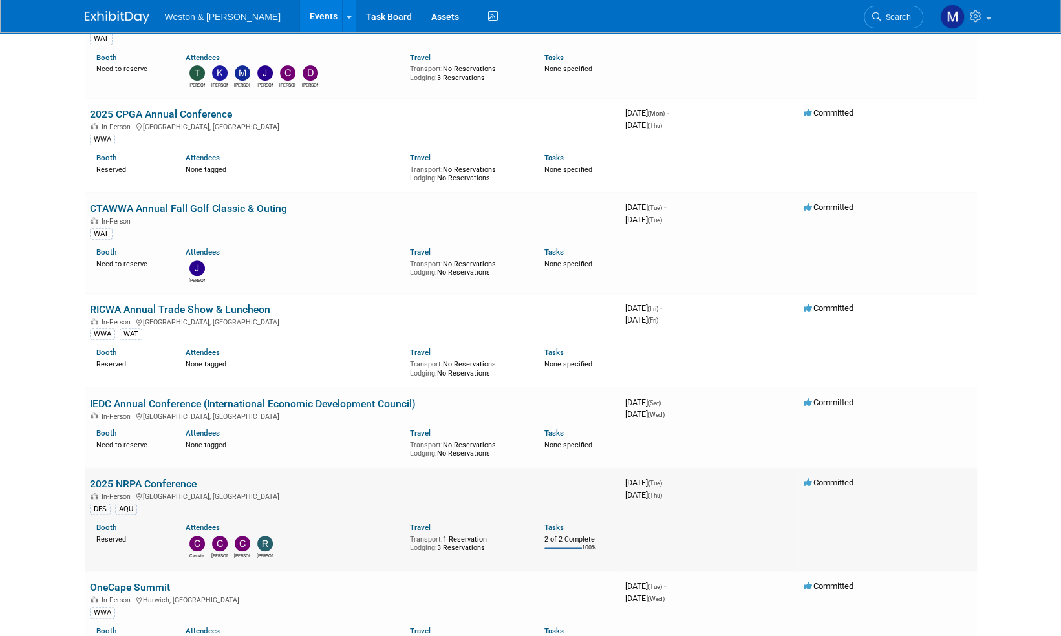
click at [164, 481] on link "2025 NRPA Conference" at bounding box center [143, 484] width 107 height 12
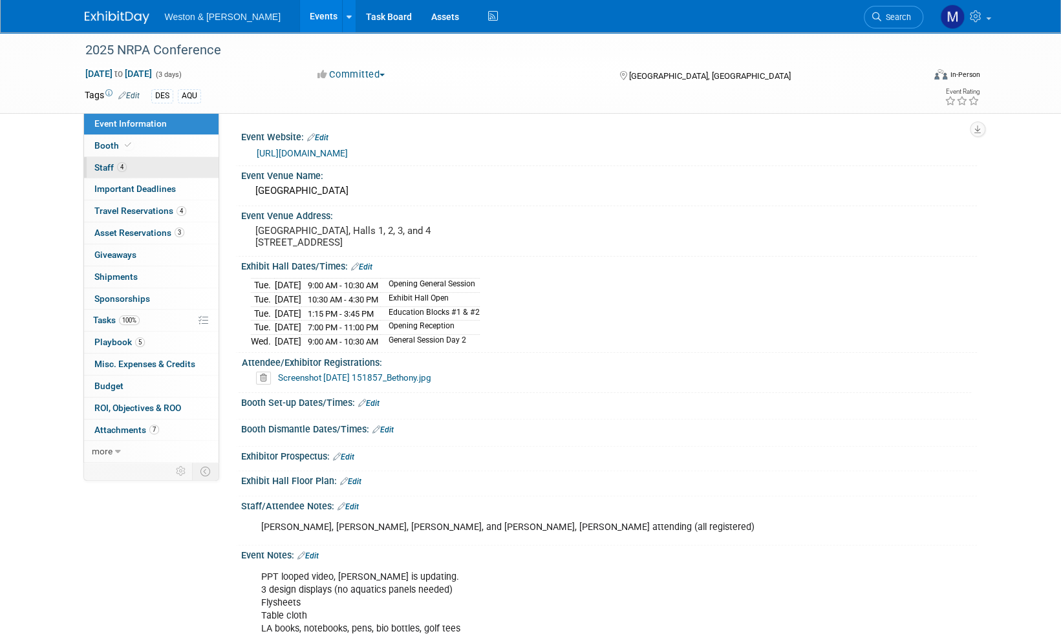
click at [107, 167] on span "Staff 4" at bounding box center [110, 167] width 32 height 10
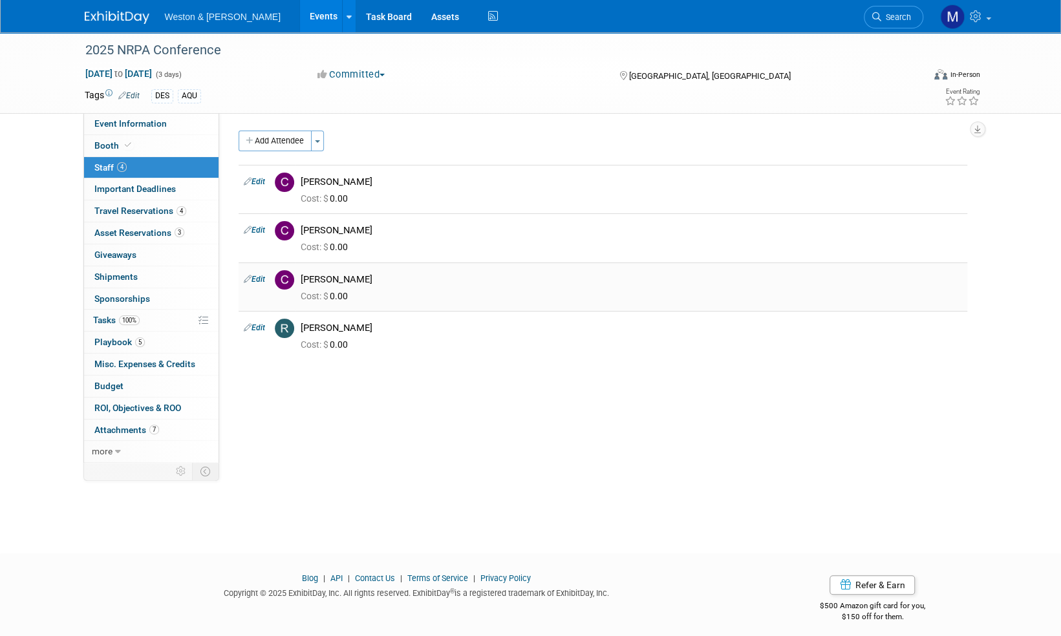
click at [261, 277] on link "Edit" at bounding box center [254, 279] width 21 height 9
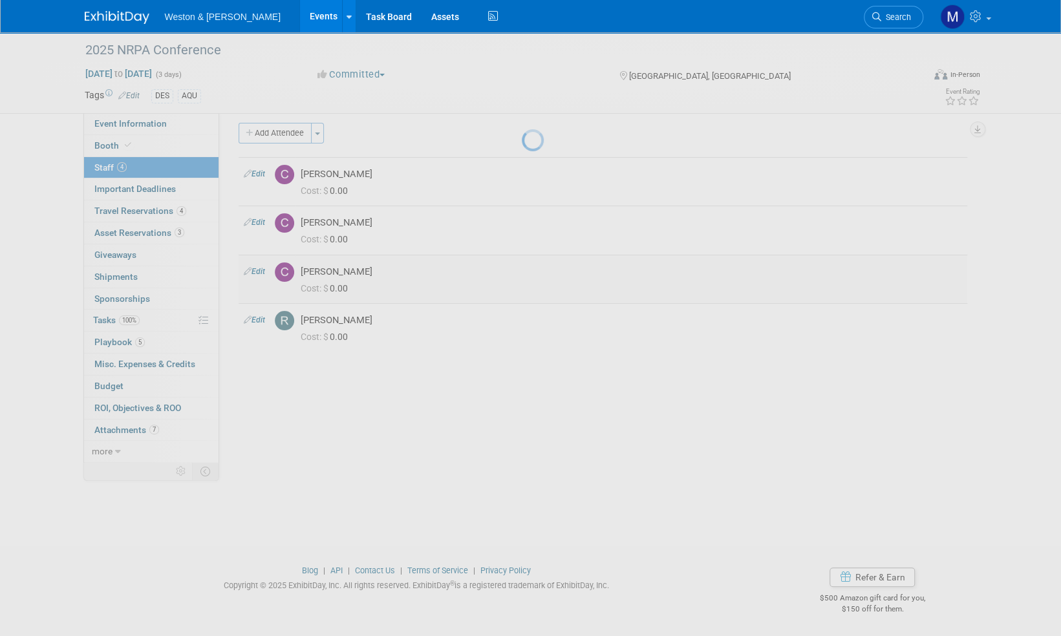
select select "8e2530b0-6a3f-4539-b800-9fc492b31868"
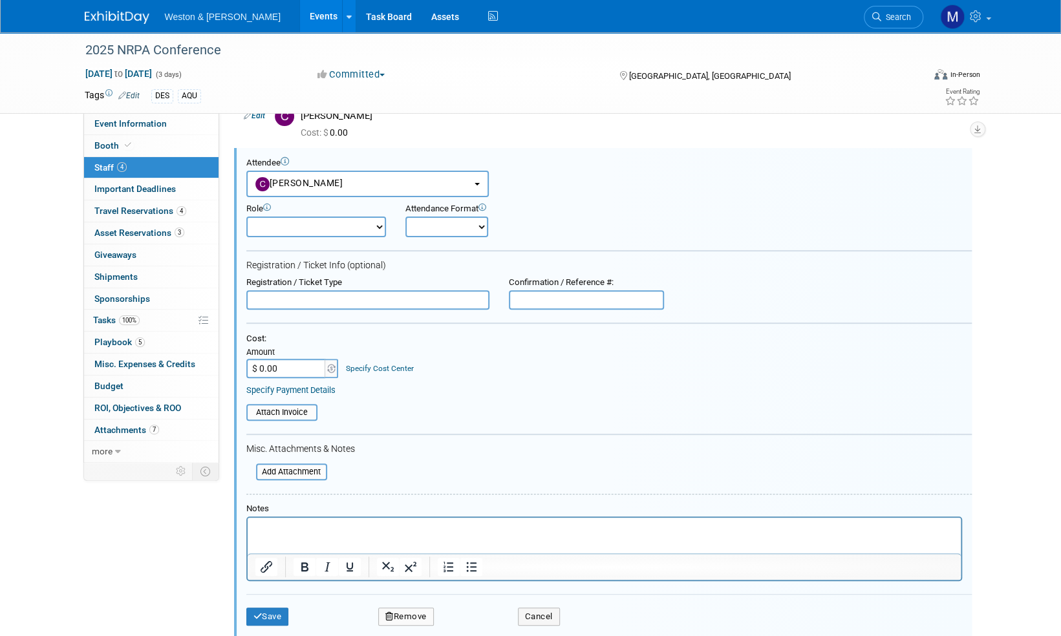
click at [410, 616] on button "Remove" at bounding box center [406, 617] width 56 height 18
click at [479, 618] on link "Yes" at bounding box center [477, 620] width 38 height 21
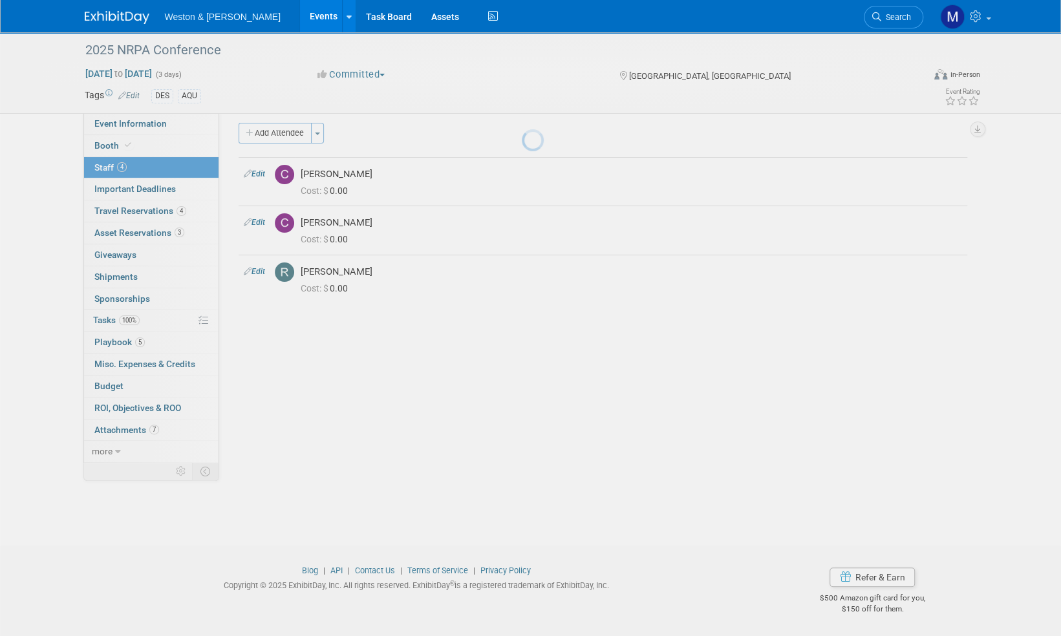
scroll to position [8, 0]
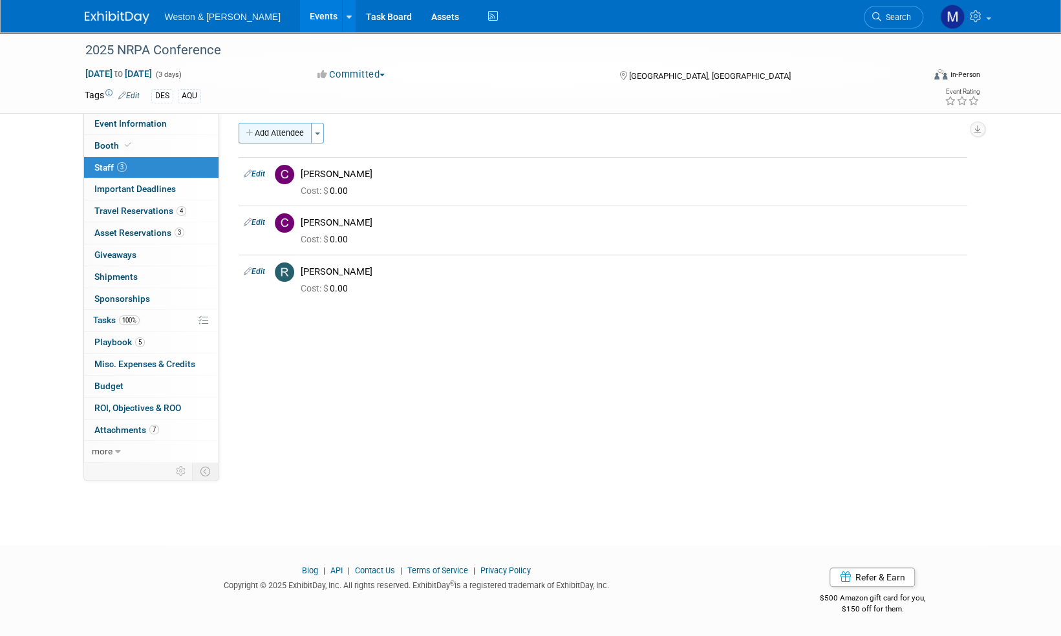
click at [290, 131] on button "Add Attendee" at bounding box center [275, 133] width 73 height 21
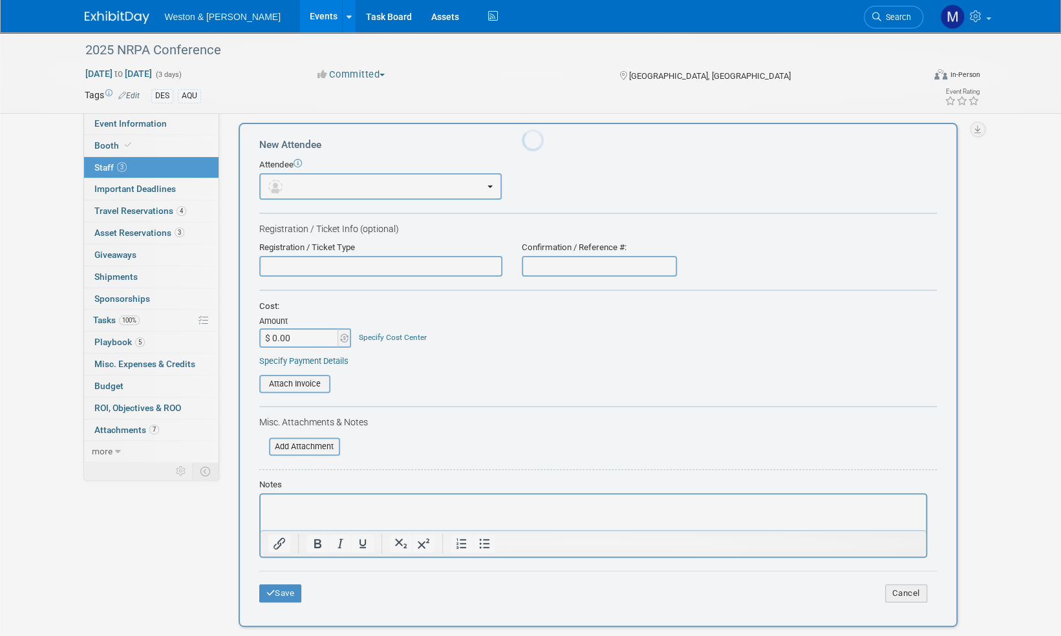
scroll to position [0, 0]
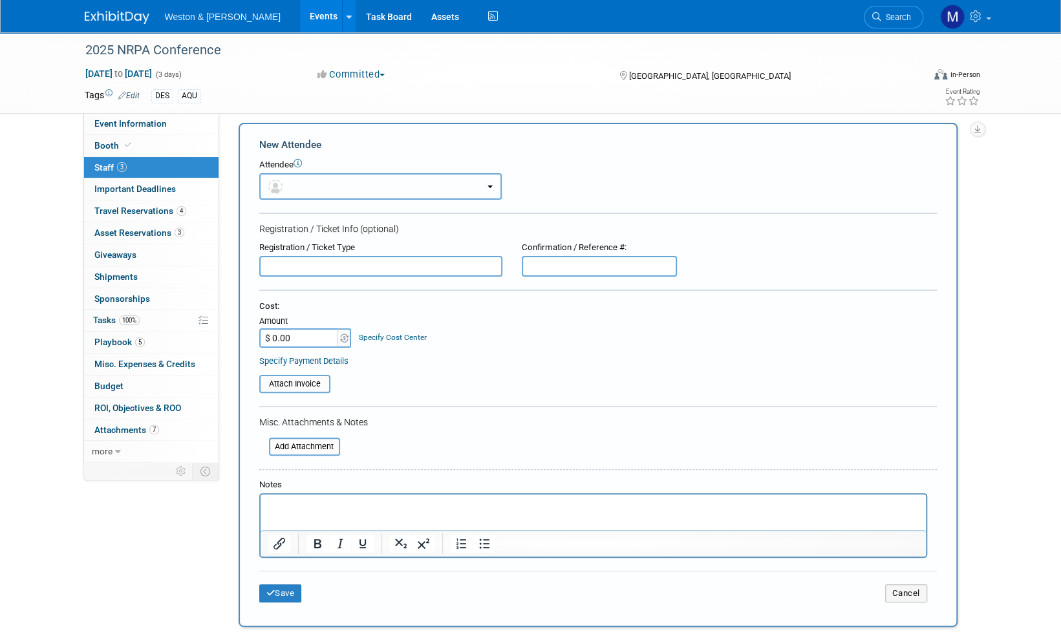
click at [378, 190] on button "button" at bounding box center [380, 186] width 243 height 27
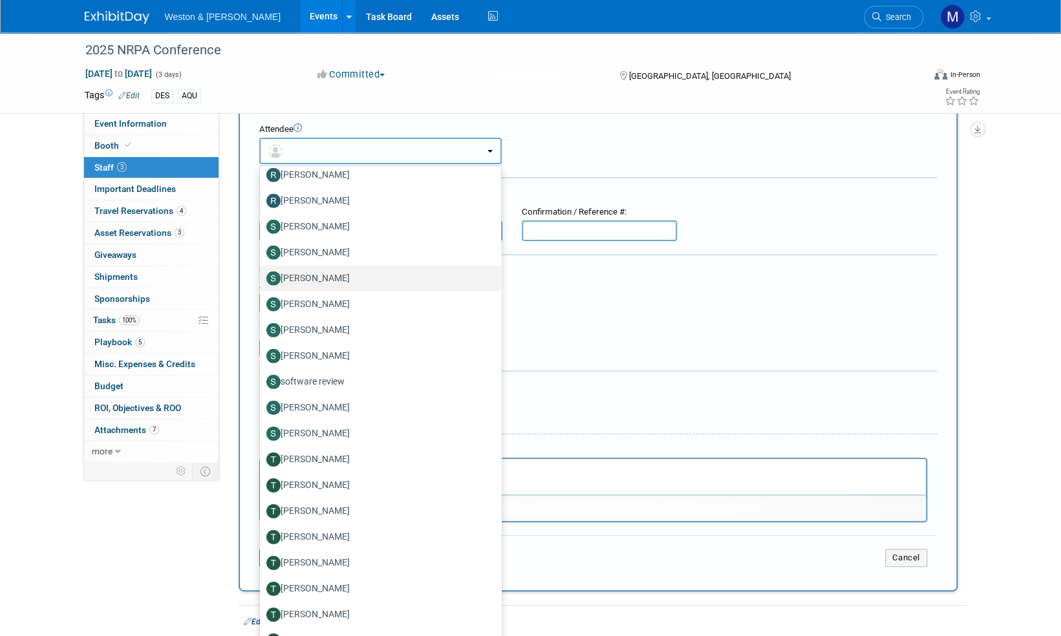
scroll to position [72, 0]
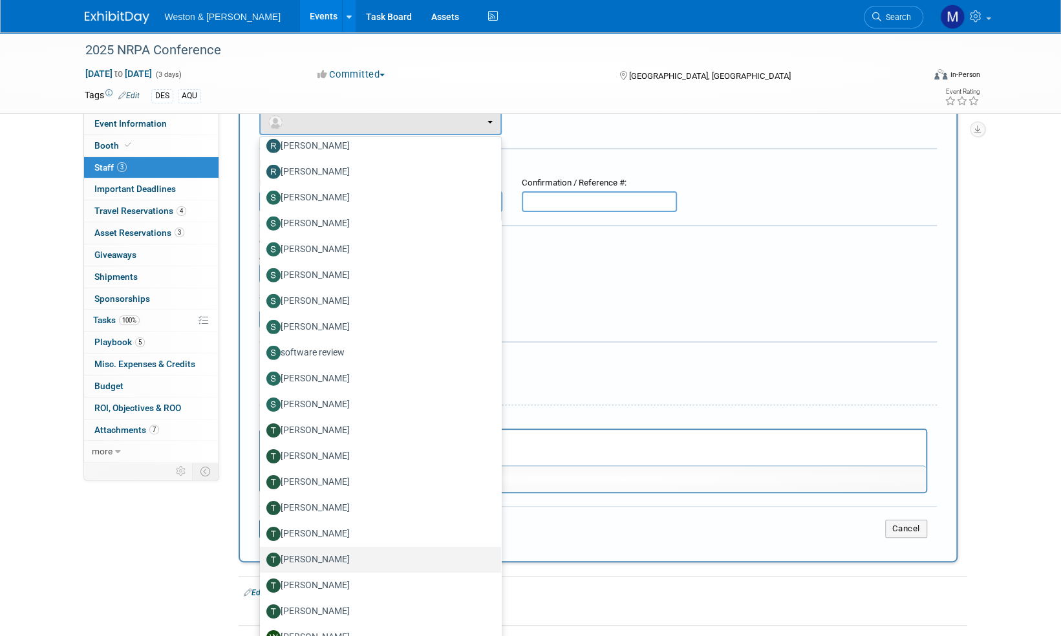
click at [325, 565] on label "[PERSON_NAME]" at bounding box center [377, 560] width 222 height 21
click at [262, 563] on input "Timothy Sheehan" at bounding box center [258, 558] width 8 height 8
select select "646934c8-1d27-4114-96a4-93ca39750311"
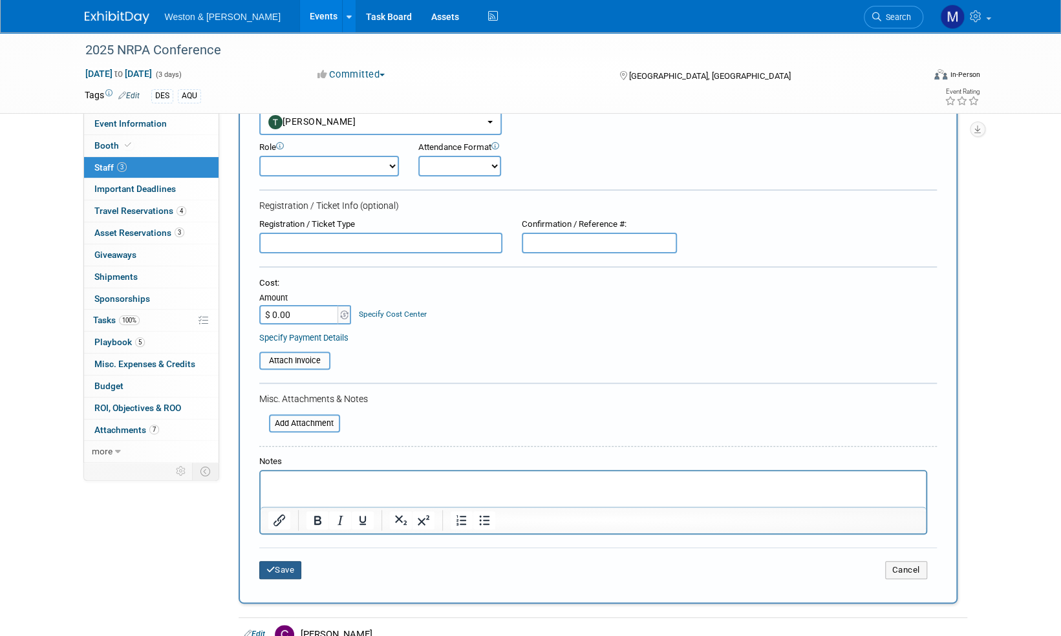
click at [287, 569] on button "Save" at bounding box center [280, 570] width 43 height 18
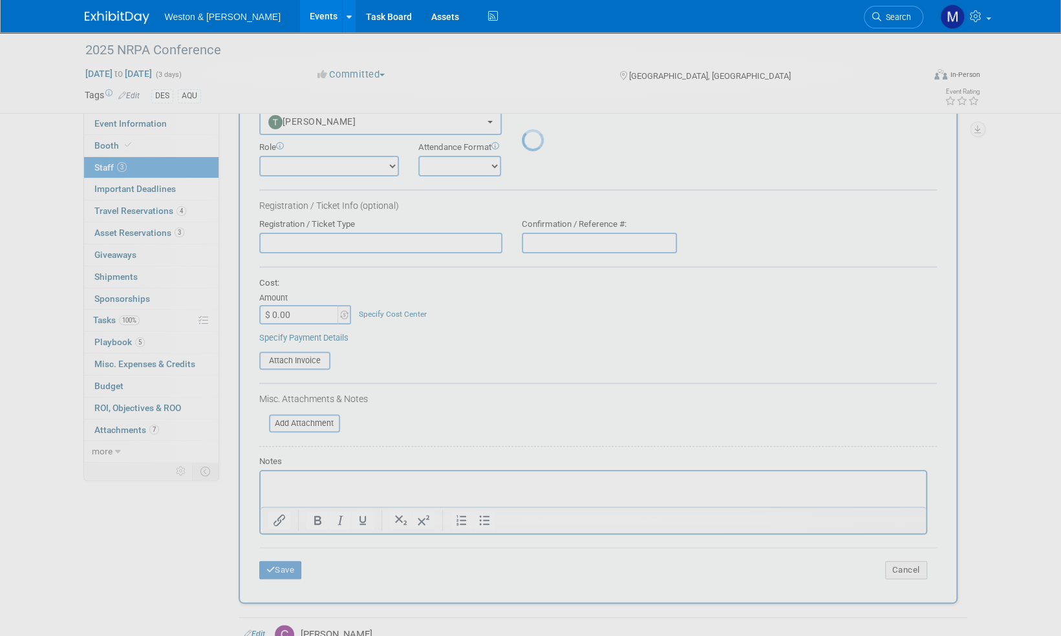
scroll to position [8, 0]
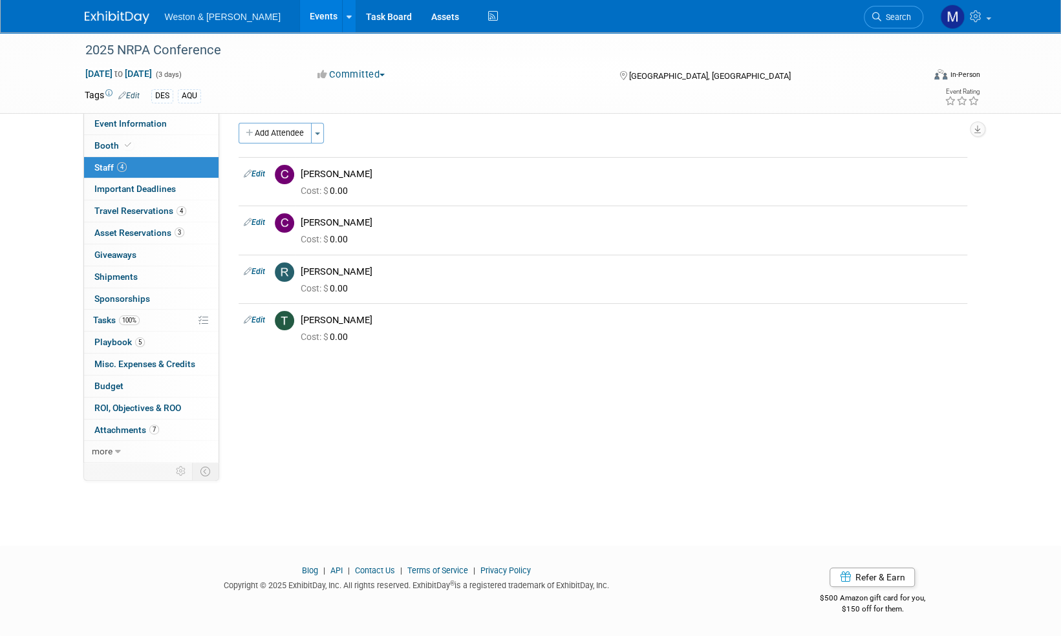
click at [126, 17] on img at bounding box center [117, 17] width 65 height 13
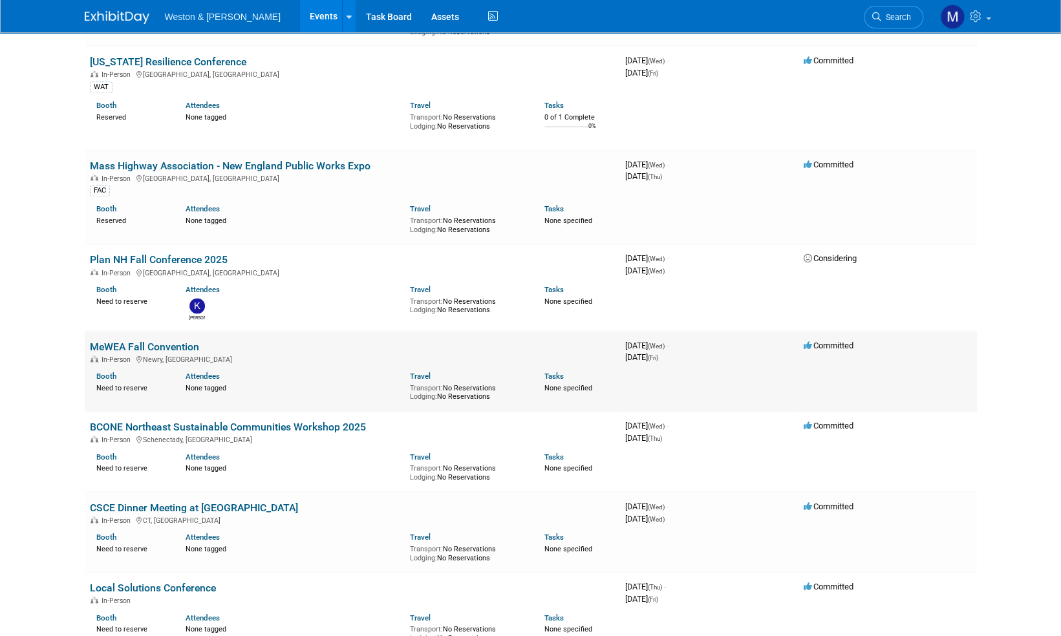
scroll to position [970, 0]
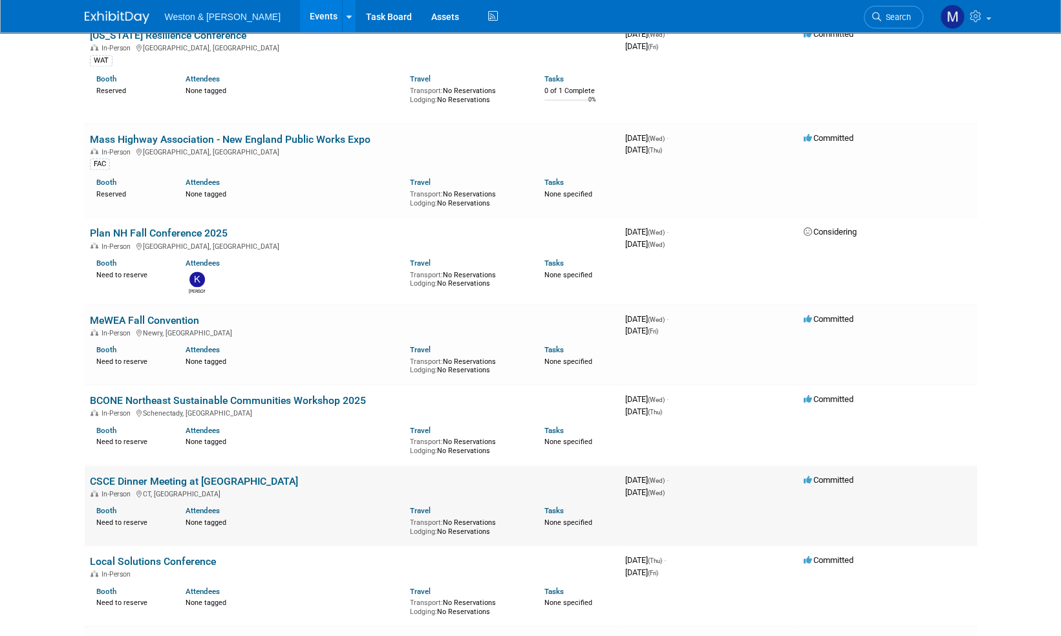
click at [156, 475] on link "CSCE Dinner Meeting at [GEOGRAPHIC_DATA]" at bounding box center [194, 481] width 208 height 12
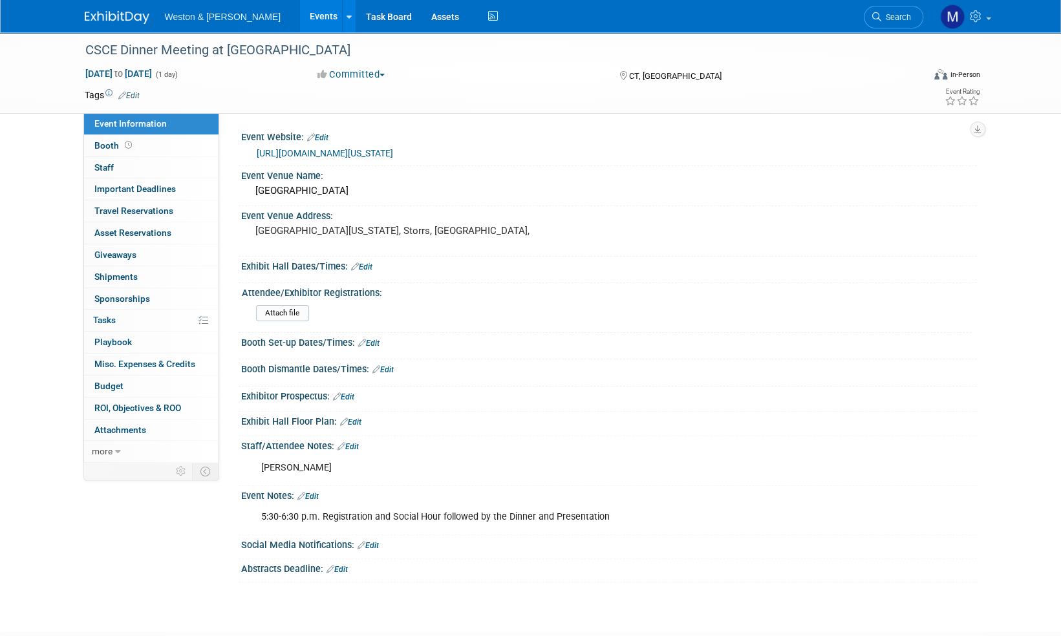
click at [114, 16] on img at bounding box center [117, 17] width 65 height 13
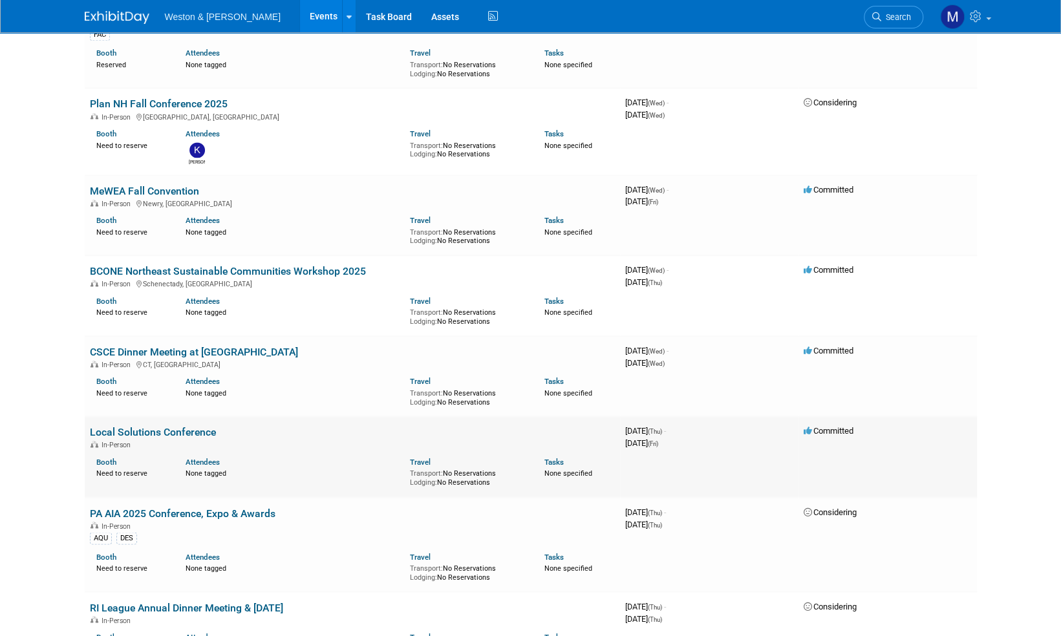
scroll to position [1164, 0]
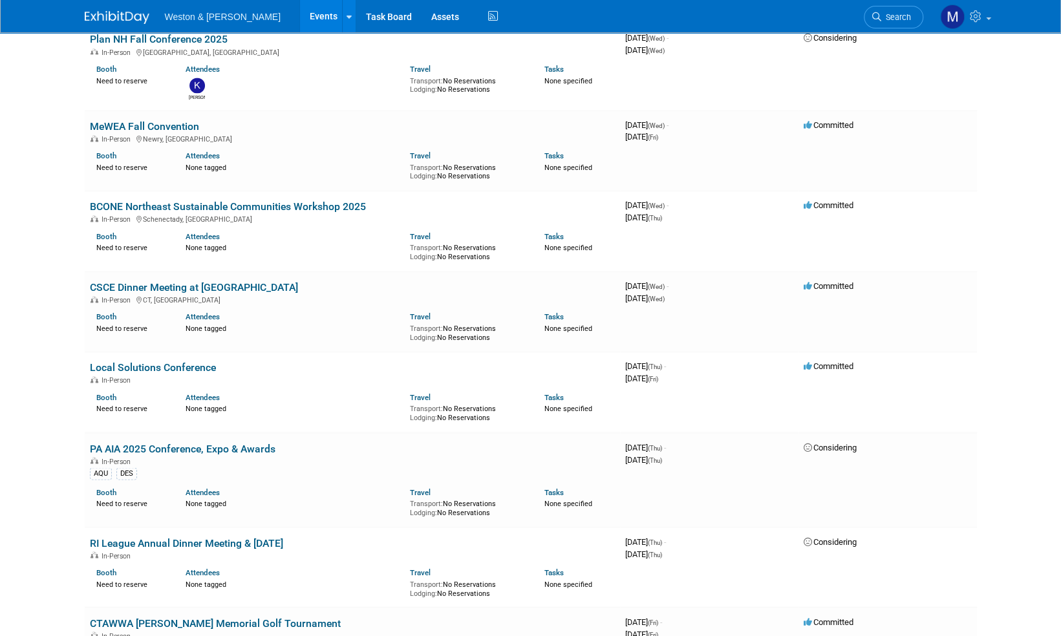
click at [198, 446] on link "PA AIA 2025 Conference, Expo & Awards" at bounding box center [183, 448] width 186 height 12
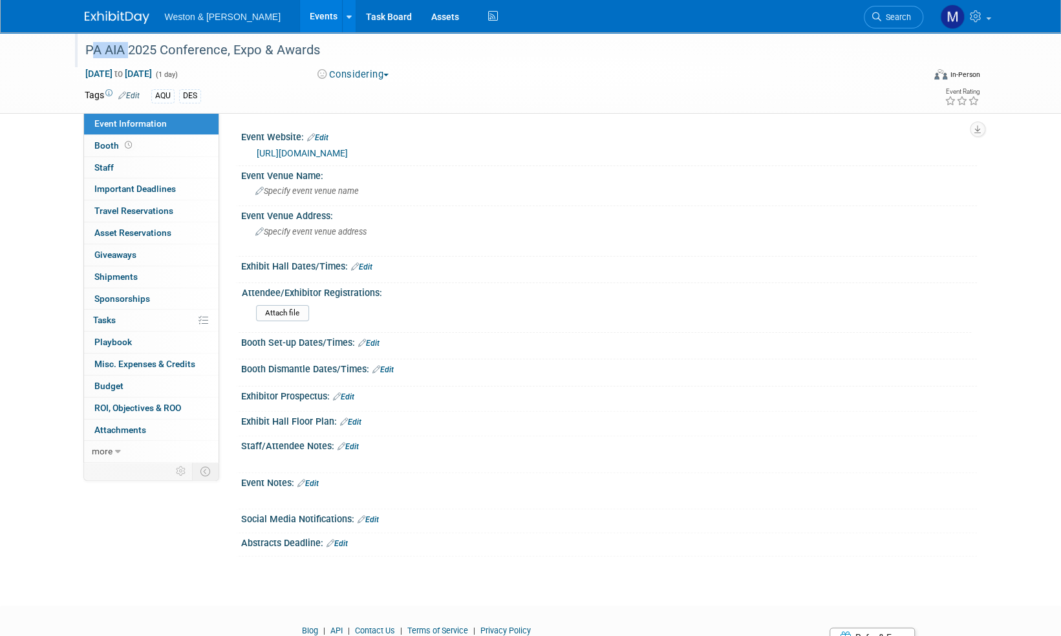
drag, startPoint x: 125, startPoint y: 51, endPoint x: 80, endPoint y: 39, distance: 46.9
click at [81, 39] on div "PA AIA 2025 Conference, Expo & Awards" at bounding box center [492, 50] width 823 height 23
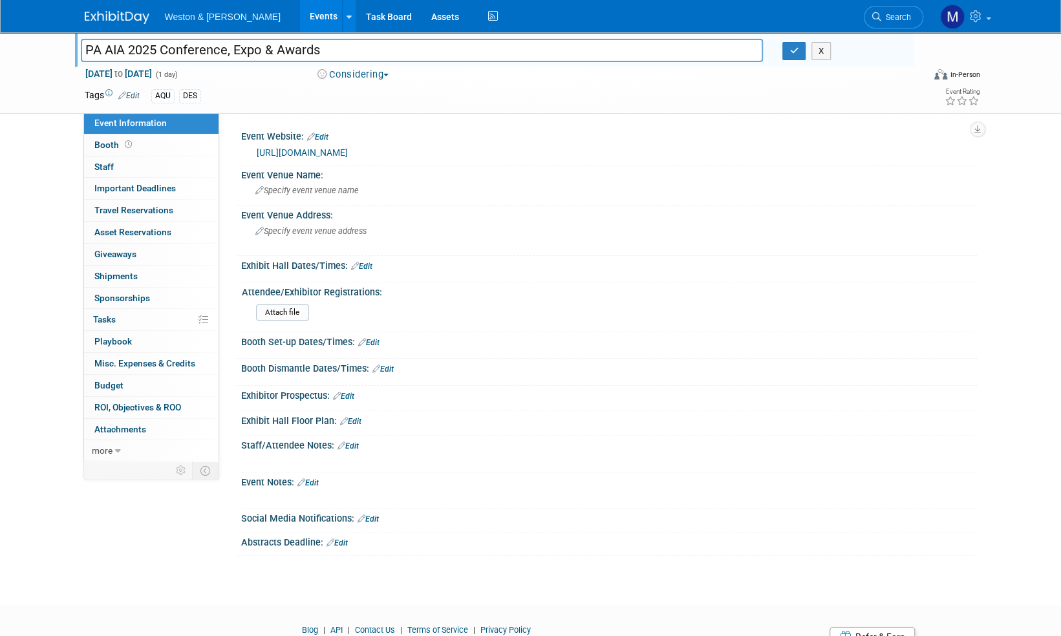
drag, startPoint x: 124, startPoint y: 52, endPoint x: 84, endPoint y: 46, distance: 40.6
click at [84, 46] on input "PA AIA 2025 Conference, Expo & Awards" at bounding box center [422, 50] width 683 height 23
click at [793, 50] on icon "button" at bounding box center [794, 51] width 9 height 8
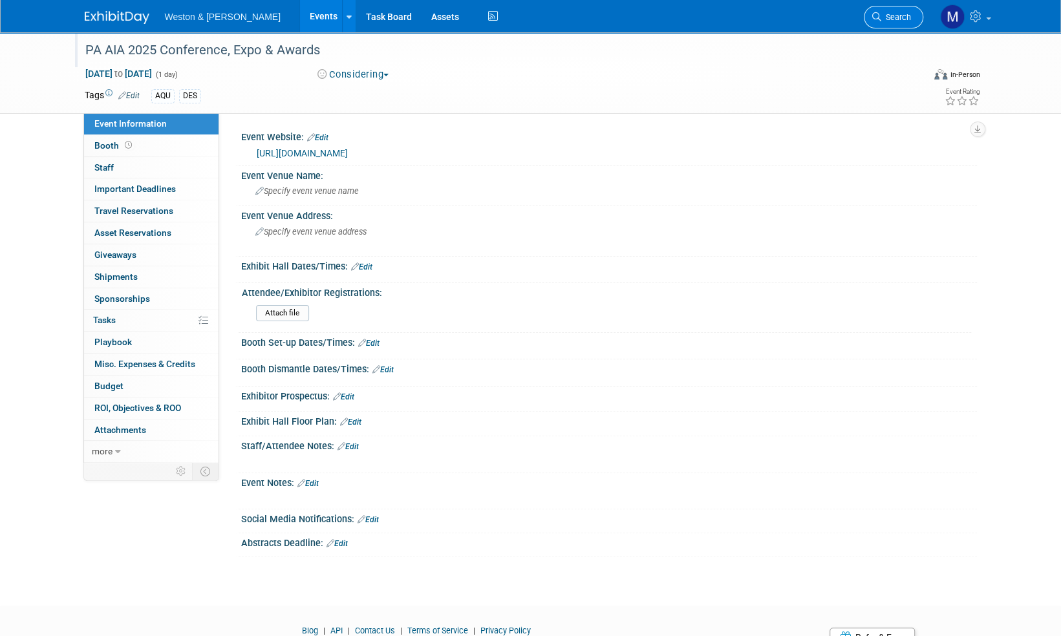
click at [907, 15] on span "Search" at bounding box center [896, 17] width 30 height 10
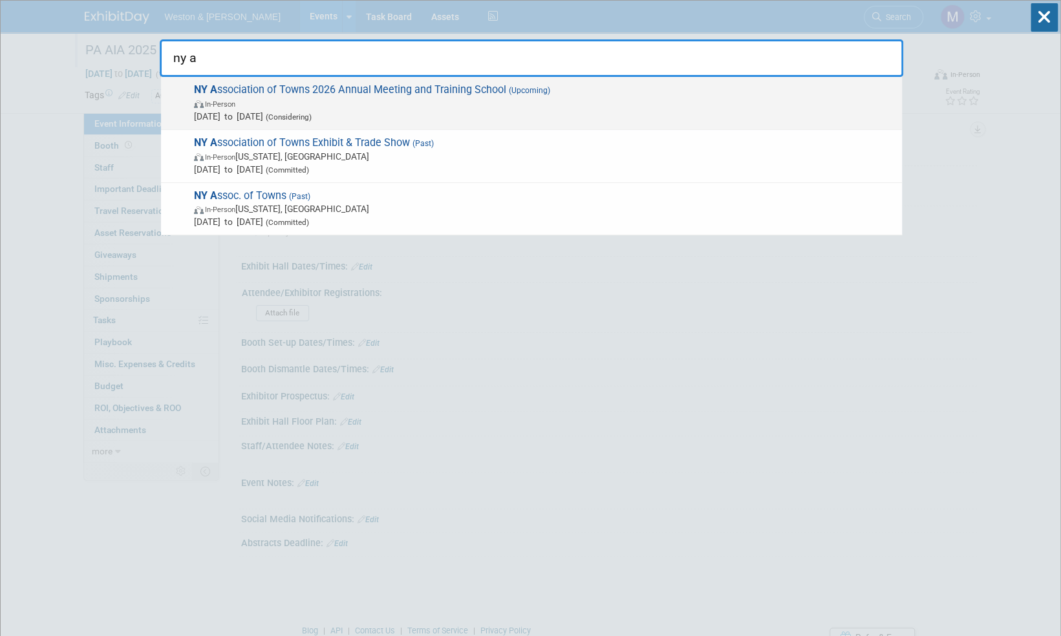
type input "ny a"
click at [451, 88] on span "NY A ssociation of Towns 2026 Annual Meeting and Training School (Upcoming) In-…" at bounding box center [543, 102] width 706 height 39
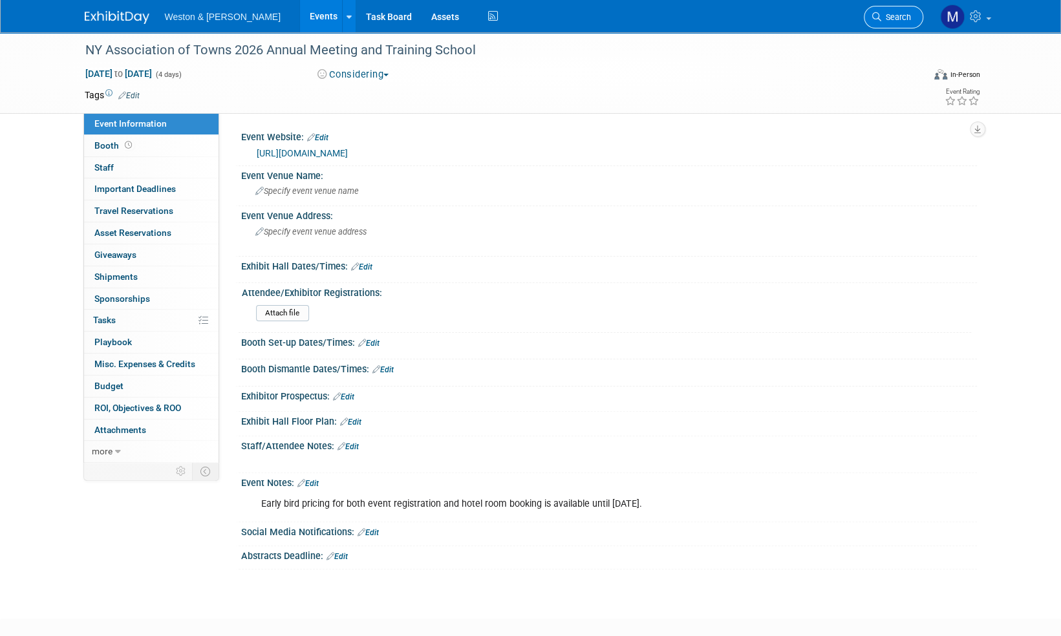
click at [901, 19] on span "Search" at bounding box center [896, 17] width 30 height 10
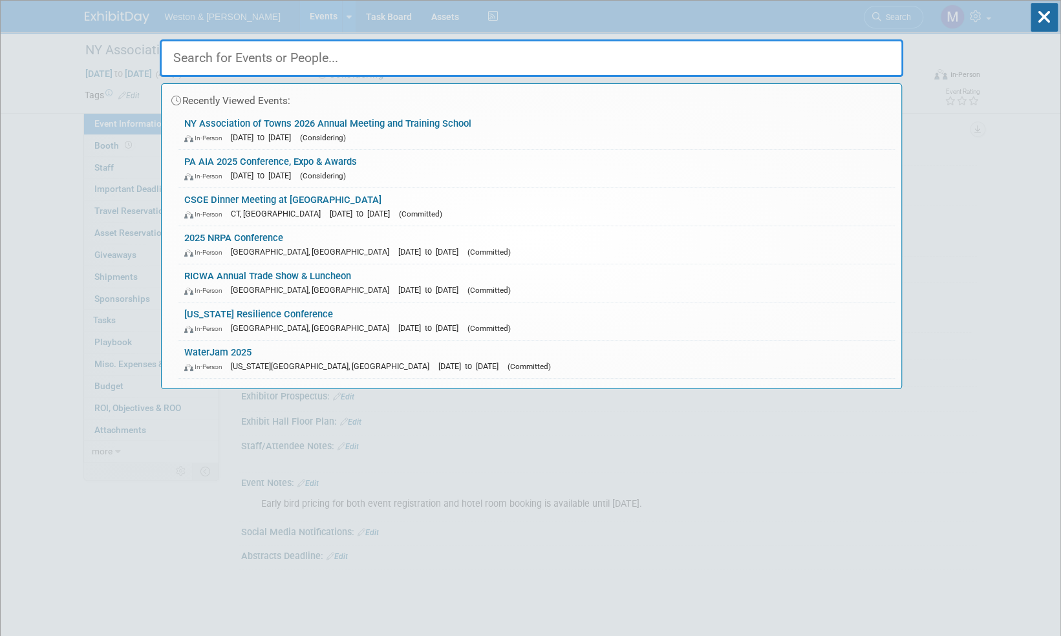
click at [275, 49] on input "text" at bounding box center [532, 58] width 744 height 38
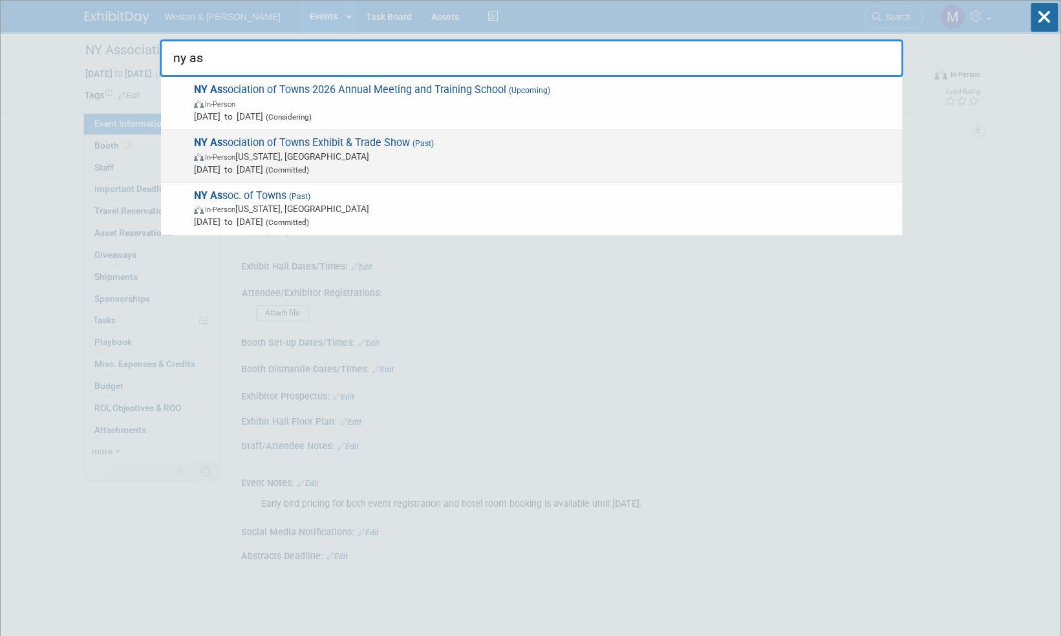
type input "ny as"
click at [286, 144] on span "NY As sociation of Towns Exhibit & Trade Show (Past) In-Person New York, NY Feb…" at bounding box center [543, 155] width 706 height 39
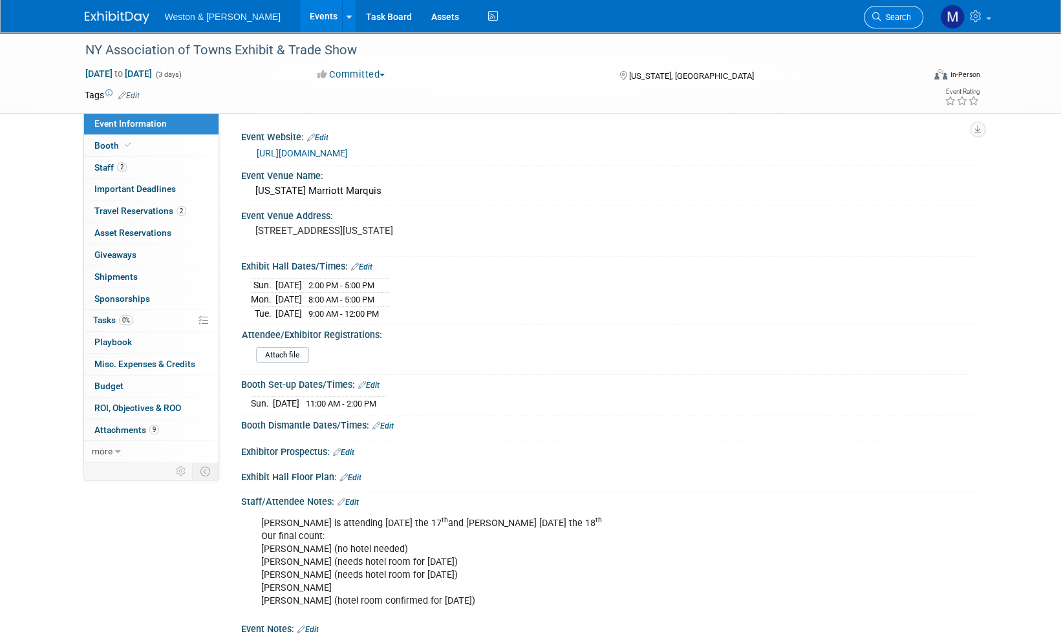
click at [898, 16] on span "Search" at bounding box center [896, 17] width 30 height 10
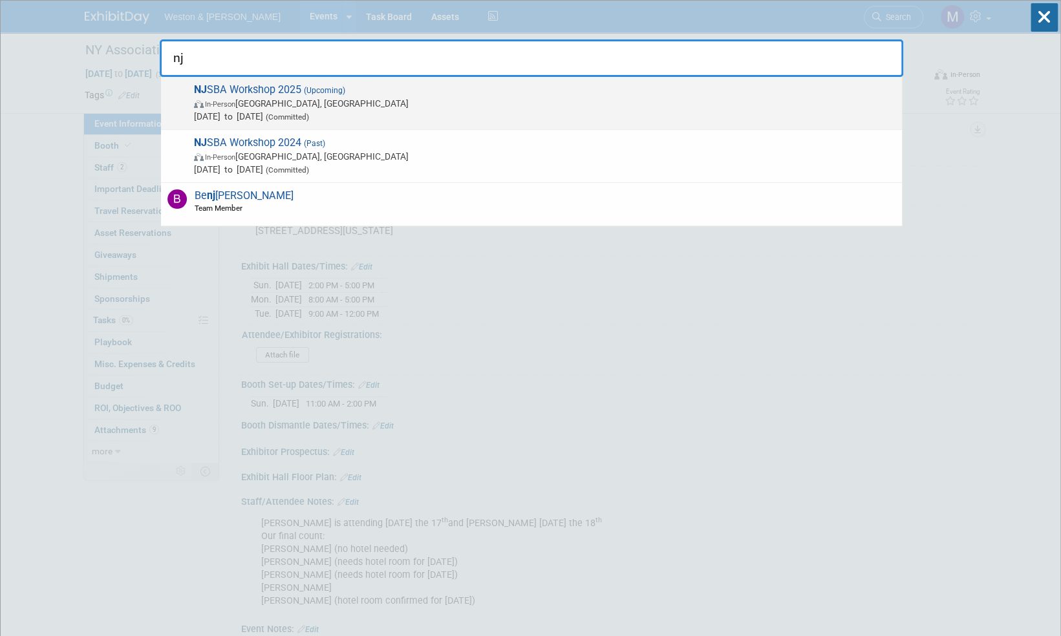
type input "nj"
click at [252, 89] on span "NJ SBA Workshop 2025 (Upcoming) In-Person Atlantic City, NJ Oct 20, 2025 to Oct…" at bounding box center [543, 102] width 706 height 39
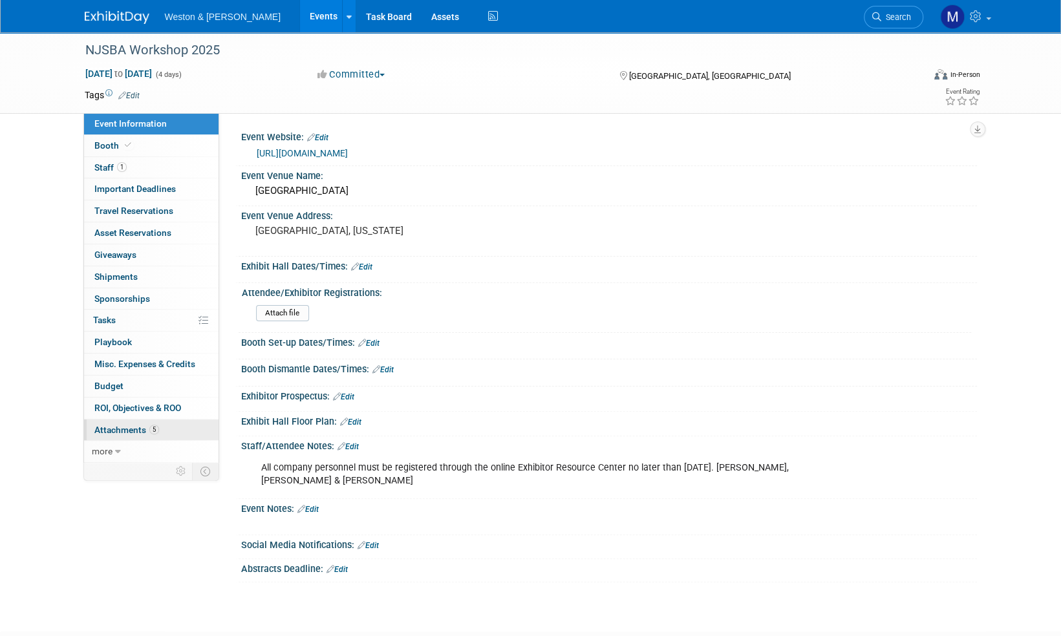
click at [115, 431] on span "Attachments 5" at bounding box center [126, 430] width 65 height 10
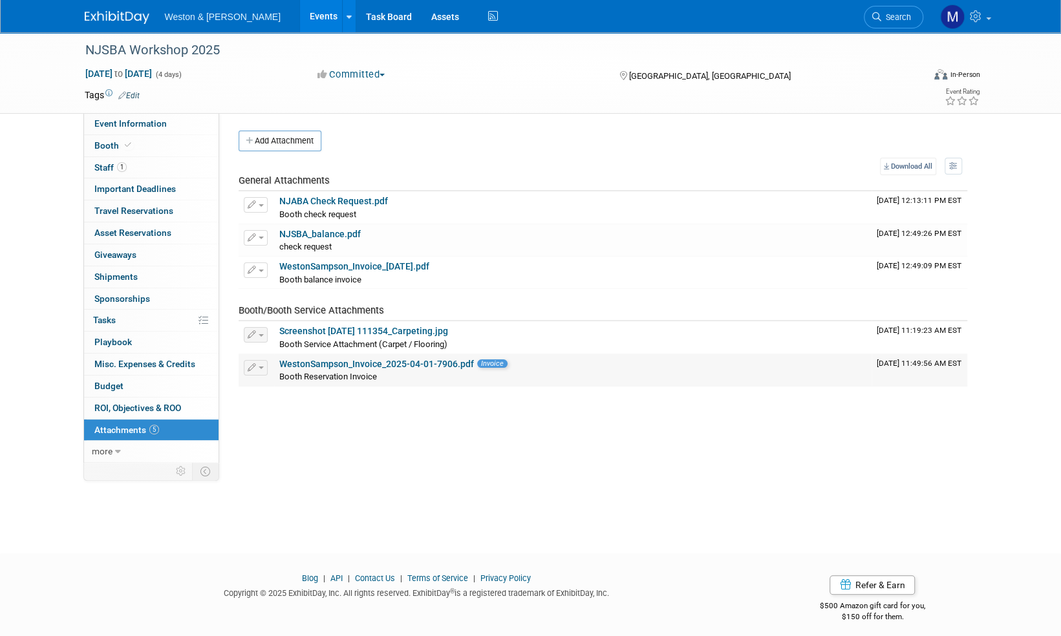
click at [393, 363] on link "WestonSampson_Invoice_2025-04-01-7906.pdf" at bounding box center [376, 364] width 195 height 10
click at [118, 125] on span "Event Information" at bounding box center [130, 123] width 72 height 10
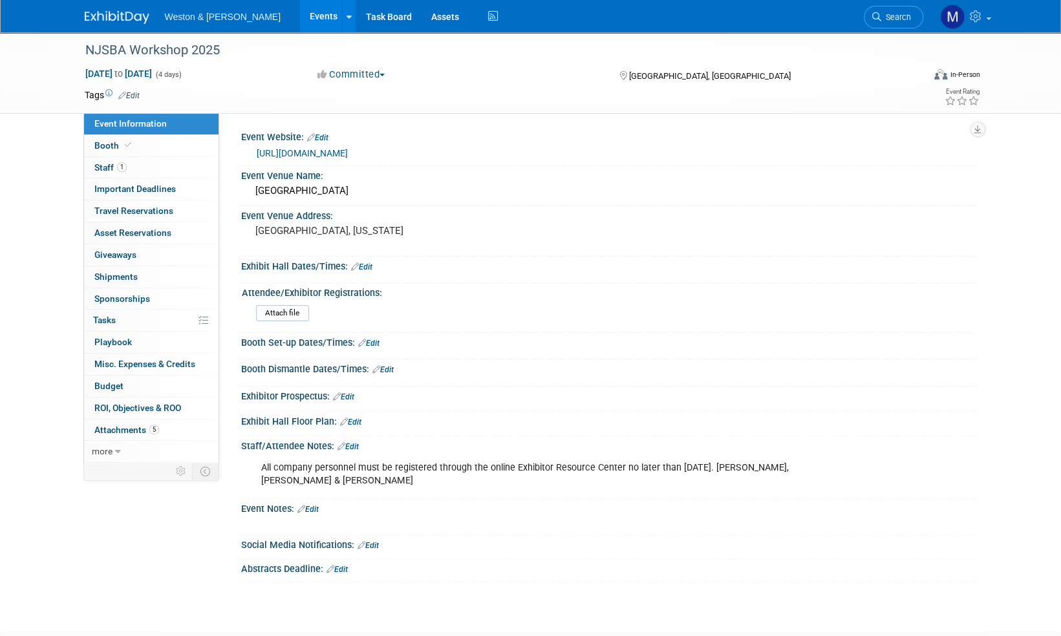
click at [313, 507] on link "Edit" at bounding box center [307, 509] width 21 height 9
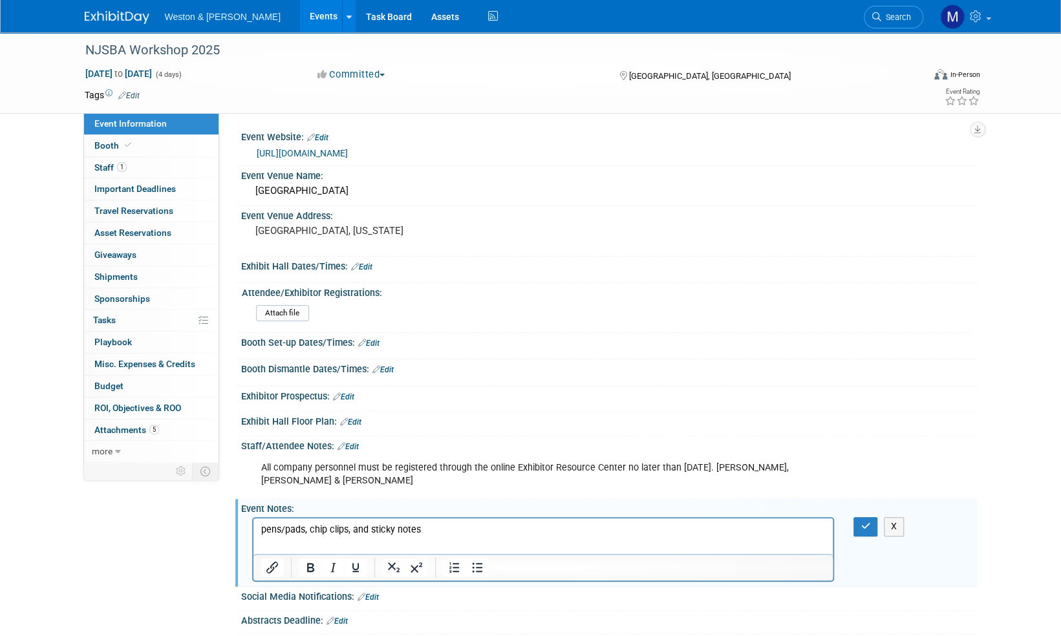
click at [439, 530] on p "pens/pads, chip clips, and sticky notes" at bounding box center [543, 530] width 565 height 13
click at [563, 531] on p "pens/pads, chip clips, and sticky notes. Aquatics displays from Suffern" at bounding box center [543, 530] width 565 height 13
click at [861, 525] on icon "button" at bounding box center [866, 526] width 10 height 9
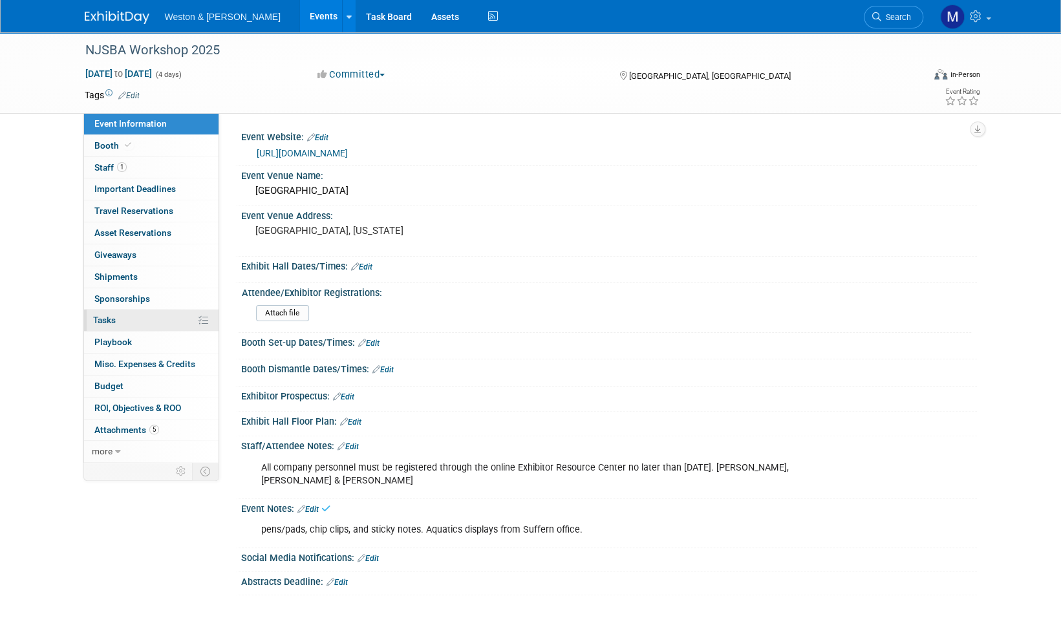
click at [114, 319] on span "Tasks 0%" at bounding box center [104, 320] width 23 height 10
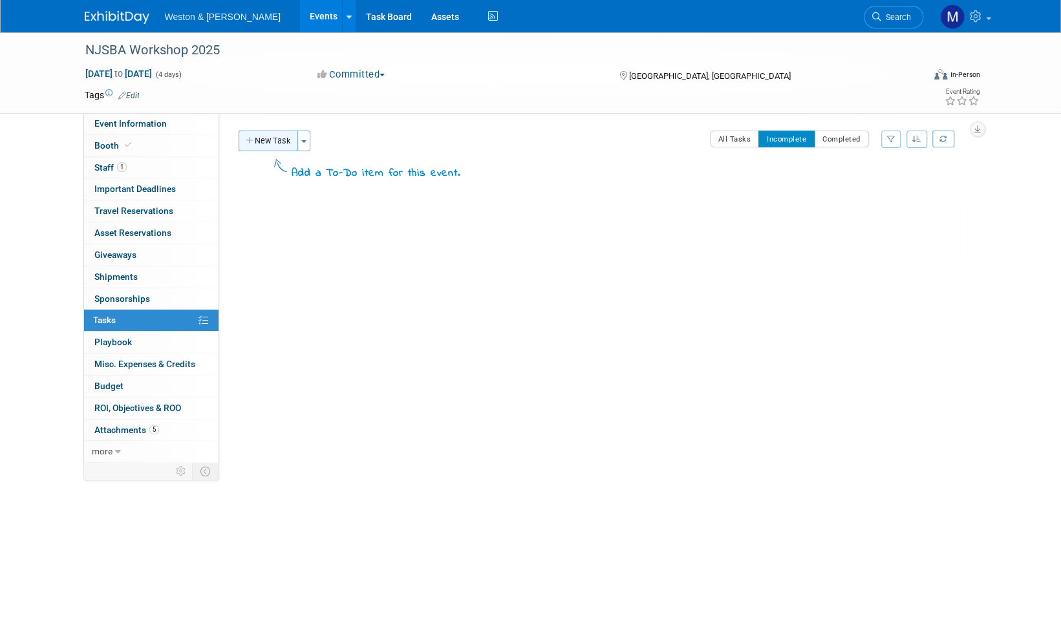
click at [283, 142] on button "New Task" at bounding box center [268, 141] width 59 height 21
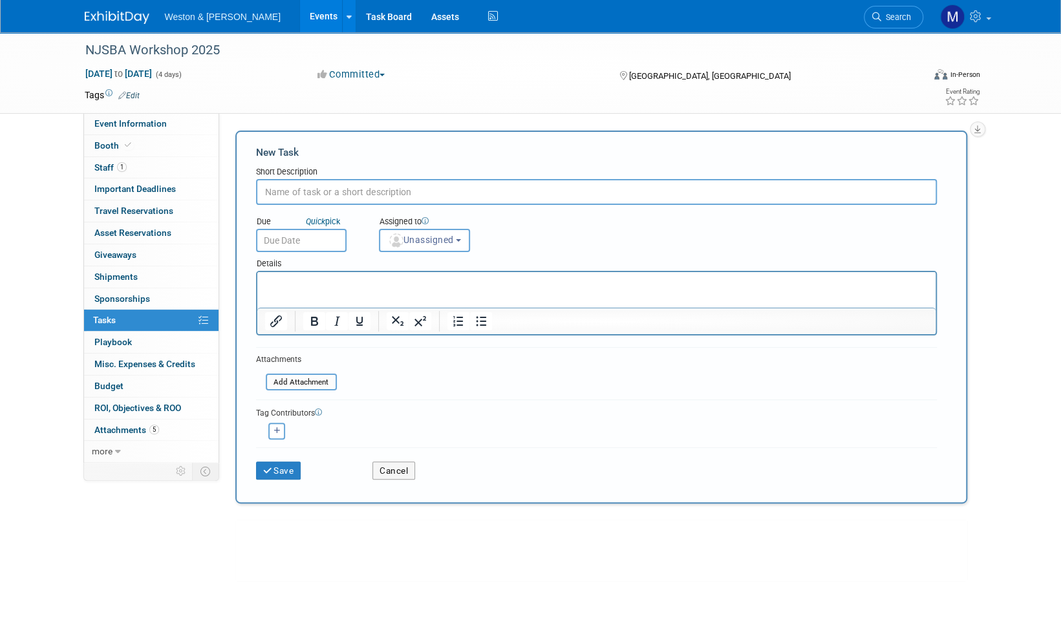
click at [303, 198] on input "text" at bounding box center [596, 192] width 681 height 26
type input "Order electrical"
click at [461, 241] on b "button" at bounding box center [458, 240] width 5 height 3
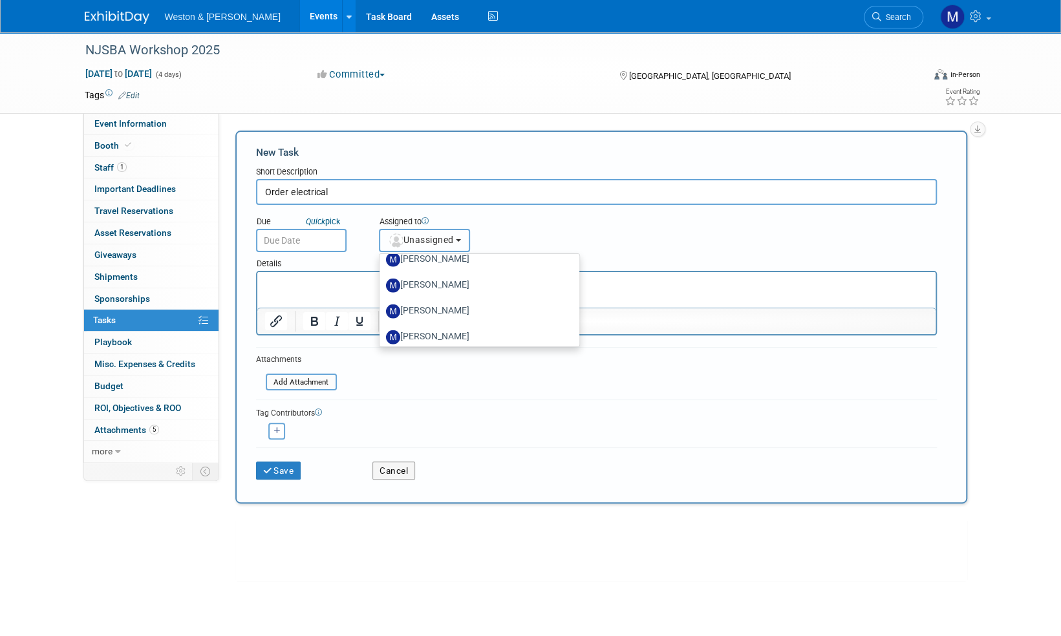
scroll to position [2069, 0]
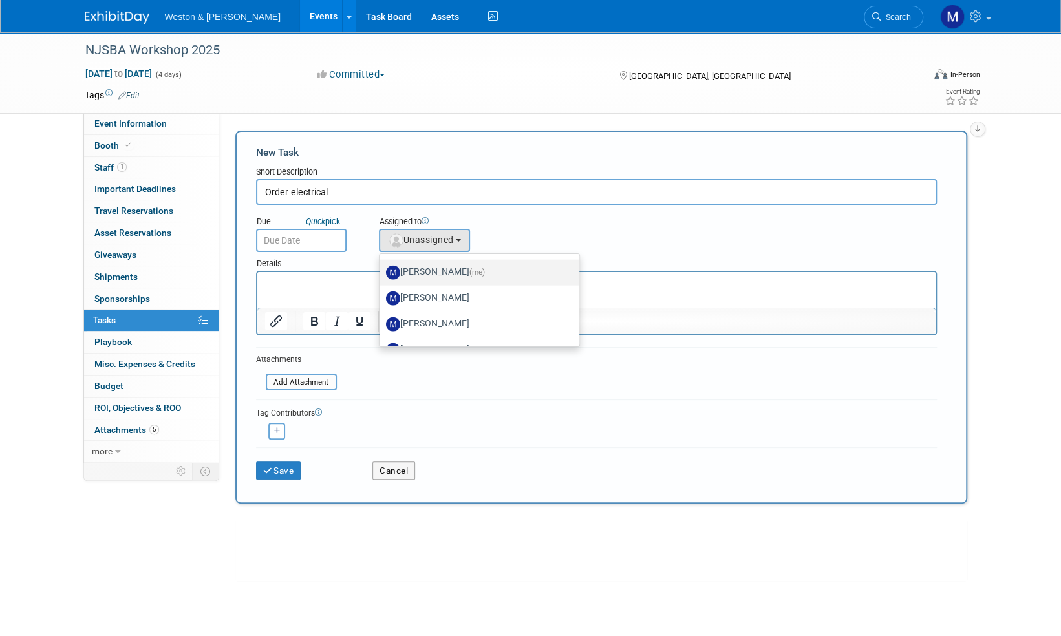
click at [479, 274] on span "(me)" at bounding box center [477, 272] width 16 height 9
click at [382, 274] on input "[PERSON_NAME] (me)" at bounding box center [377, 271] width 8 height 8
select select "d49162ba-a5f8-40e1-aa34-492ad7999e7d"
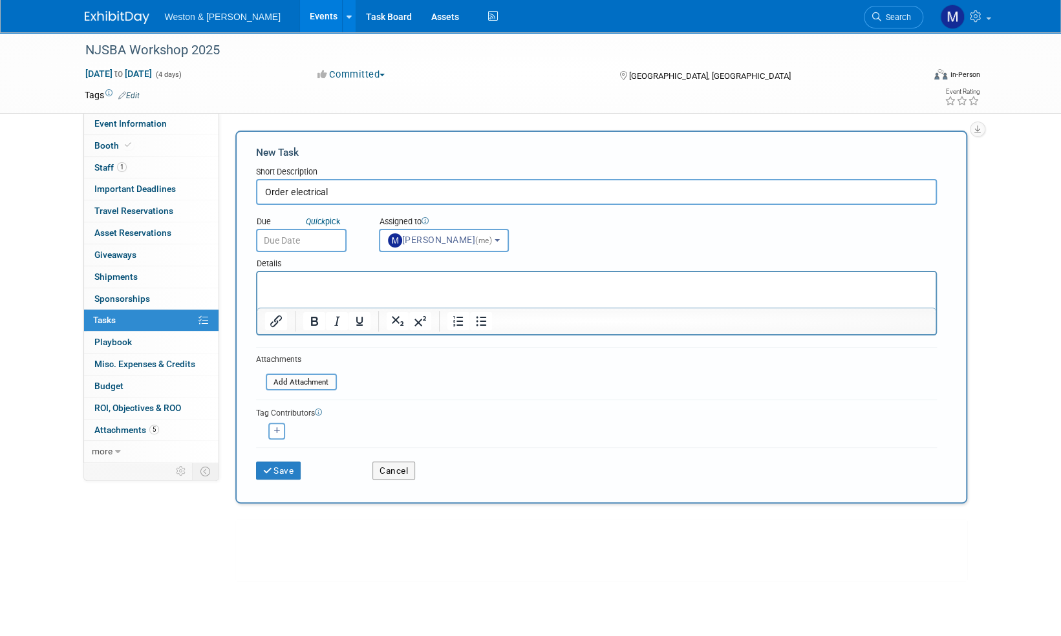
click at [292, 241] on input "text" at bounding box center [301, 240] width 91 height 23
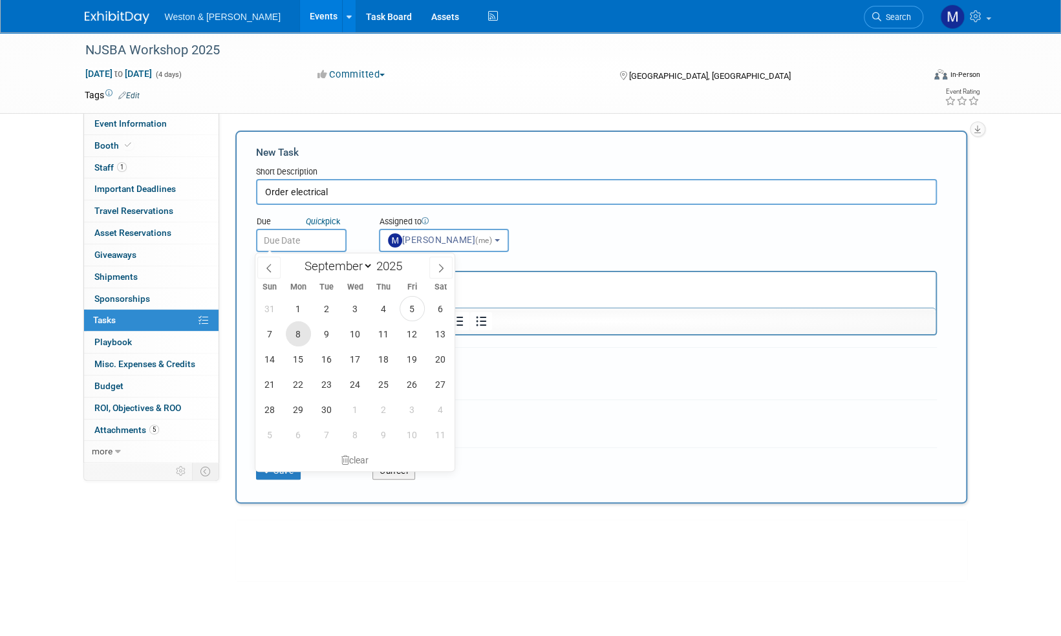
click at [300, 334] on span "8" at bounding box center [298, 333] width 25 height 25
type input "[DATE]"
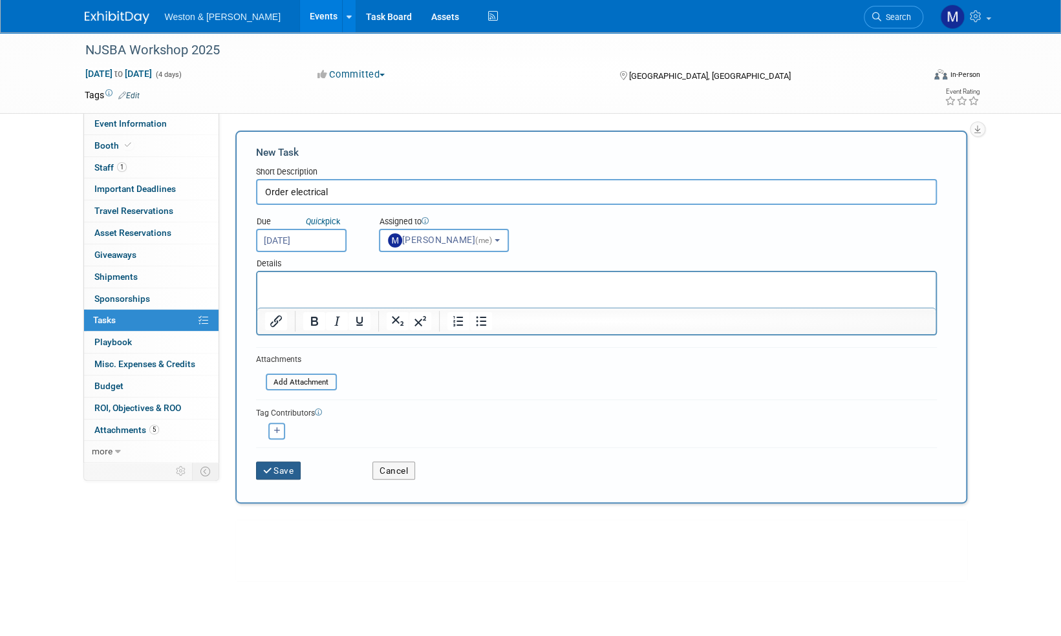
click at [280, 468] on button "Save" at bounding box center [278, 471] width 45 height 18
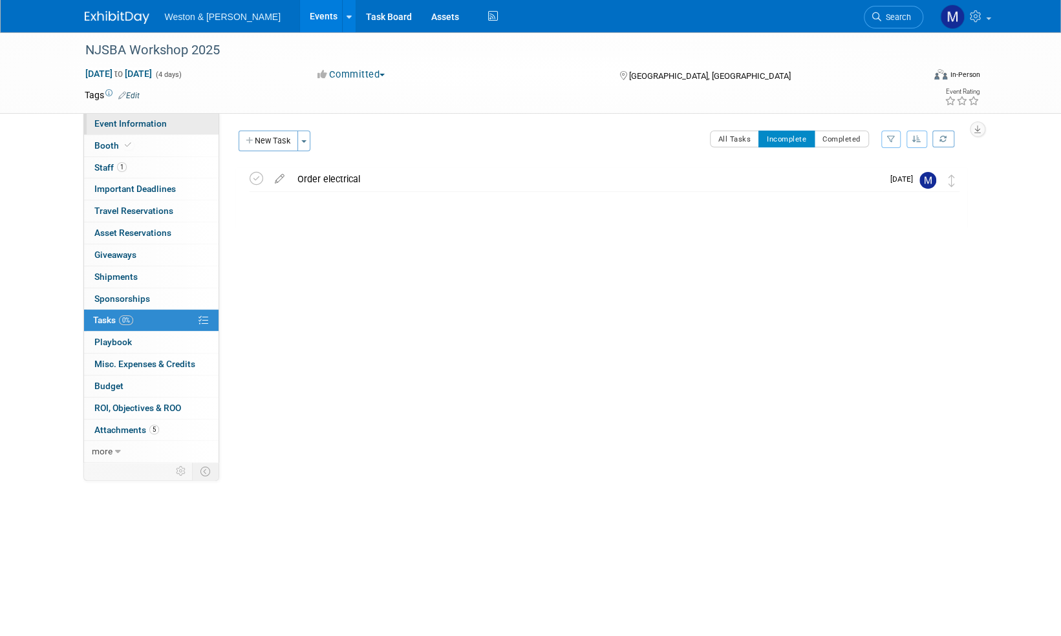
click at [114, 128] on span "Event Information" at bounding box center [130, 123] width 72 height 10
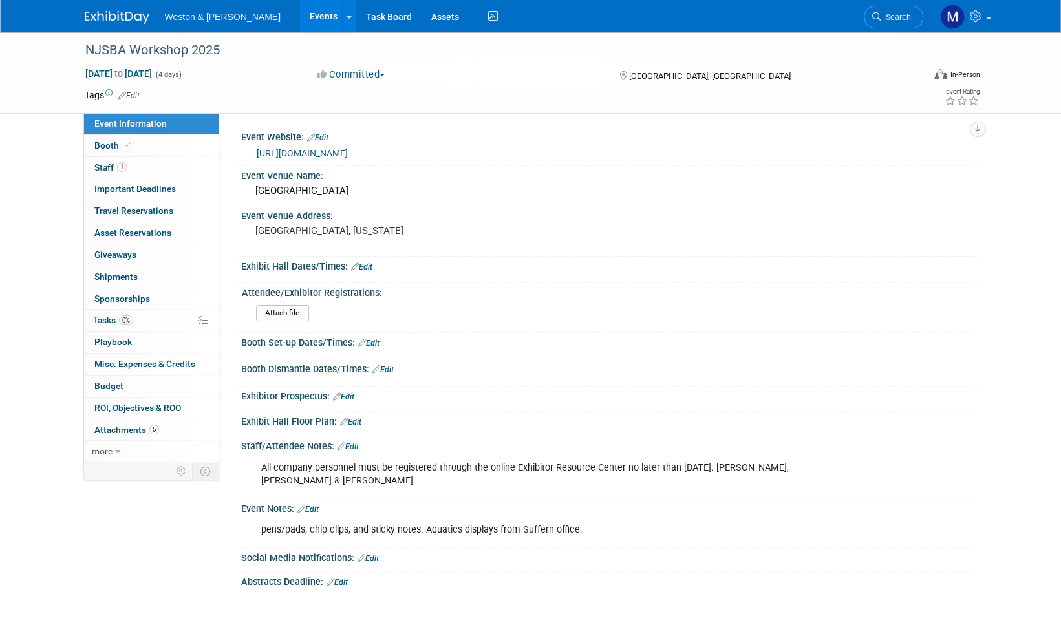
click at [348, 153] on link "[URL][DOMAIN_NAME]" at bounding box center [302, 153] width 91 height 10
